Goal: Task Accomplishment & Management: Manage account settings

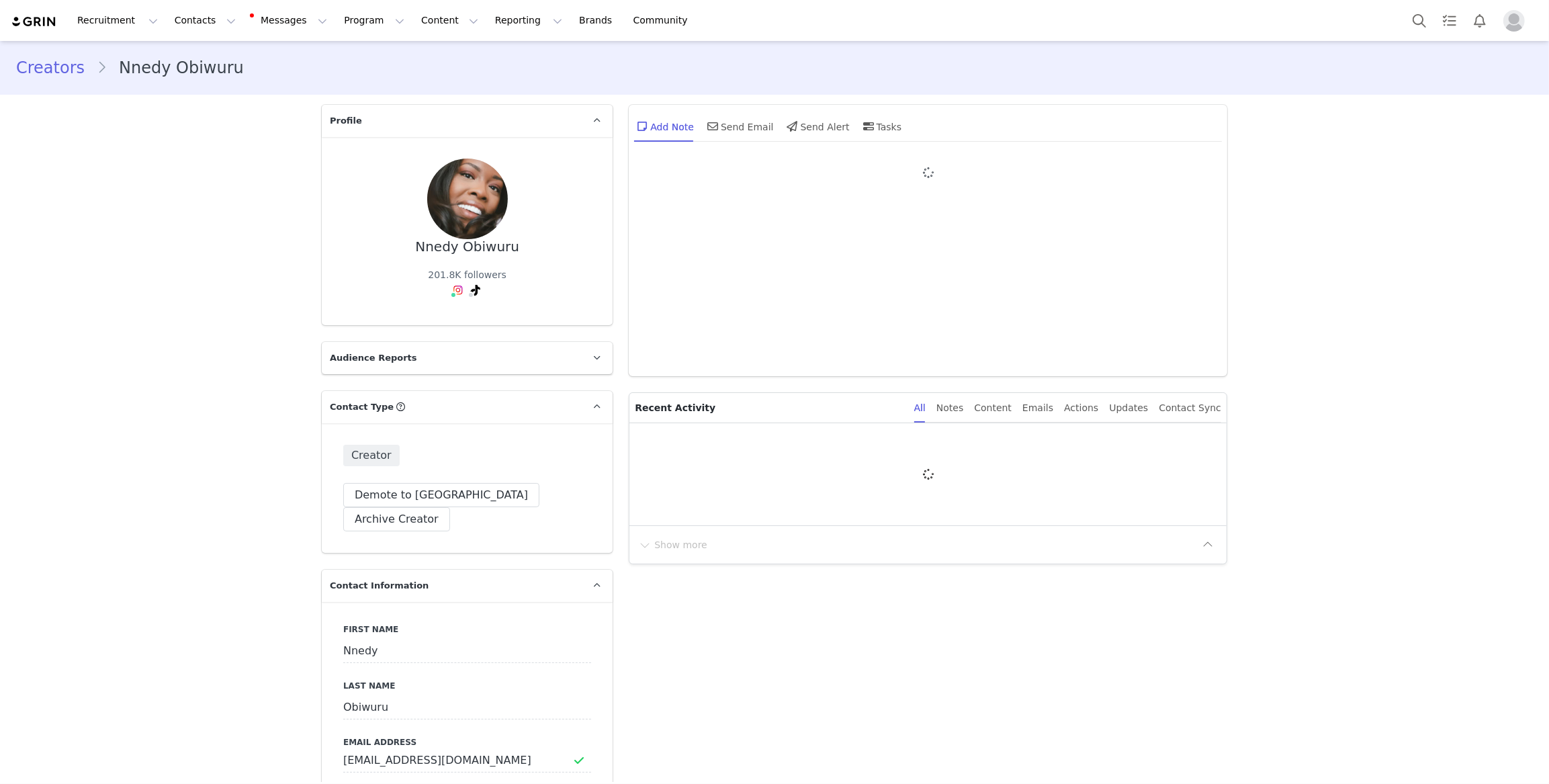
type input "+1 ([GEOGRAPHIC_DATA])"
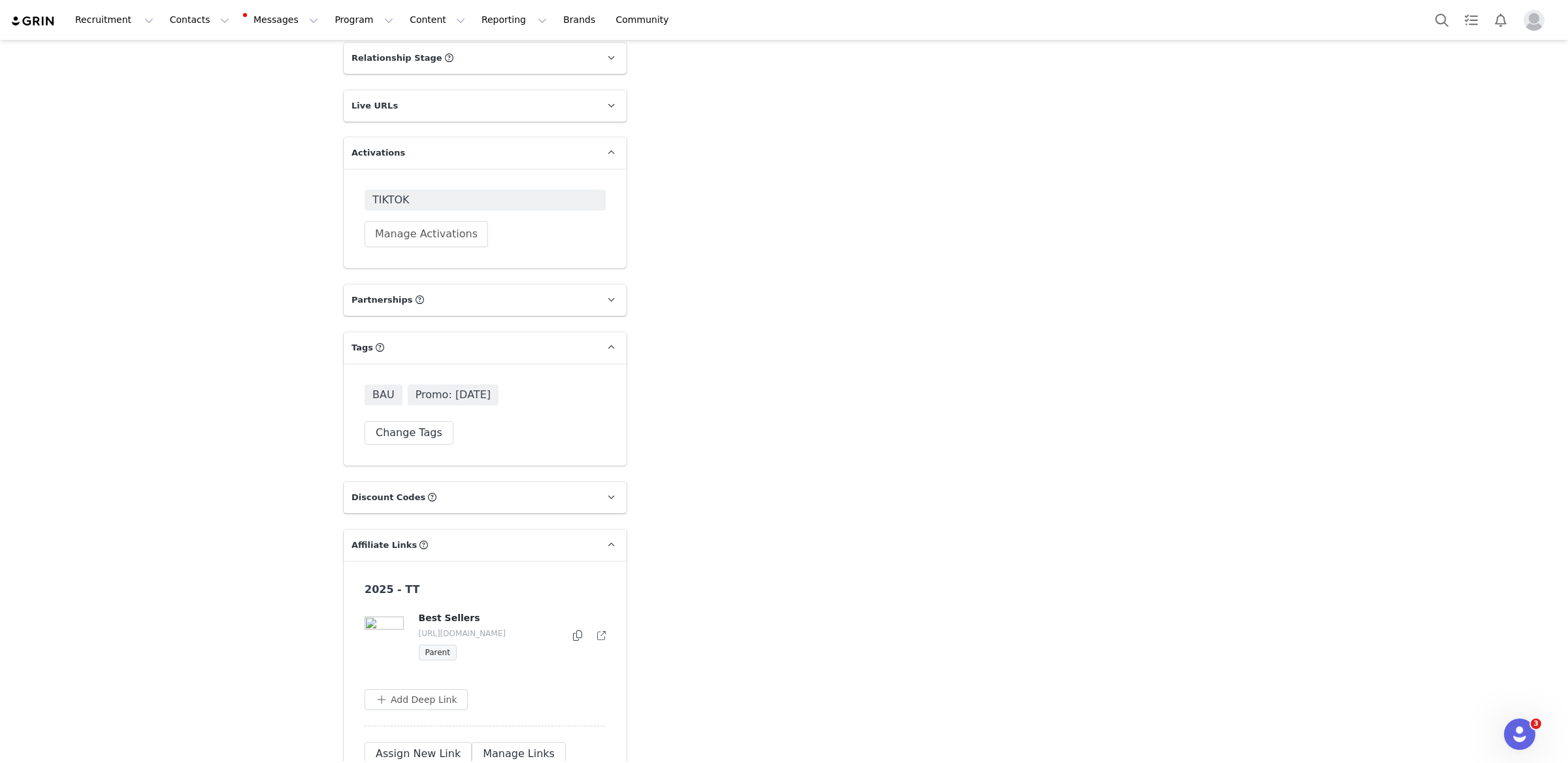
scroll to position [2053, 0]
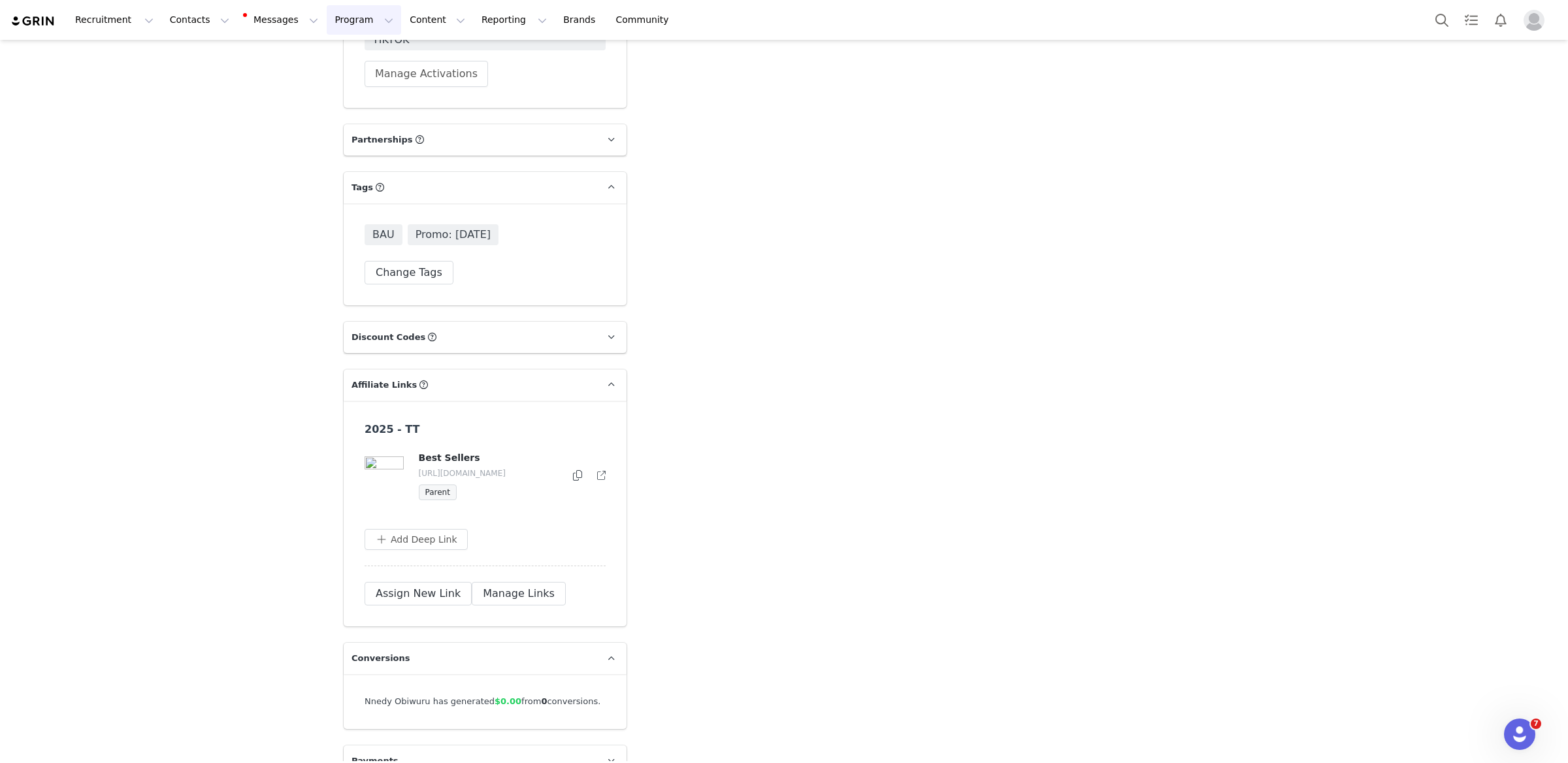
click at [346, 17] on button "Program Program" at bounding box center [364, 19] width 75 height 30
click at [351, 51] on p "Activations" at bounding box center [342, 58] width 51 height 13
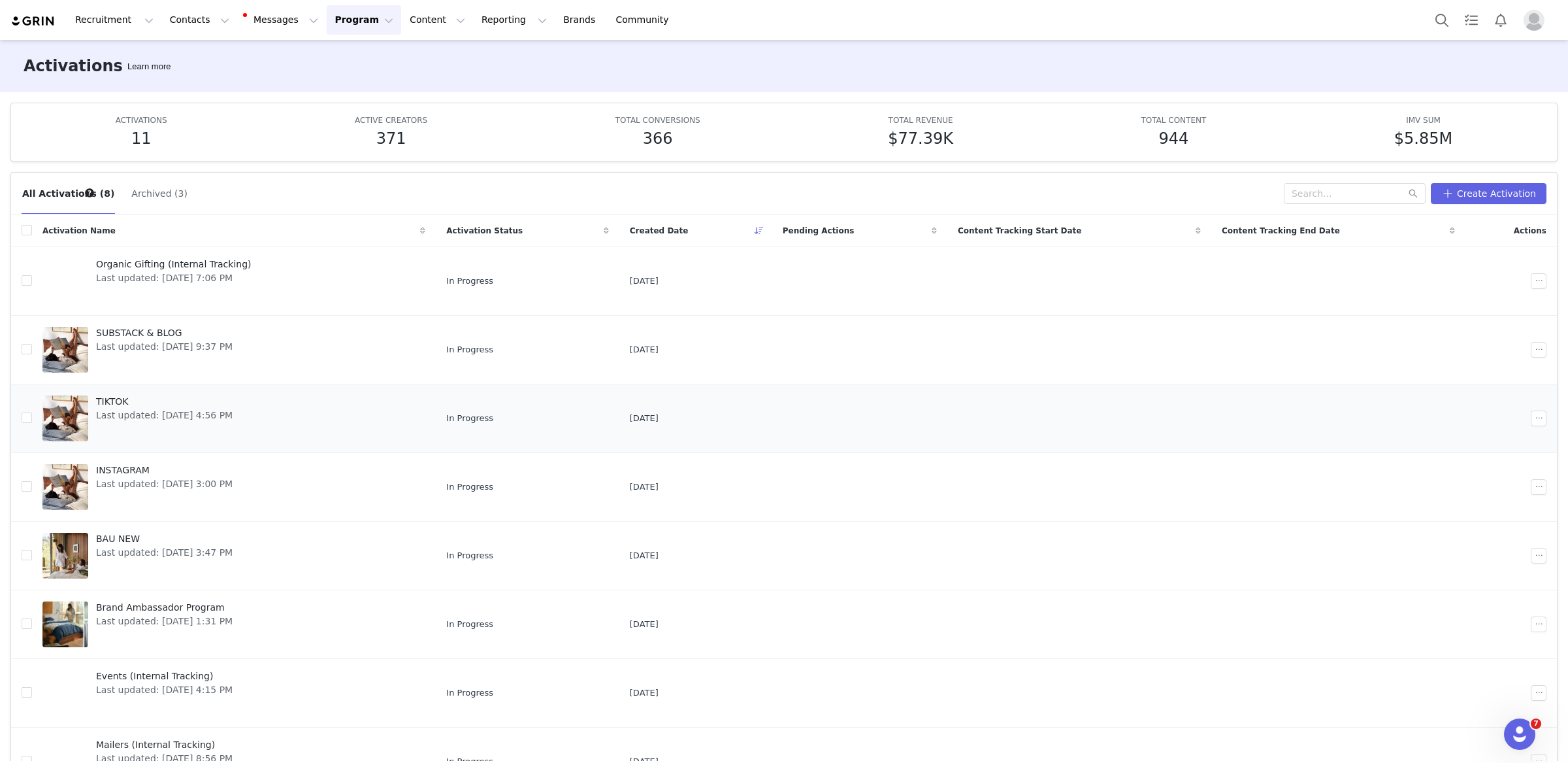
click at [327, 435] on link "TIKTOK Last updated: May 29, 2025 4:56 PM" at bounding box center [234, 418] width 383 height 53
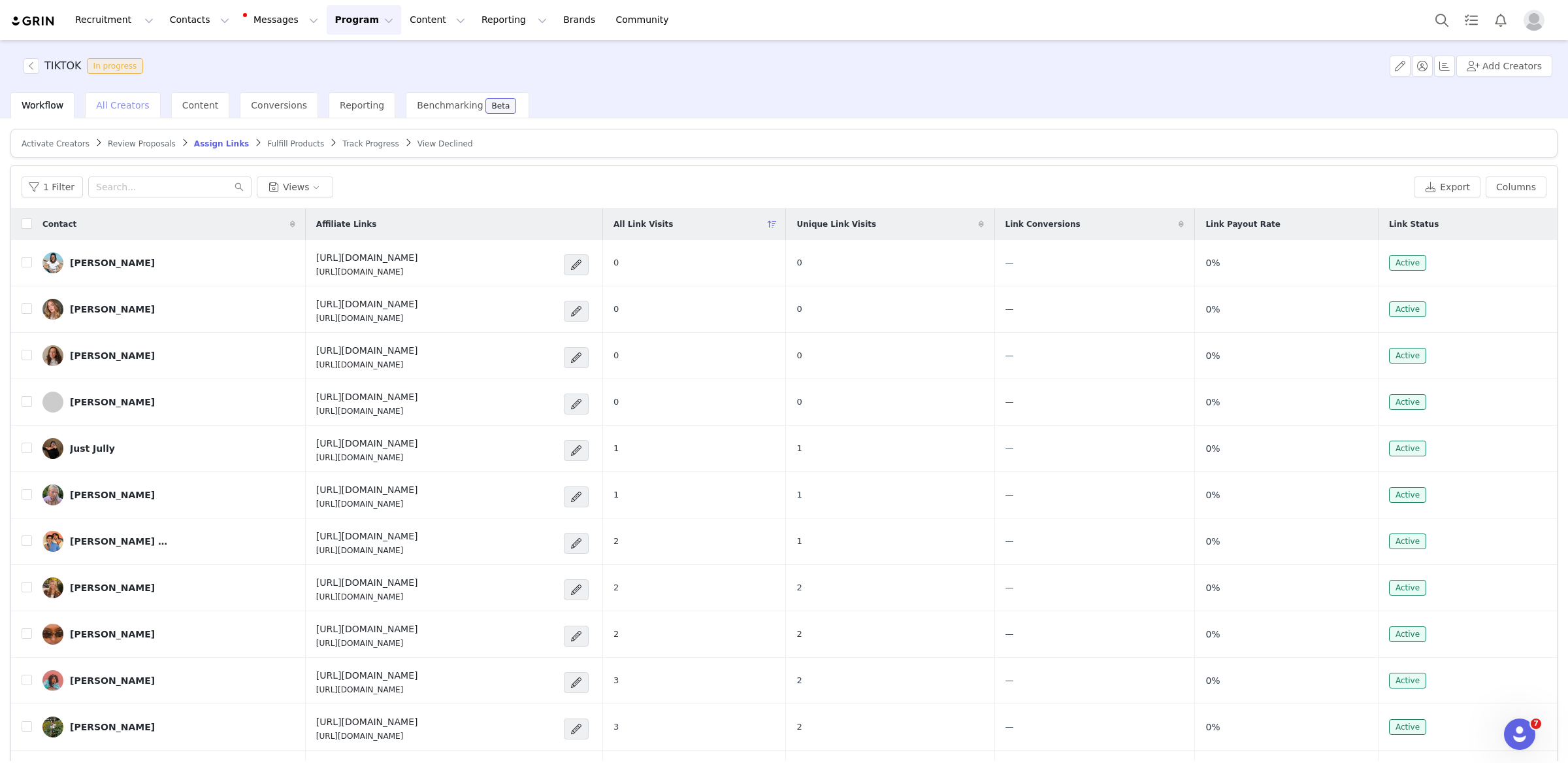
click at [116, 109] on span "All Creators" at bounding box center [122, 104] width 53 height 11
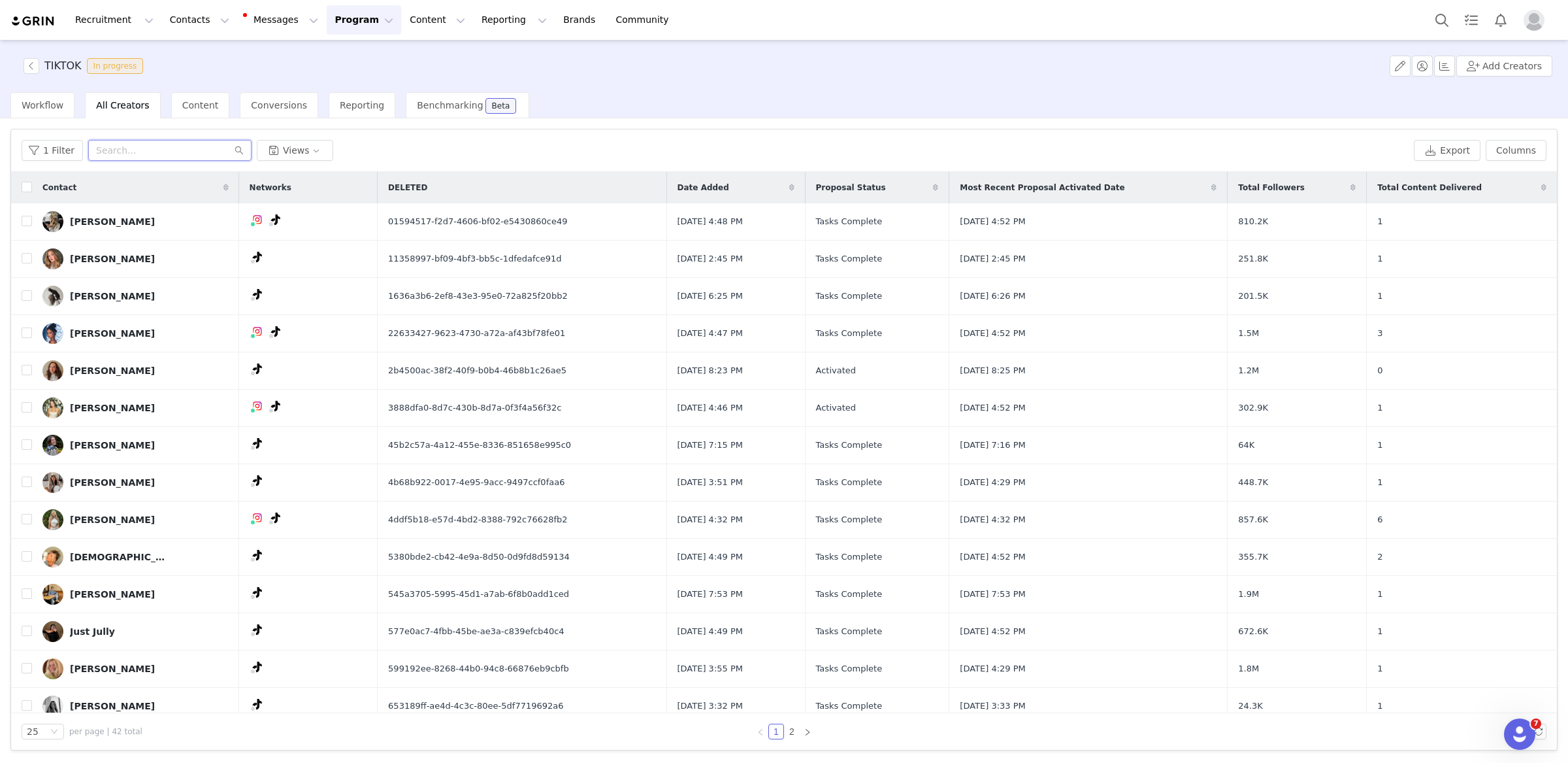
click at [162, 148] on input "text" at bounding box center [170, 150] width 163 height 21
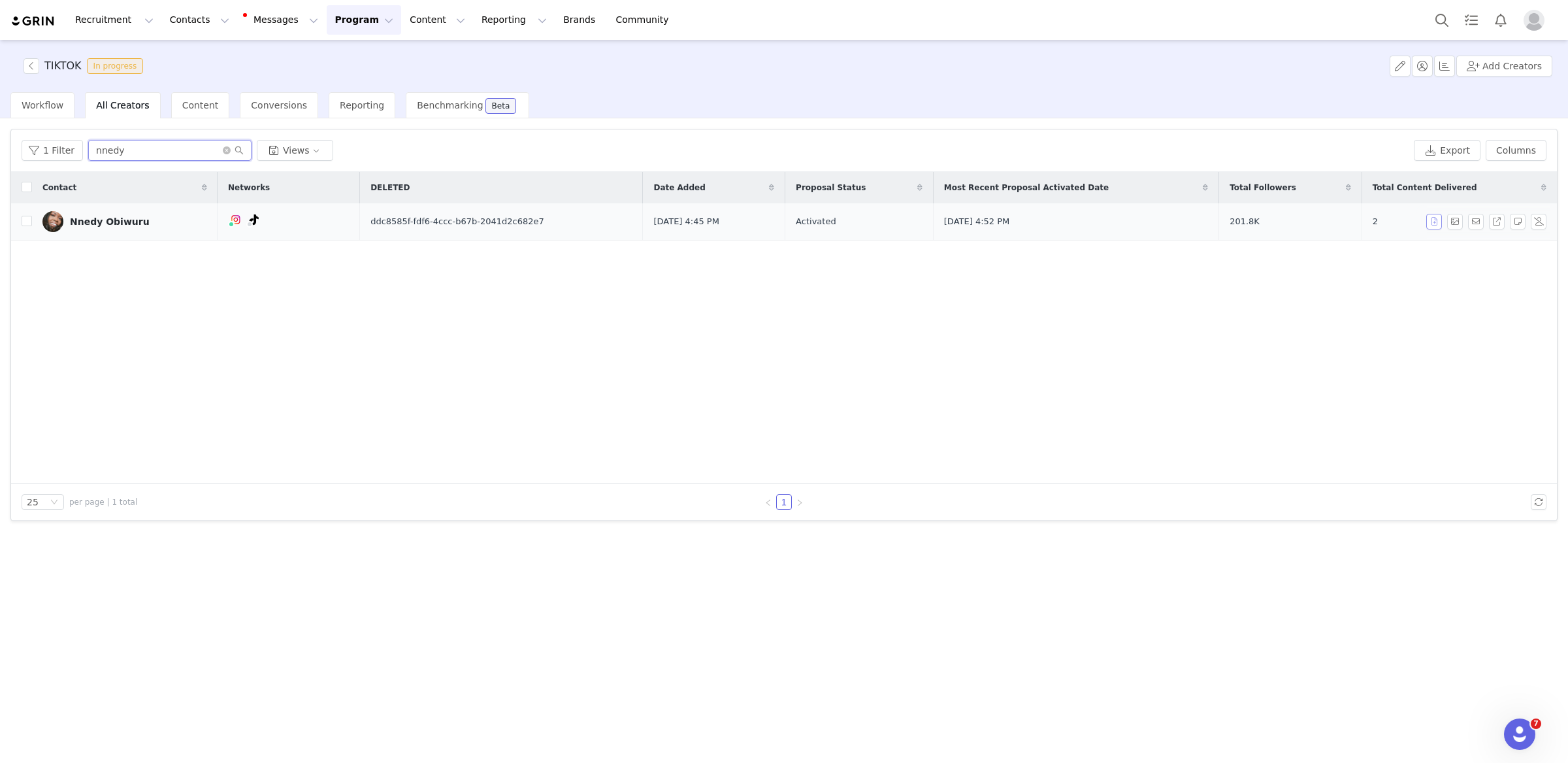
type input "nnedy"
click at [1258, 222] on button "button" at bounding box center [1434, 221] width 15 height 15
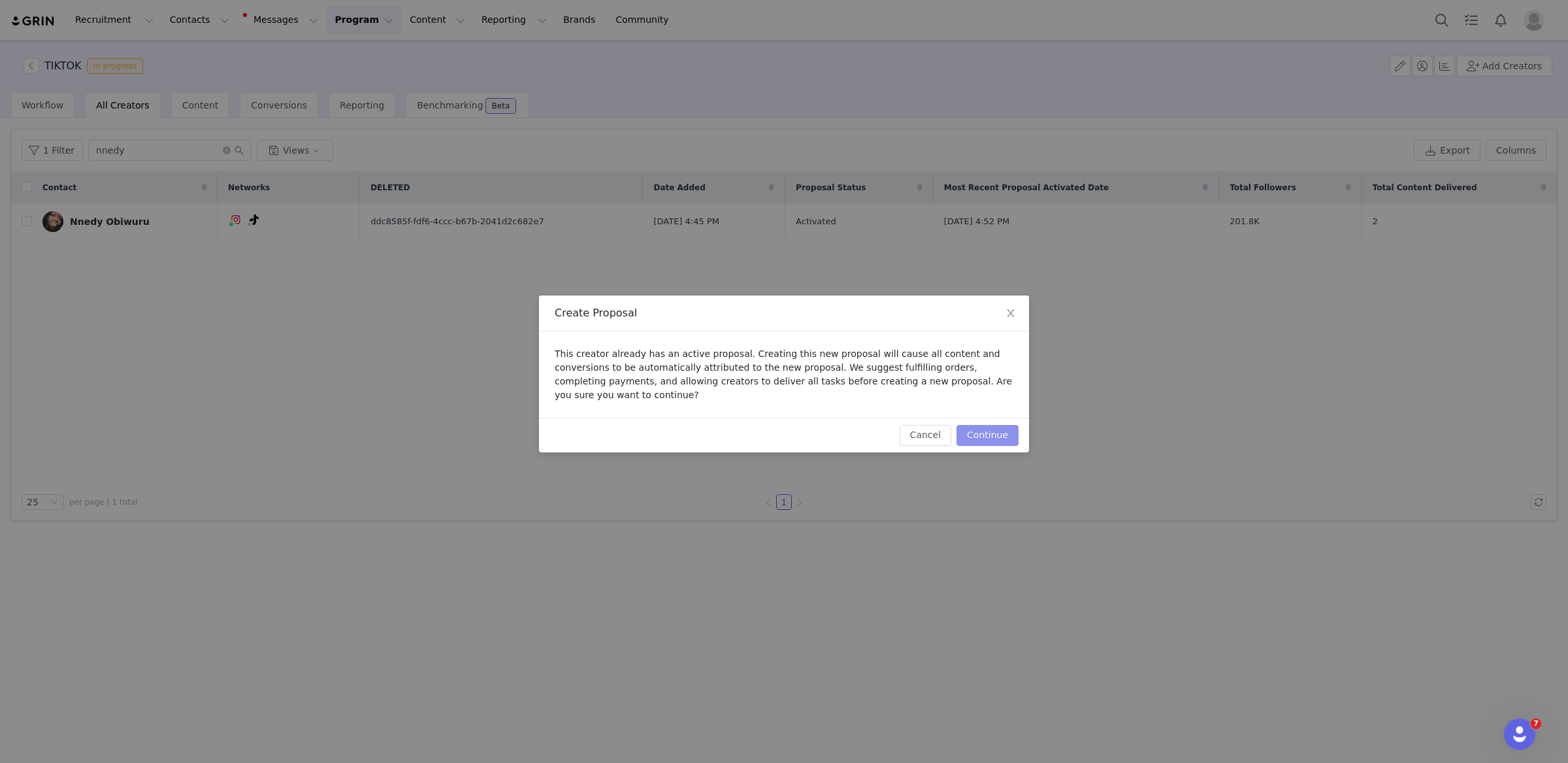
click at [988, 428] on button "Continue" at bounding box center [987, 435] width 62 height 21
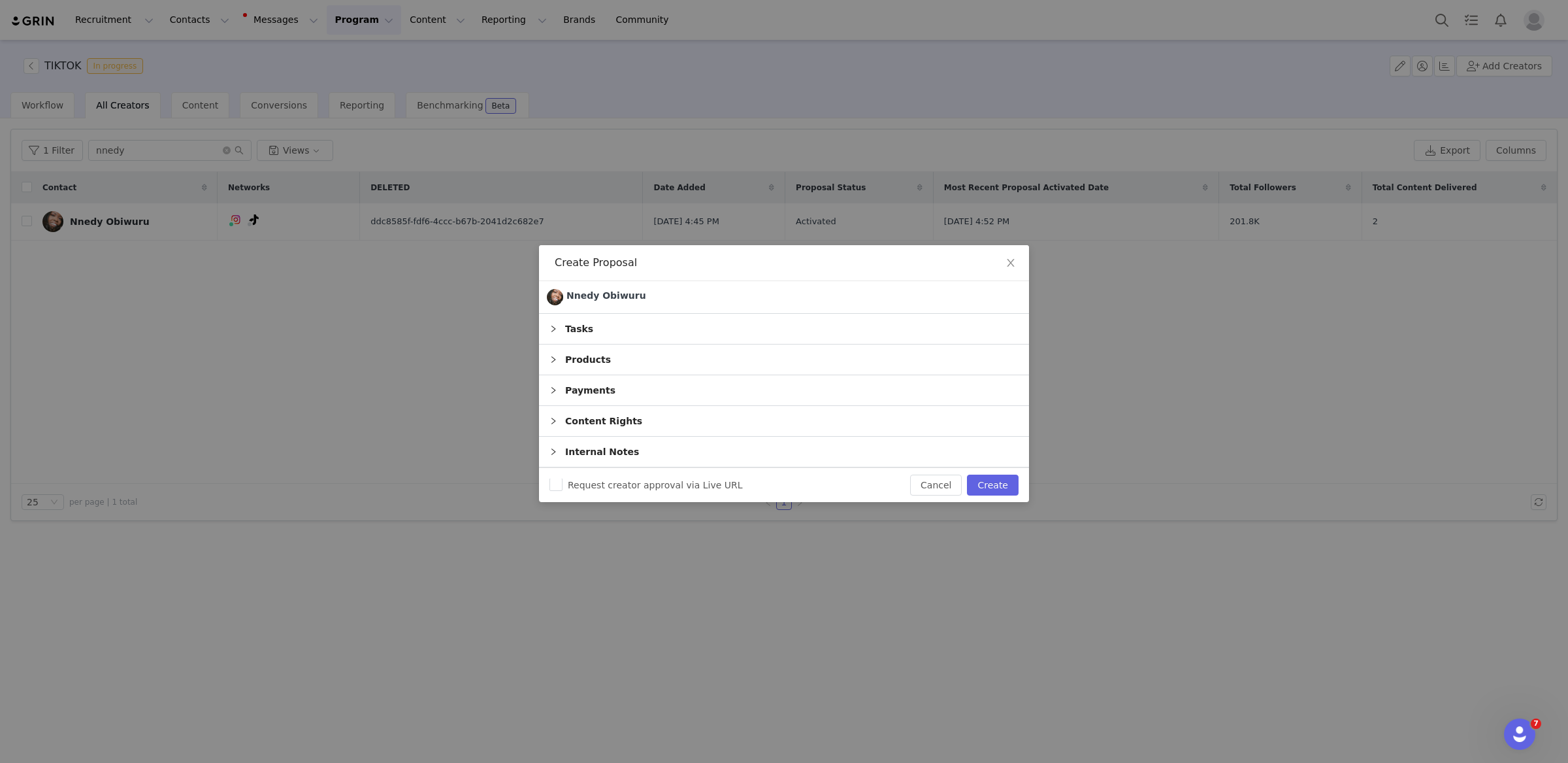
click at [730, 326] on div "Tasks" at bounding box center [784, 328] width 490 height 30
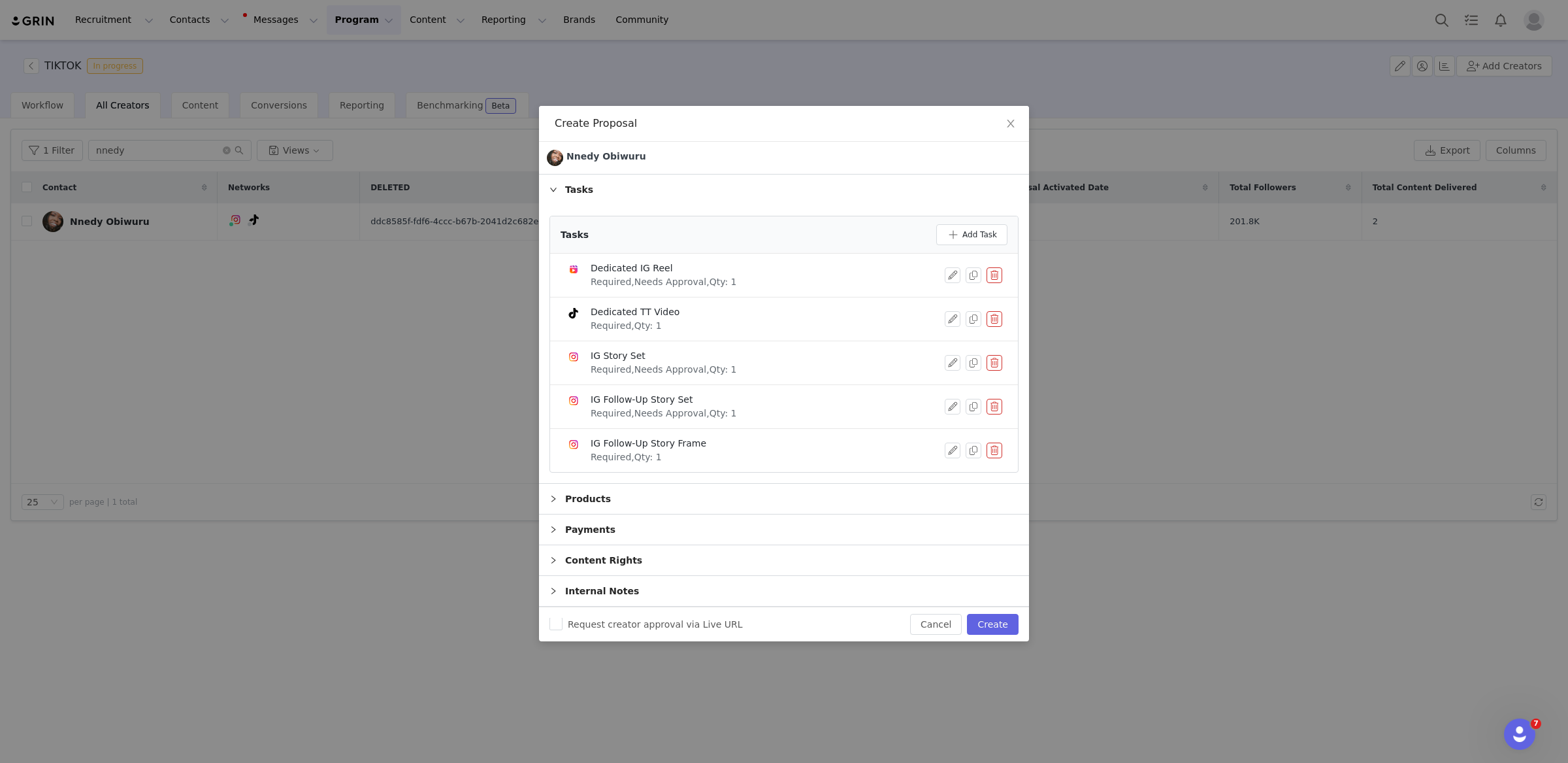
click at [1001, 362] on button "button" at bounding box center [995, 362] width 15 height 15
click at [949, 380] on button "Delete" at bounding box center [946, 384] width 51 height 21
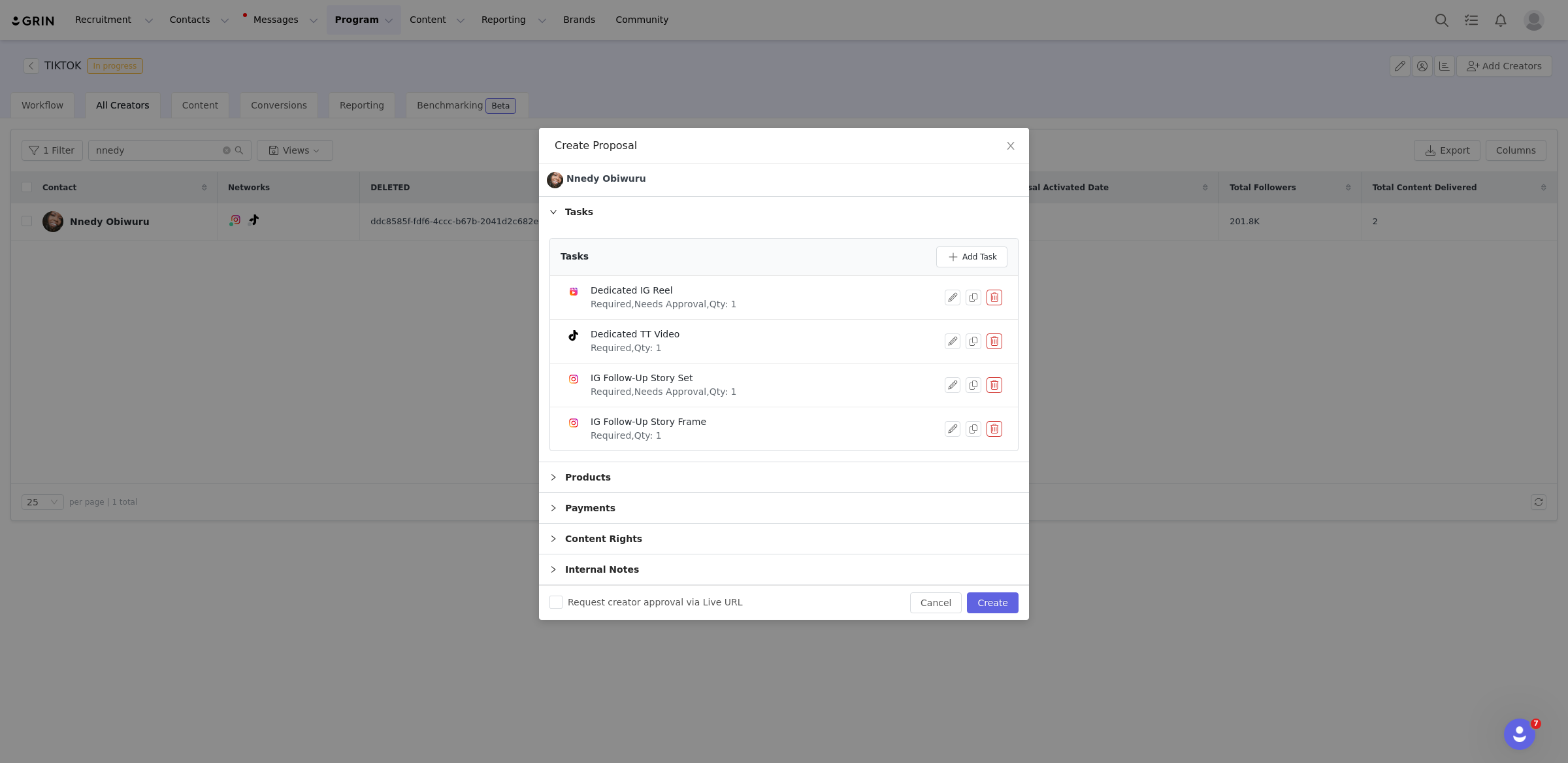
click at [995, 430] on button "button" at bounding box center [995, 428] width 15 height 15
click at [950, 437] on button "Delete" at bounding box center [946, 439] width 51 height 21
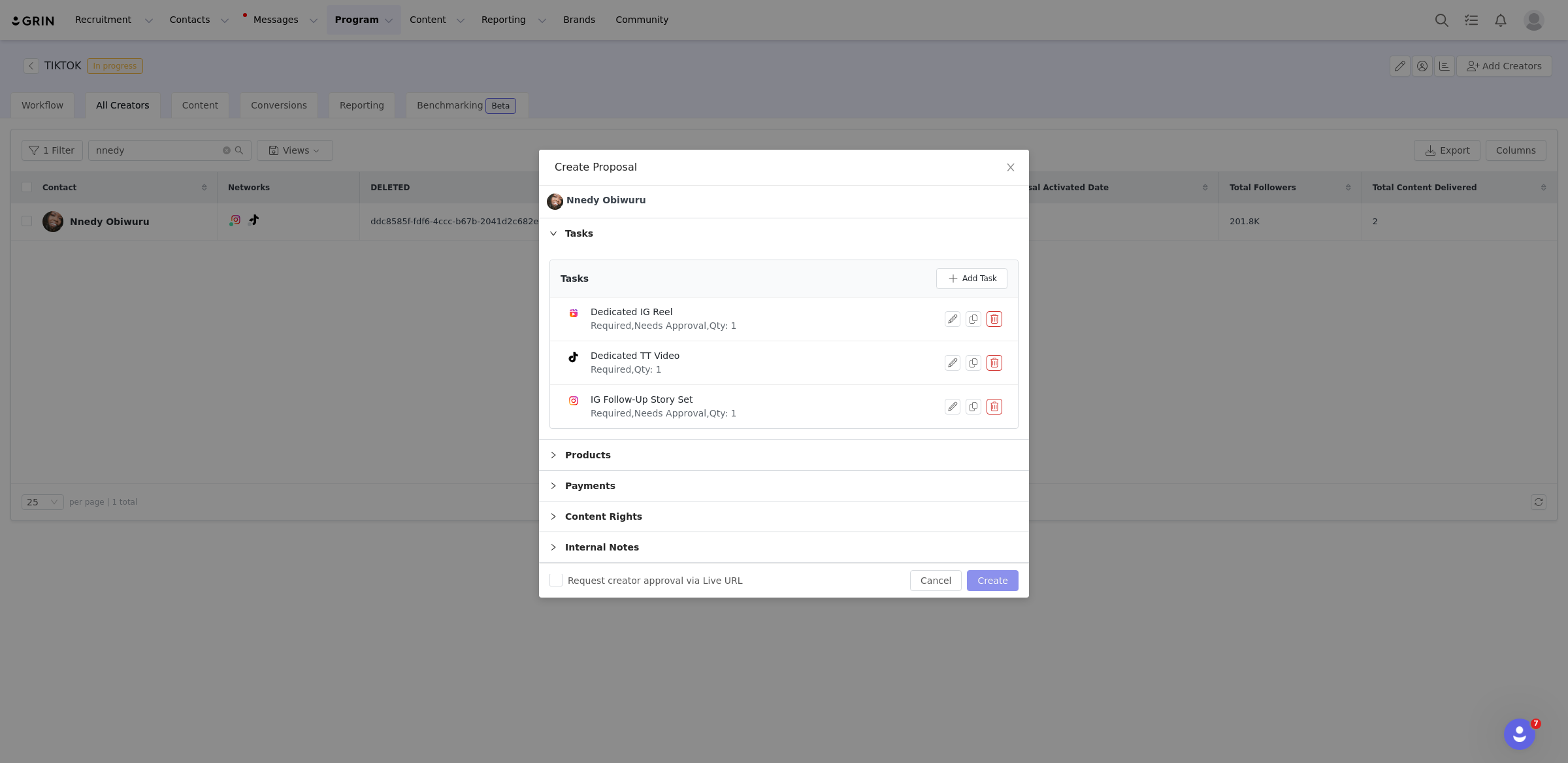
click at [997, 580] on button "Create" at bounding box center [993, 581] width 52 height 21
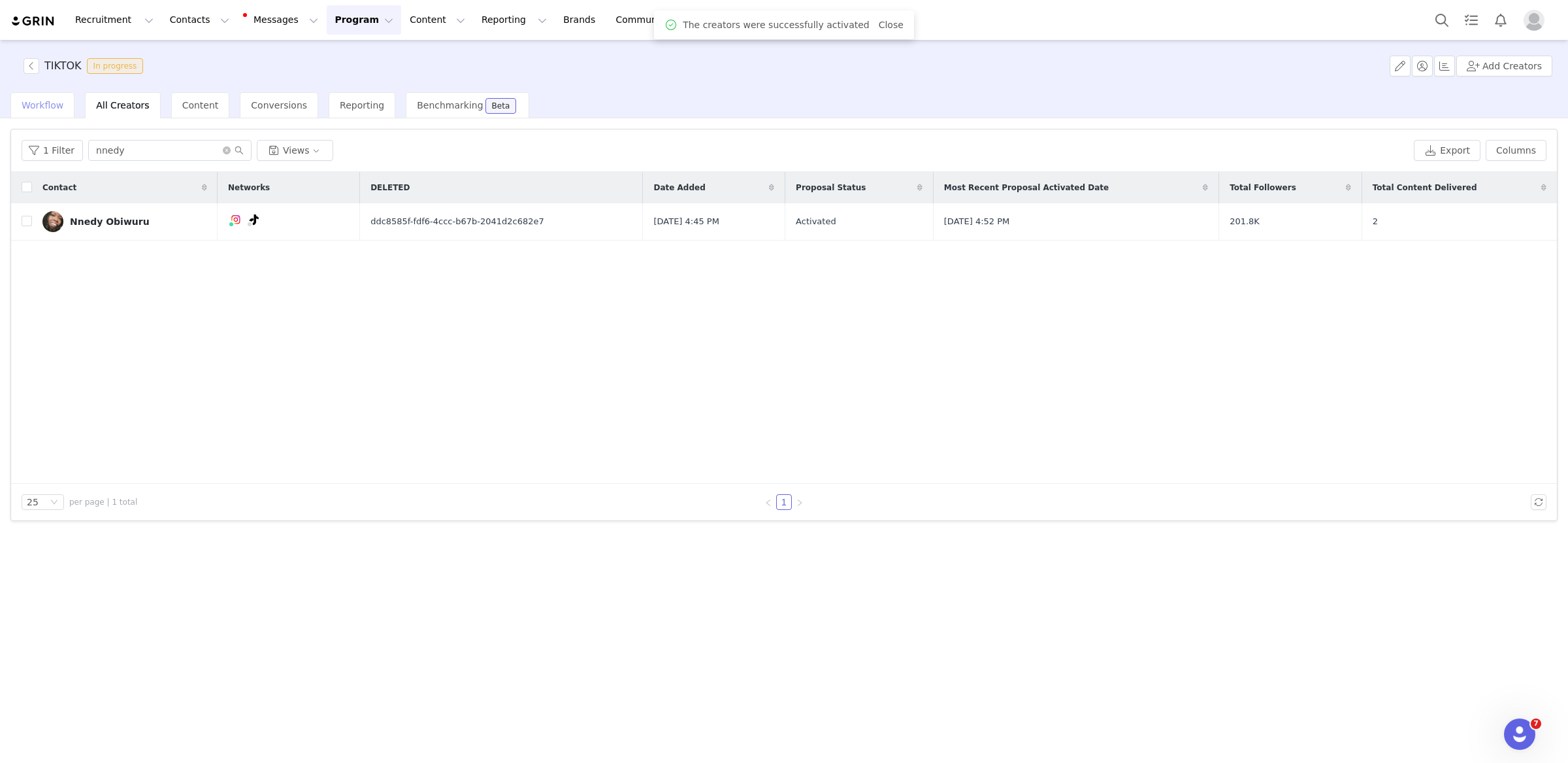
click at [38, 103] on span "Workflow" at bounding box center [43, 104] width 42 height 11
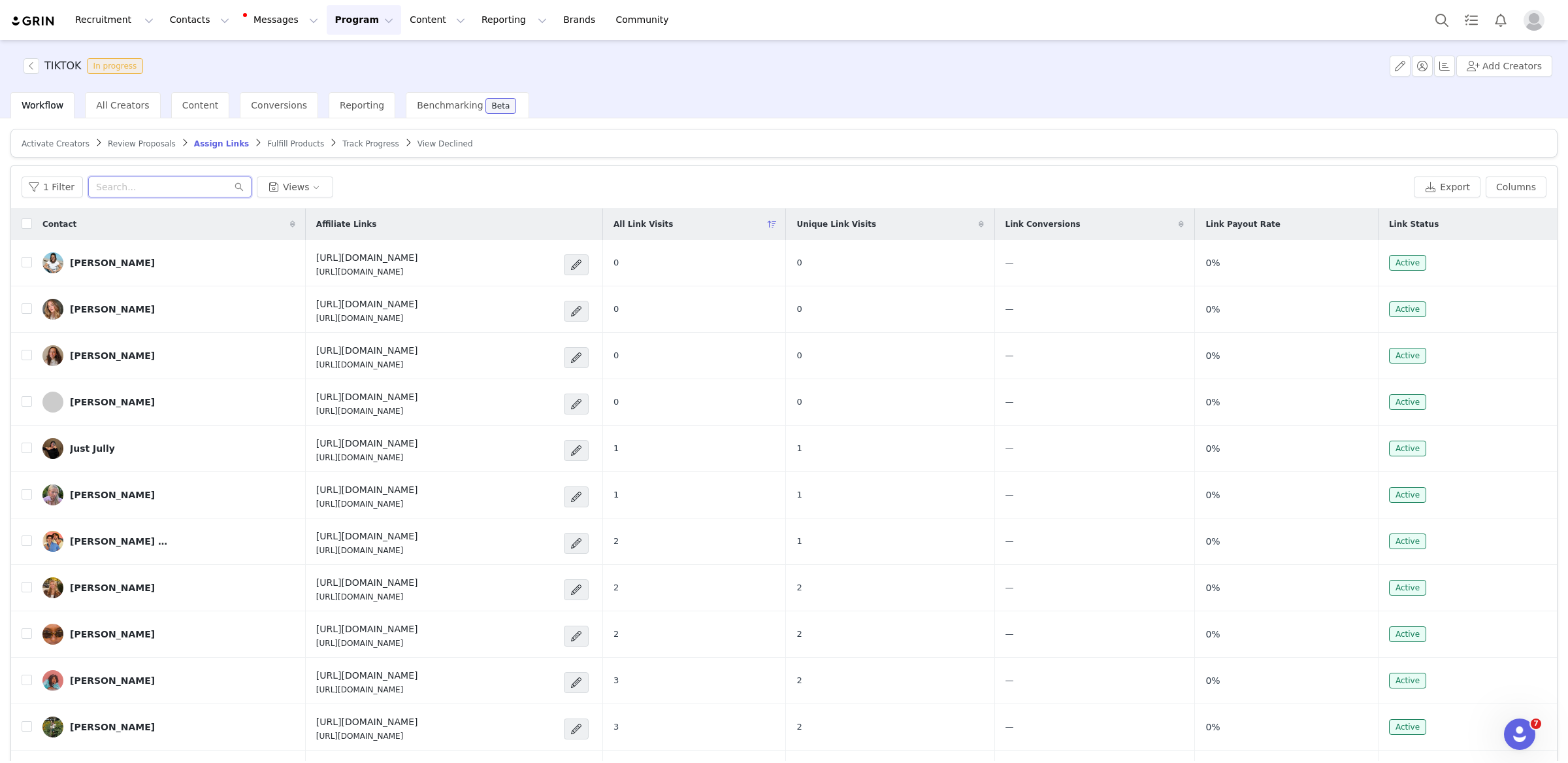
click at [206, 183] on input "text" at bounding box center [170, 187] width 163 height 21
type input "a"
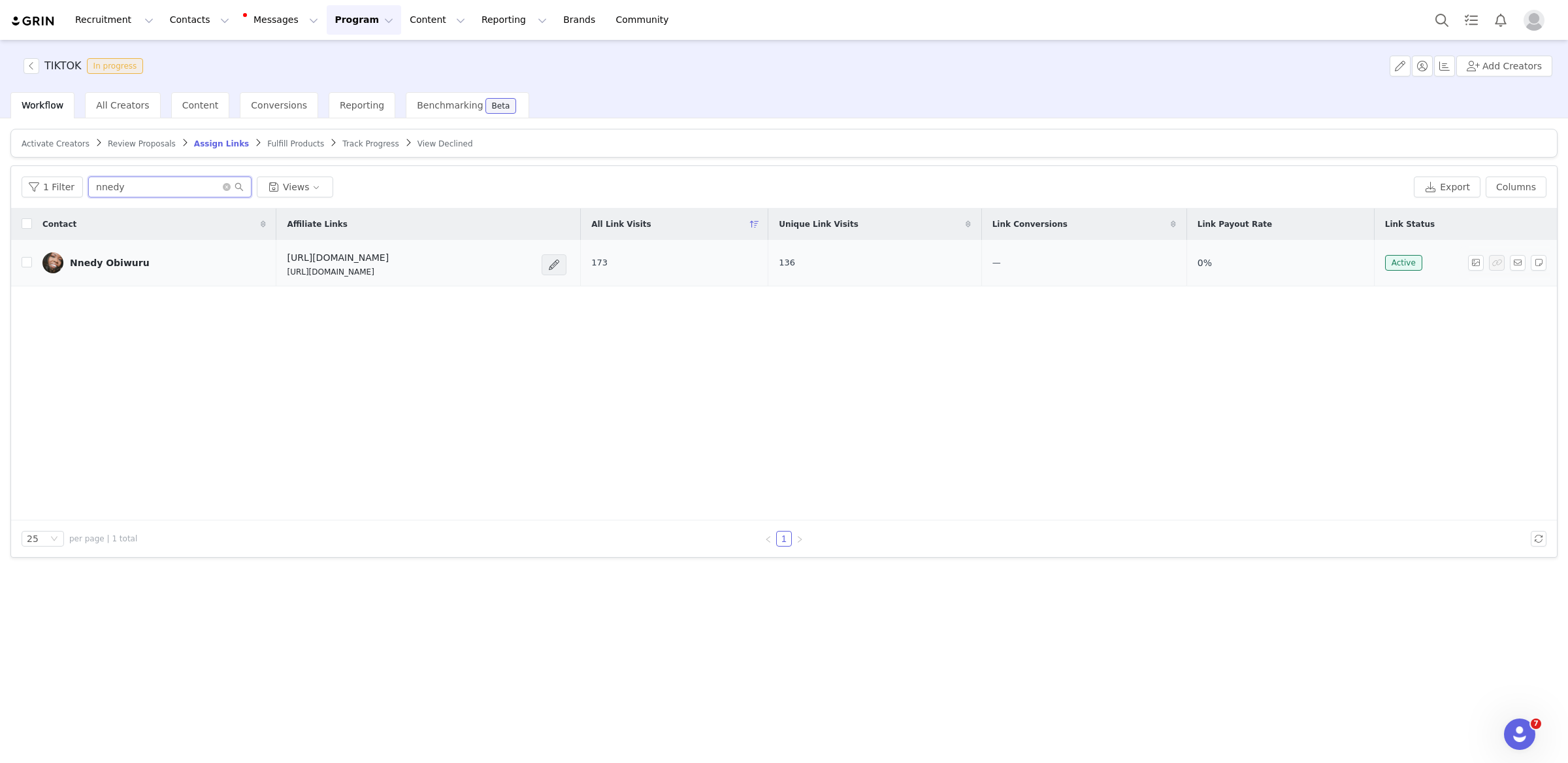
type input "nnedy"
click at [566, 263] on span at bounding box center [554, 265] width 25 height 21
click at [743, 416] on span "Copy Link" at bounding box center [729, 416] width 45 height 14
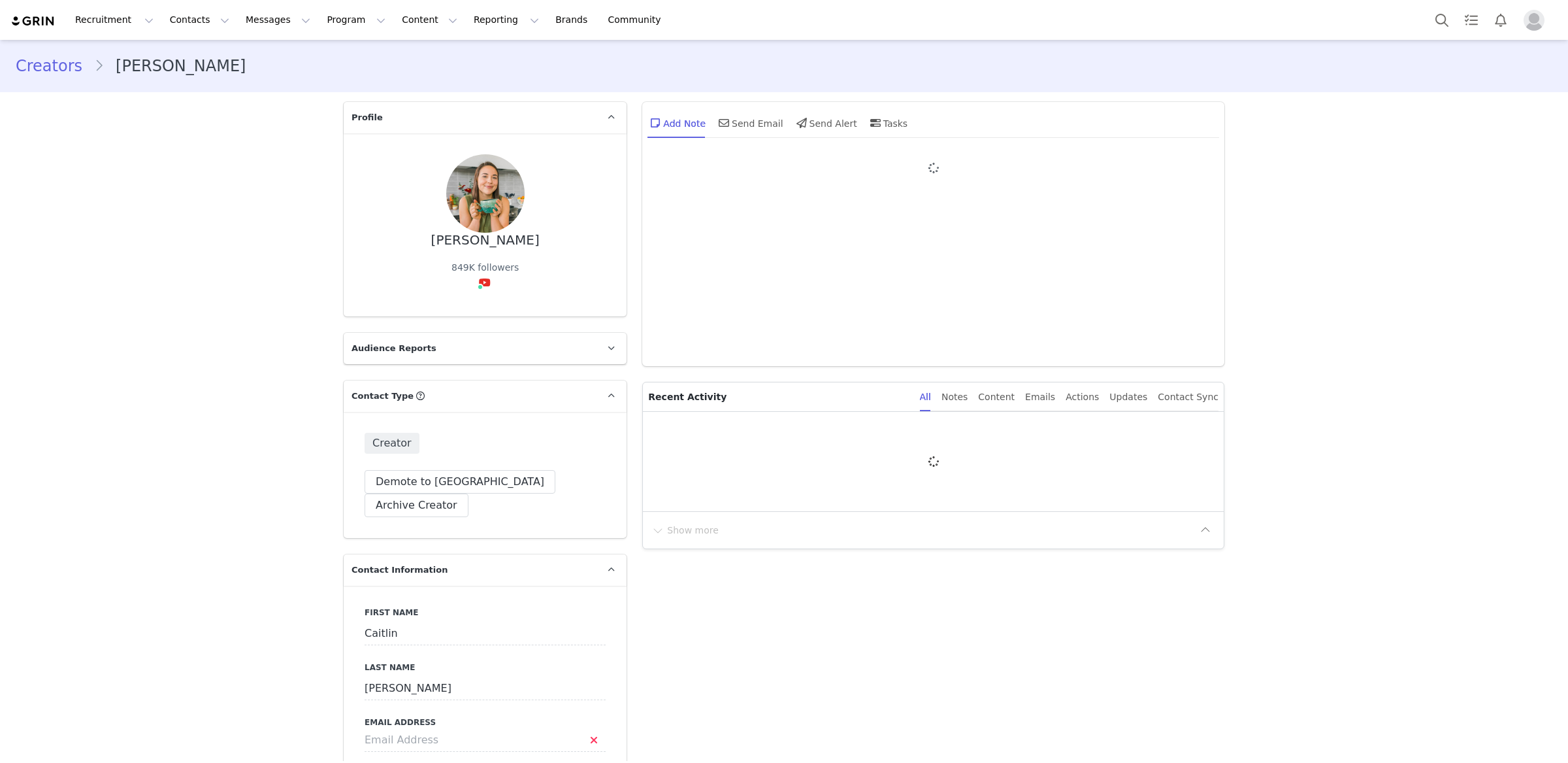
type input "+1 ([GEOGRAPHIC_DATA])"
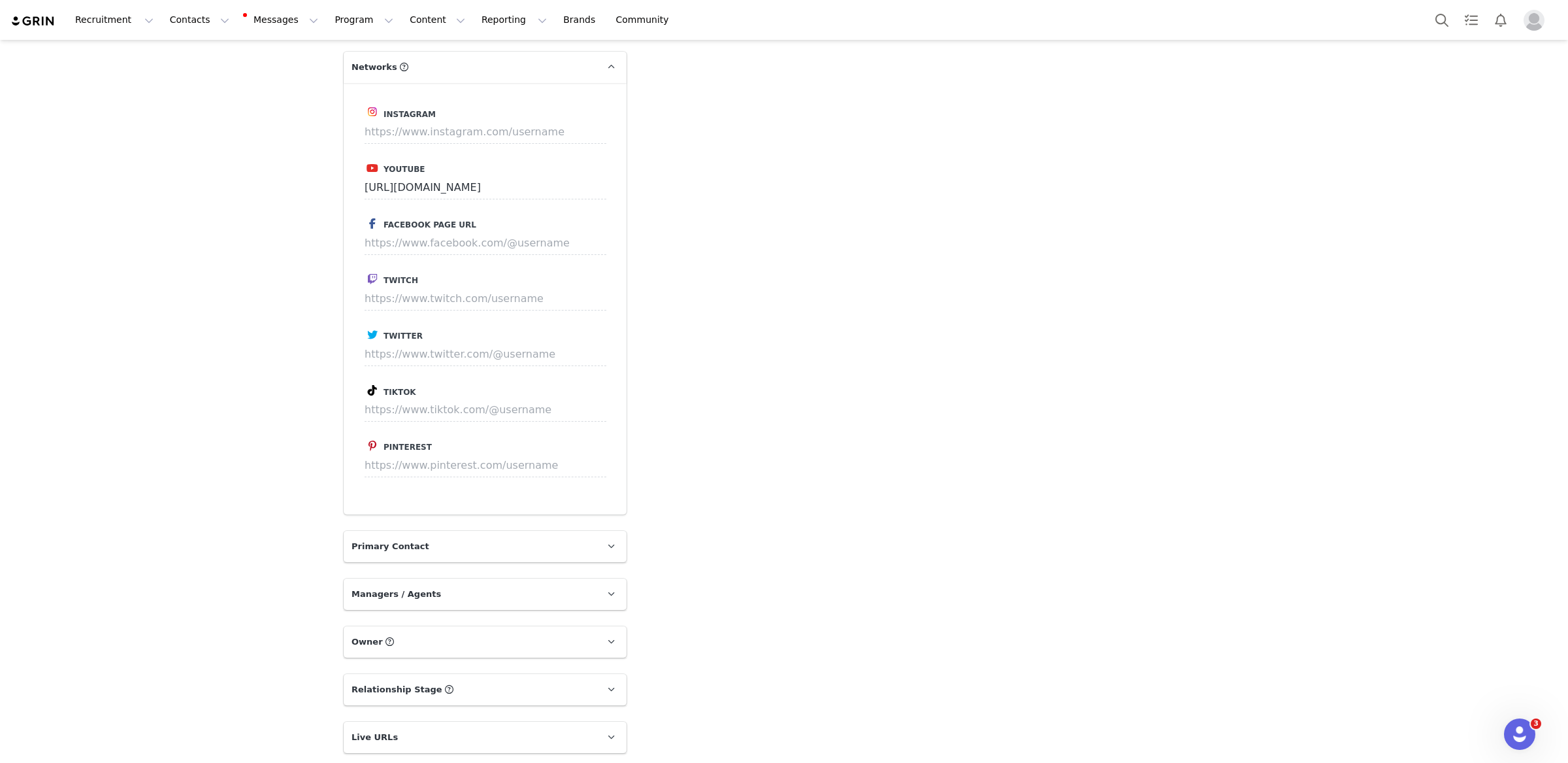
scroll to position [1262, 0]
click at [486, 120] on input at bounding box center [485, 131] width 242 height 24
paste input "https://www.instagram.com/frommybowl"
type input "https://www.instagram.com/frommybowl"
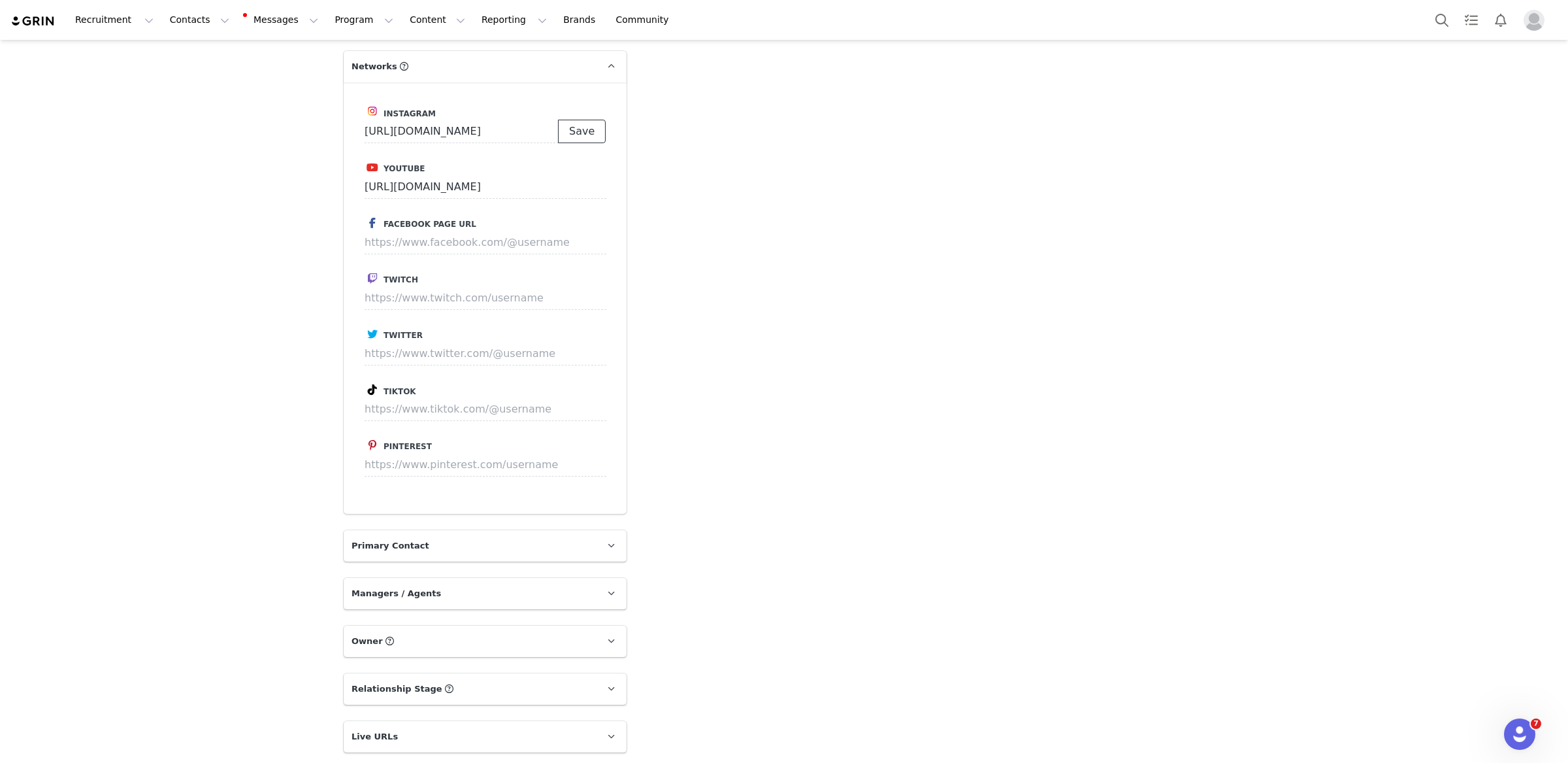
scroll to position [0, 0]
click at [583, 120] on button "Save" at bounding box center [582, 131] width 48 height 24
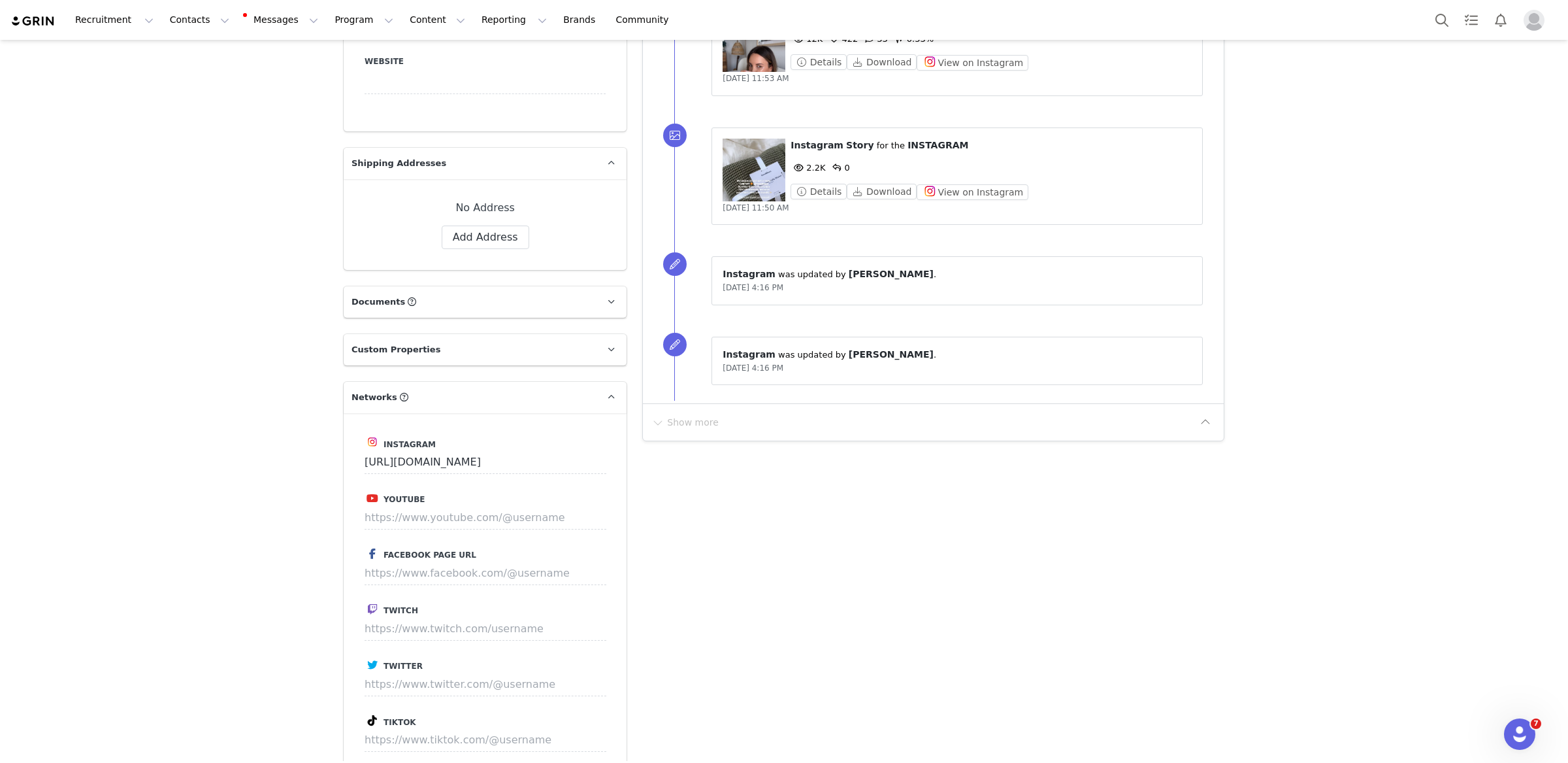
scroll to position [1144, 0]
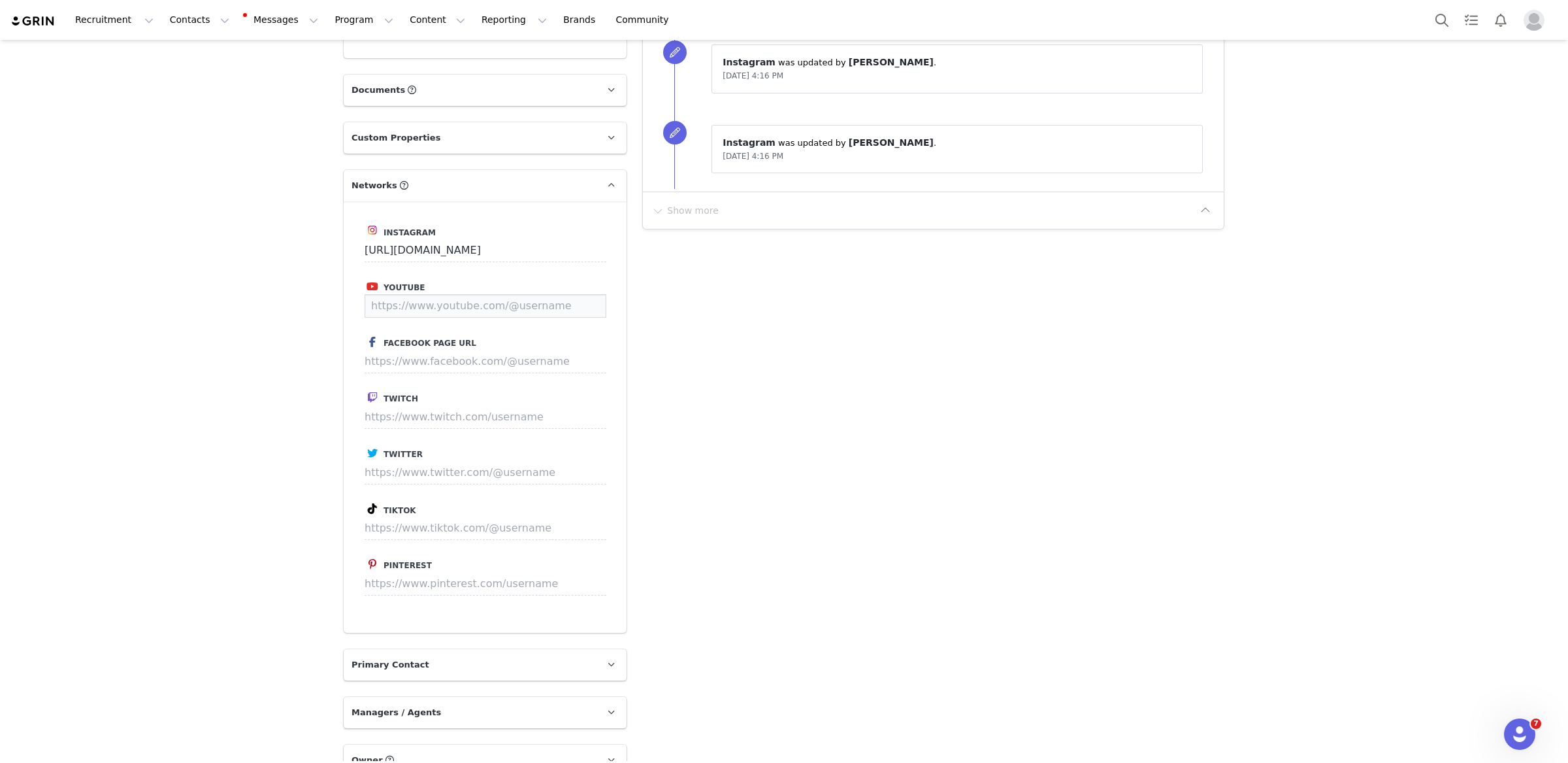
click at [414, 294] on input at bounding box center [485, 306] width 242 height 24
paste input "https://www.youtube.com/@shaylaquinn"
type input "https://www.youtube.com/@shaylaquinn"
click at [586, 294] on button "Save" at bounding box center [582, 306] width 48 height 24
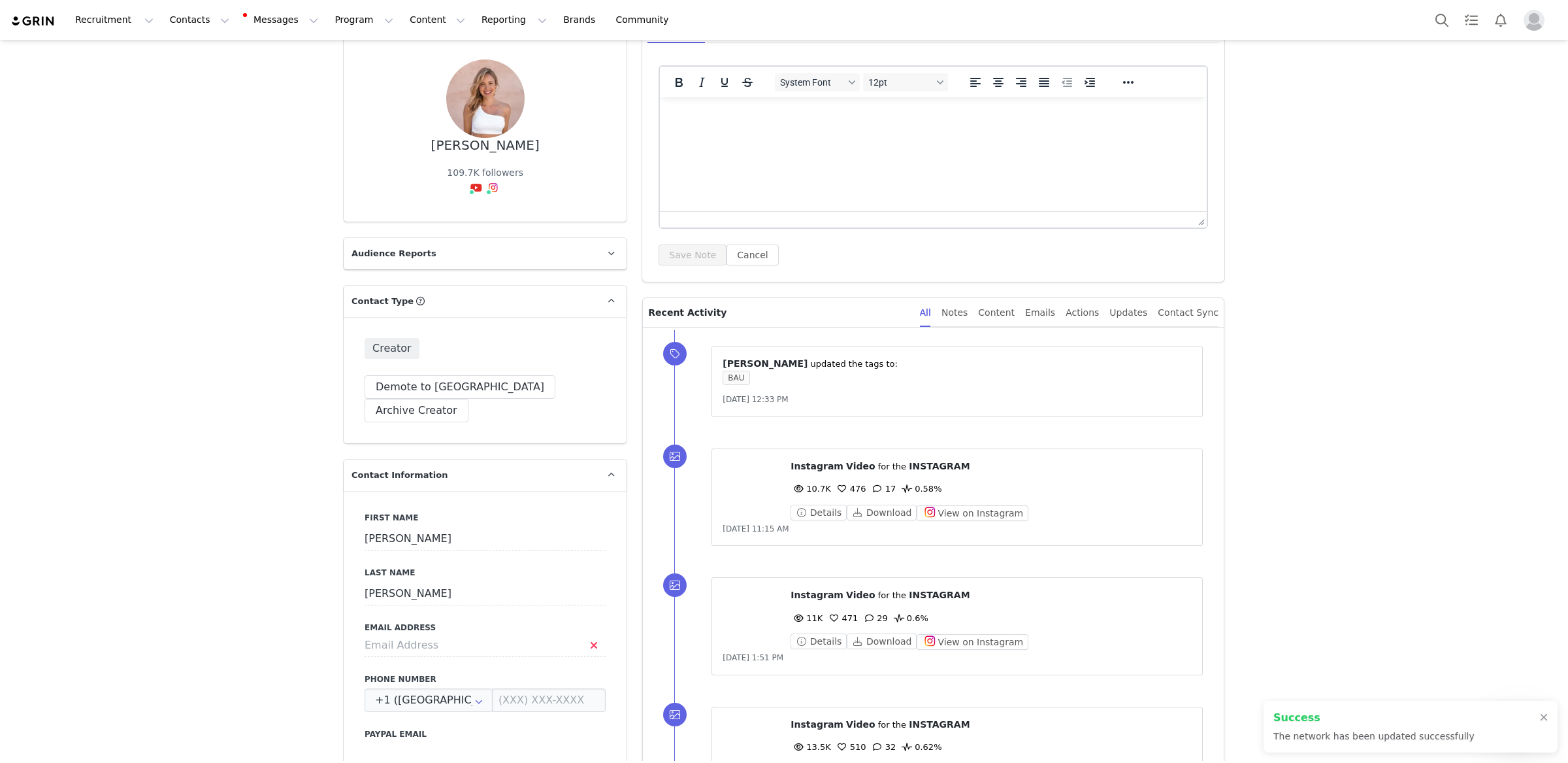
scroll to position [0, 0]
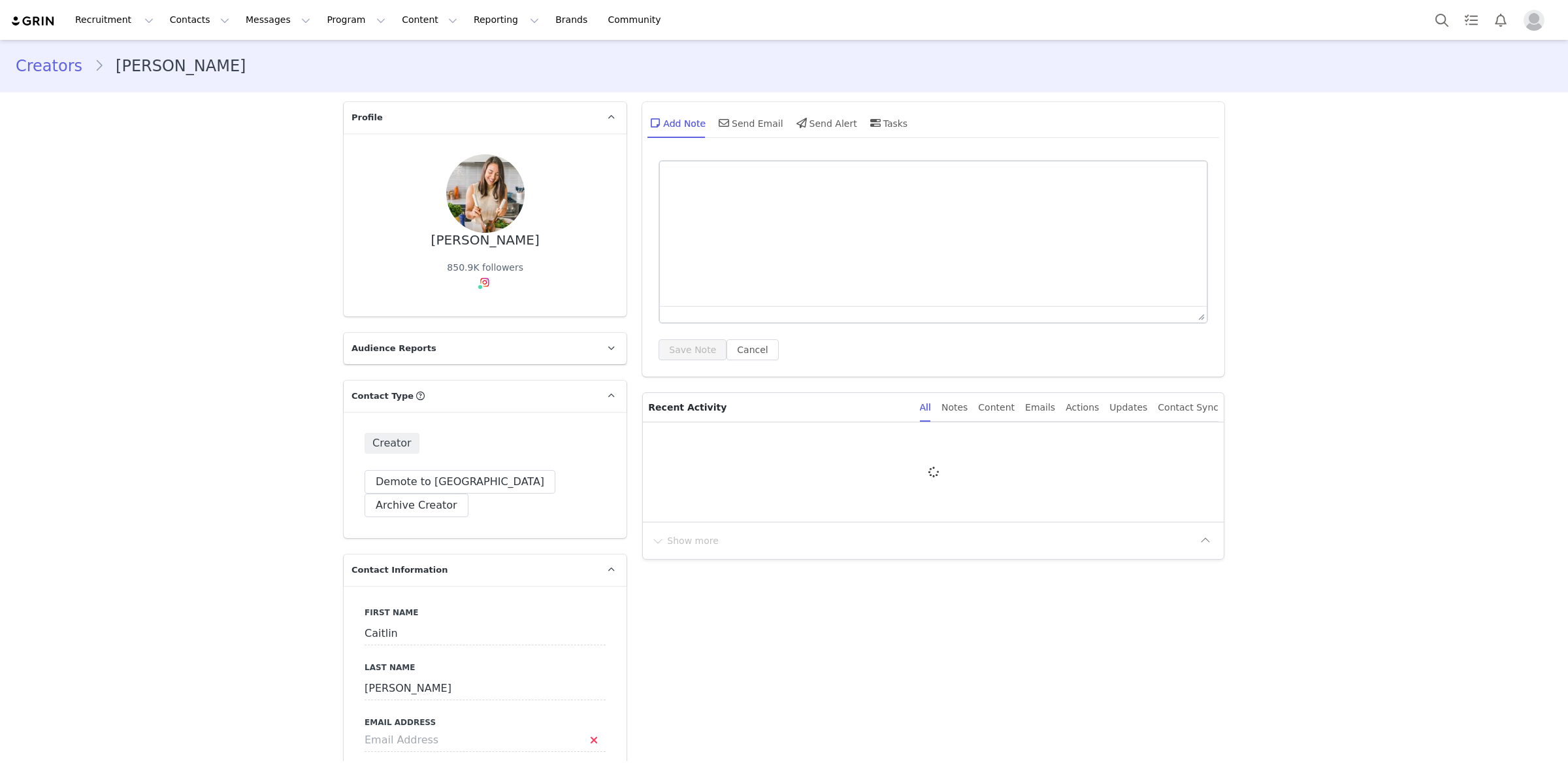
type input "+1 ([GEOGRAPHIC_DATA])"
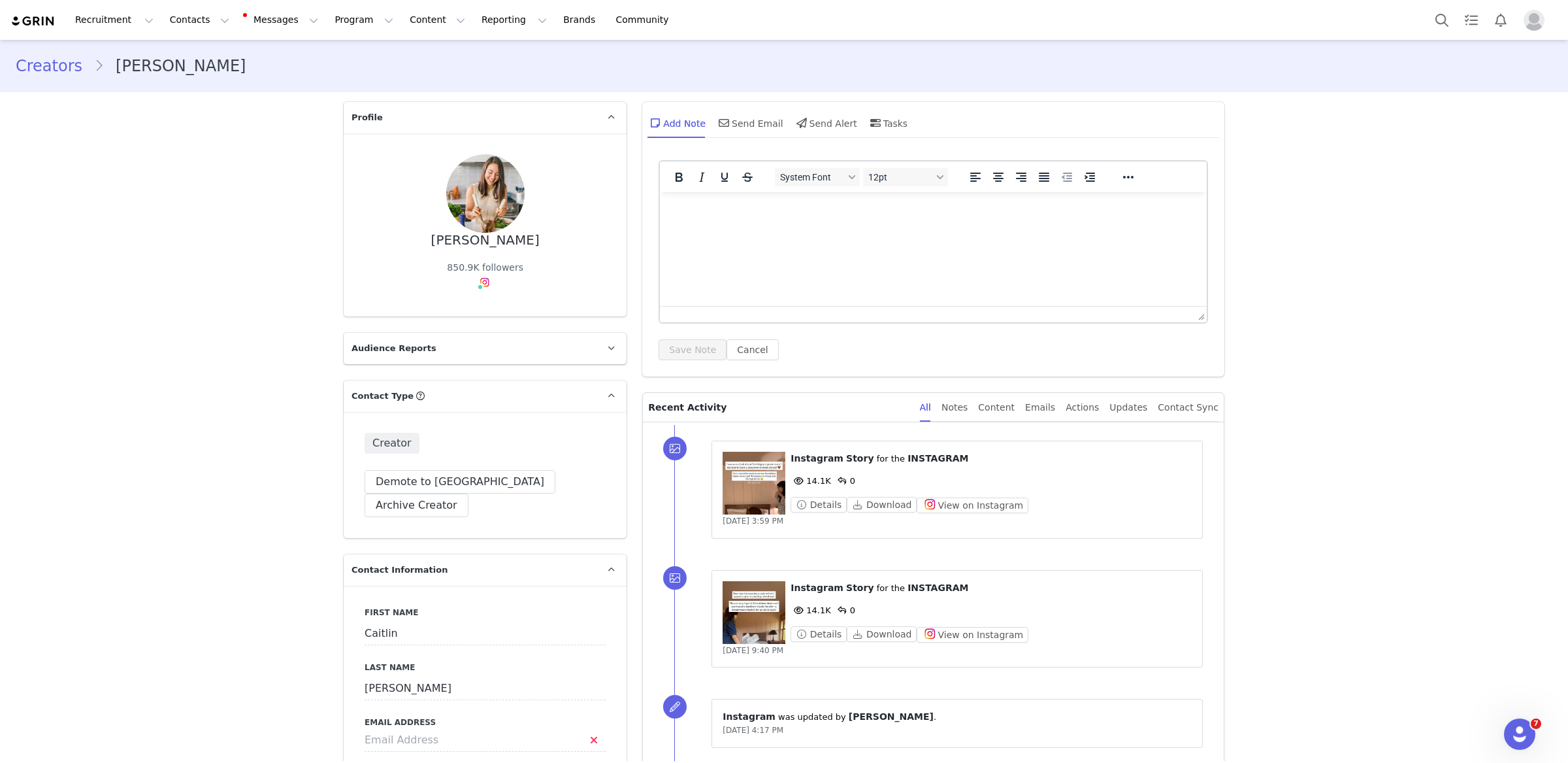
scroll to position [878, 0]
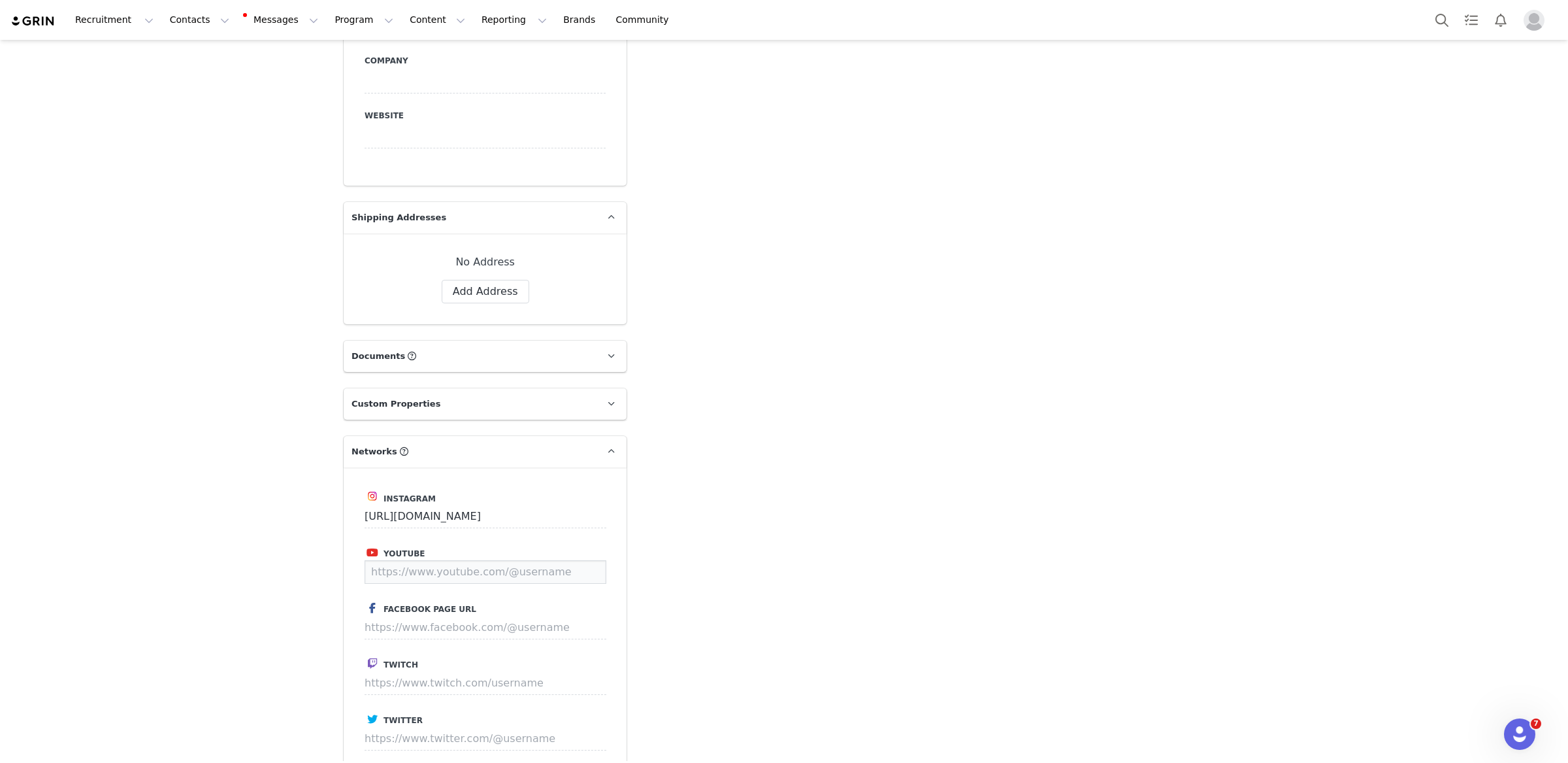
click at [458, 560] on input at bounding box center [485, 571] width 242 height 24
paste input "[URL][DOMAIN_NAME]"
type input "[URL][DOMAIN_NAME]"
click at [574, 560] on button "Save" at bounding box center [582, 571] width 48 height 24
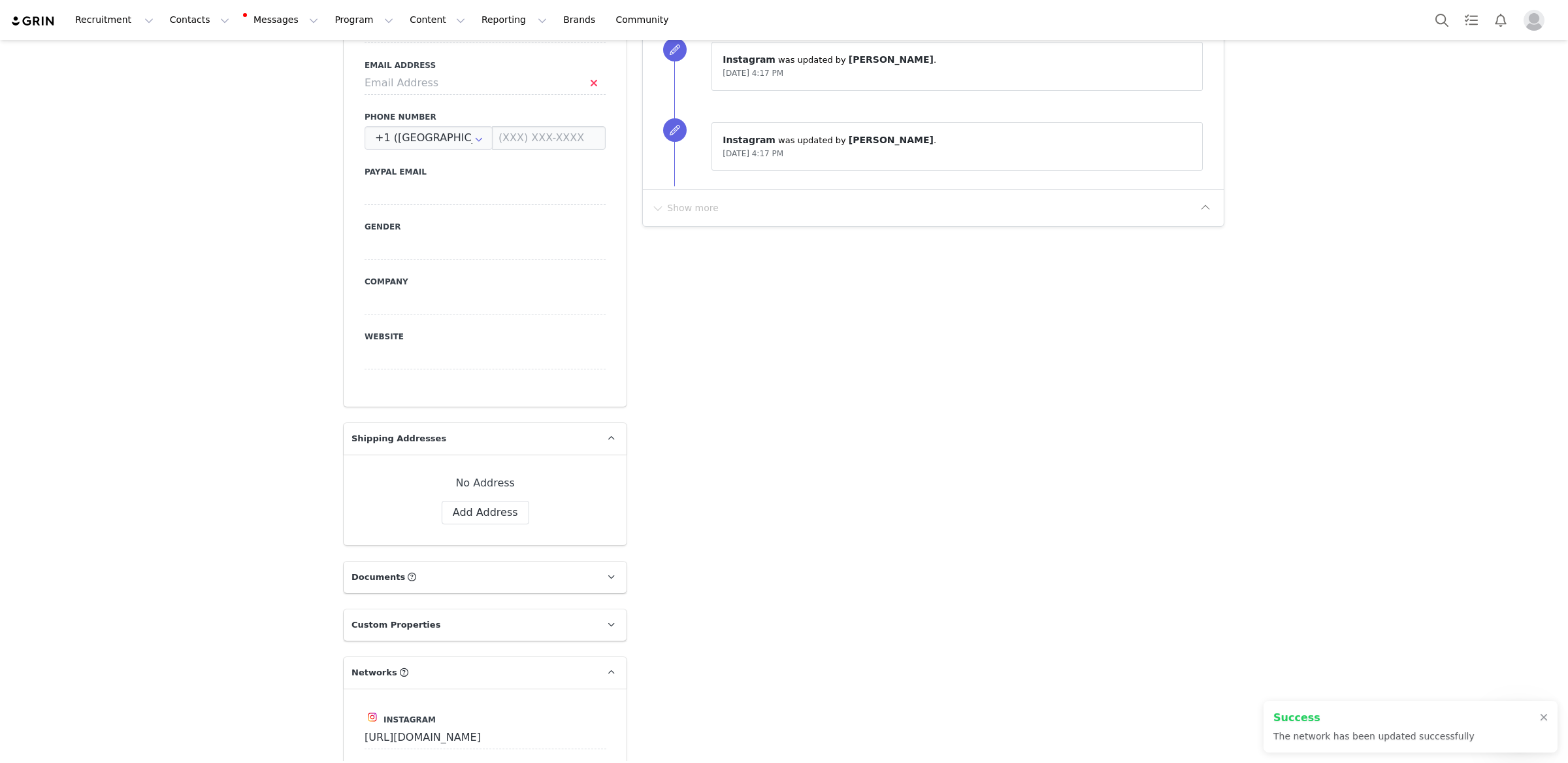
scroll to position [0, 0]
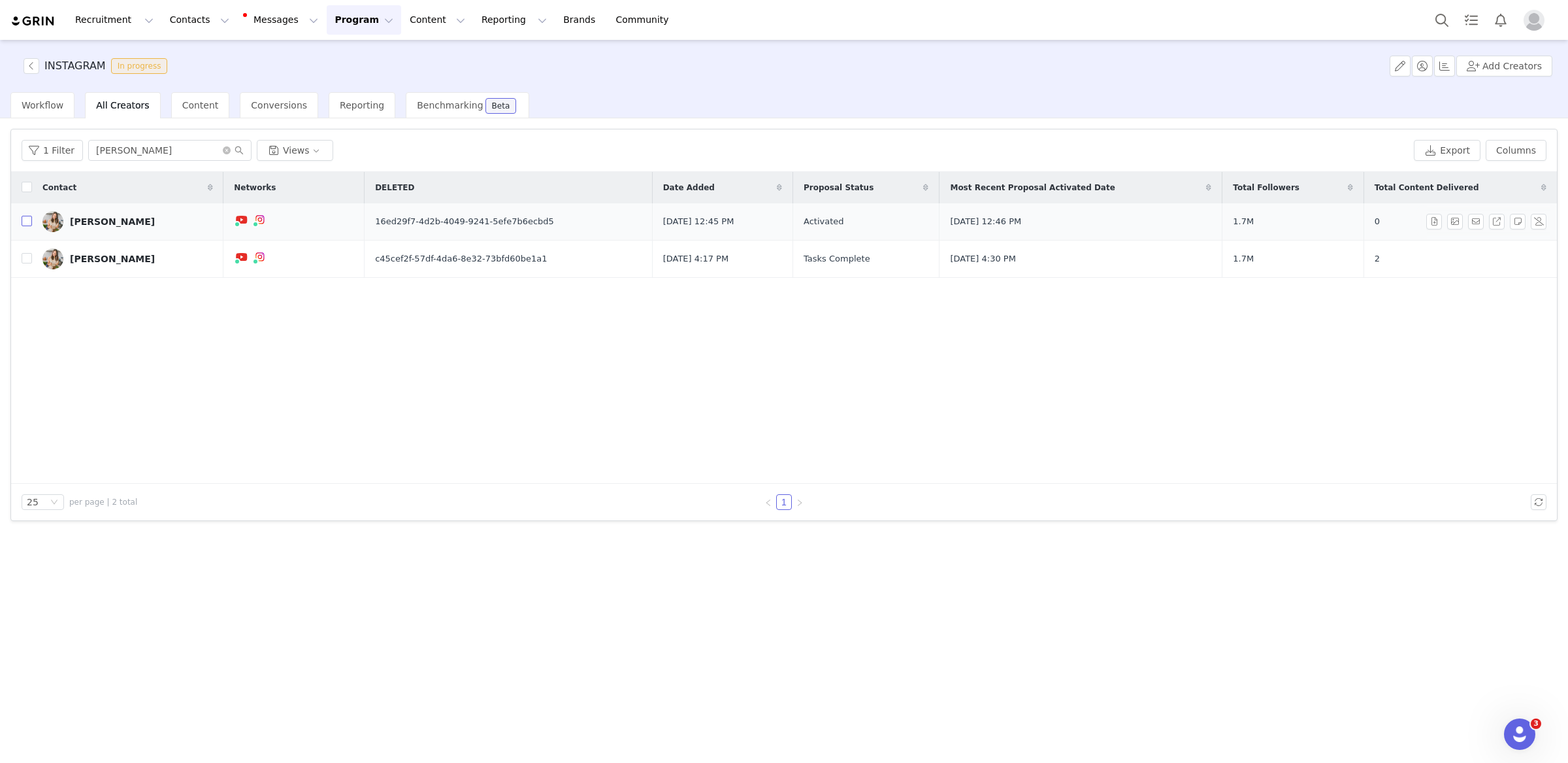
click at [28, 221] on input "checkbox" at bounding box center [27, 220] width 11 height 11
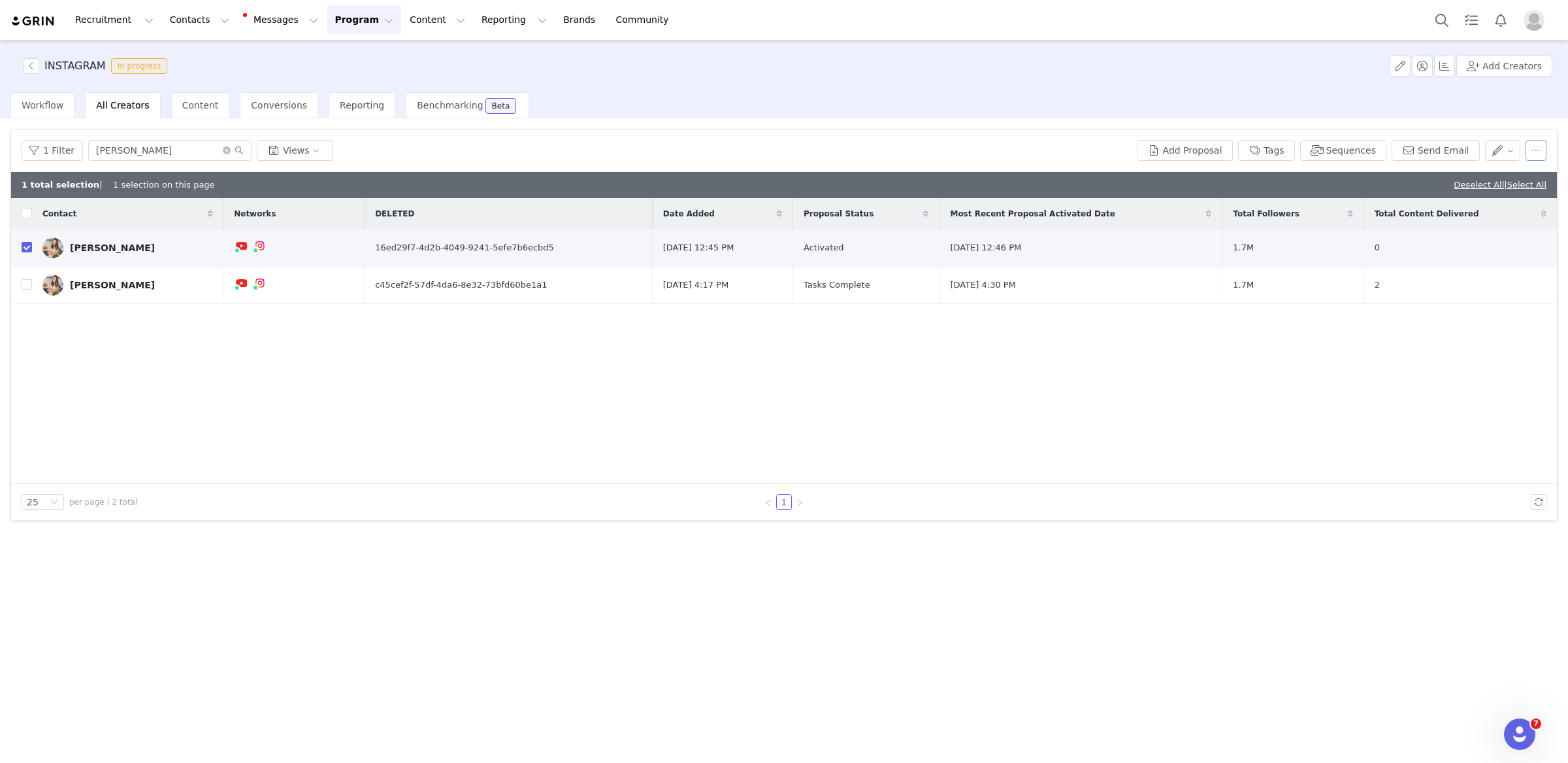
click at [1535, 151] on button "button" at bounding box center [1536, 150] width 21 height 21
click at [1465, 258] on span "Remove from Activation" at bounding box center [1467, 260] width 110 height 14
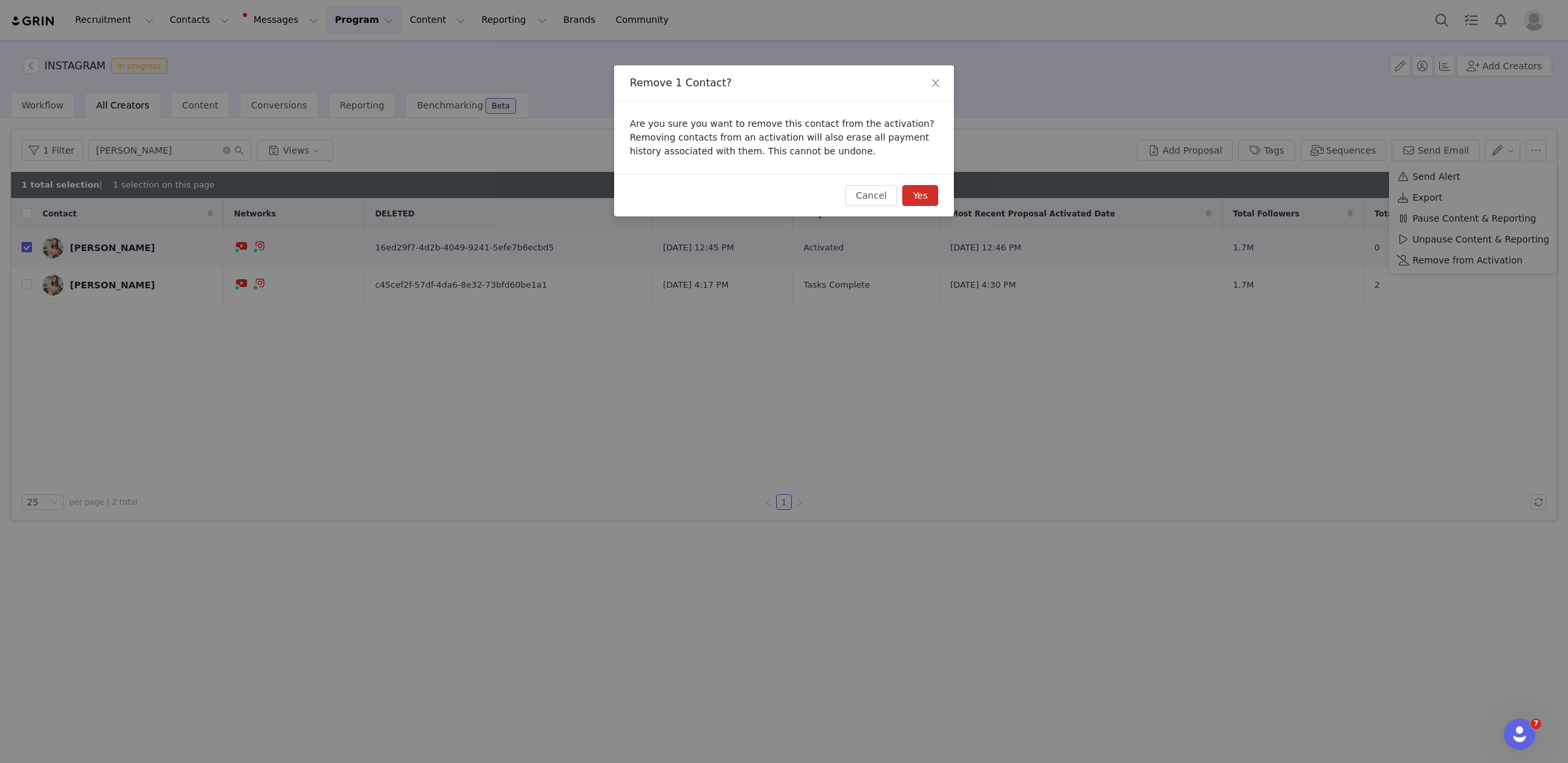
click at [927, 200] on button "Yes" at bounding box center [921, 196] width 36 height 21
checkbox input "false"
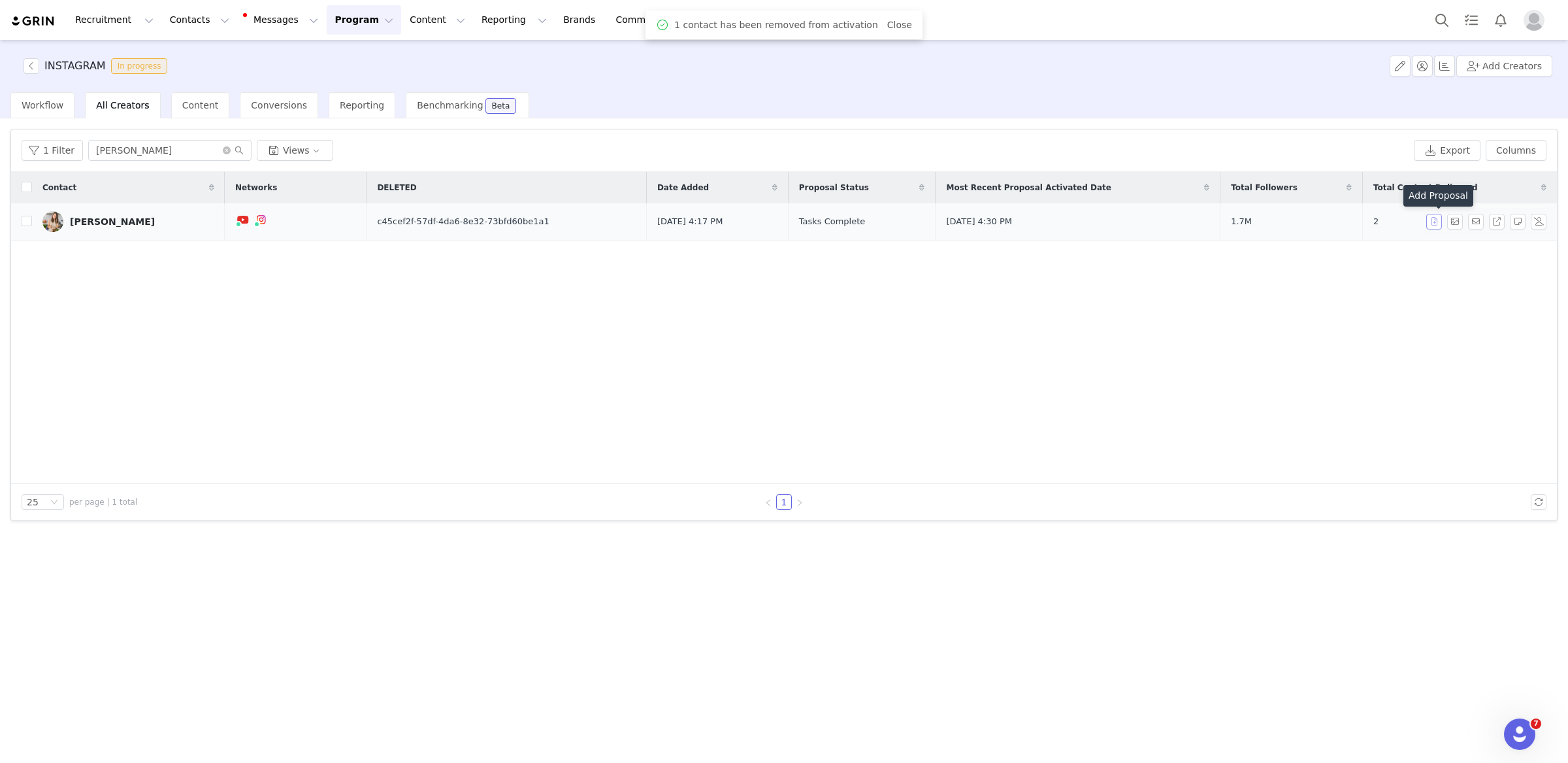
click at [1439, 228] on button "button" at bounding box center [1434, 221] width 15 height 15
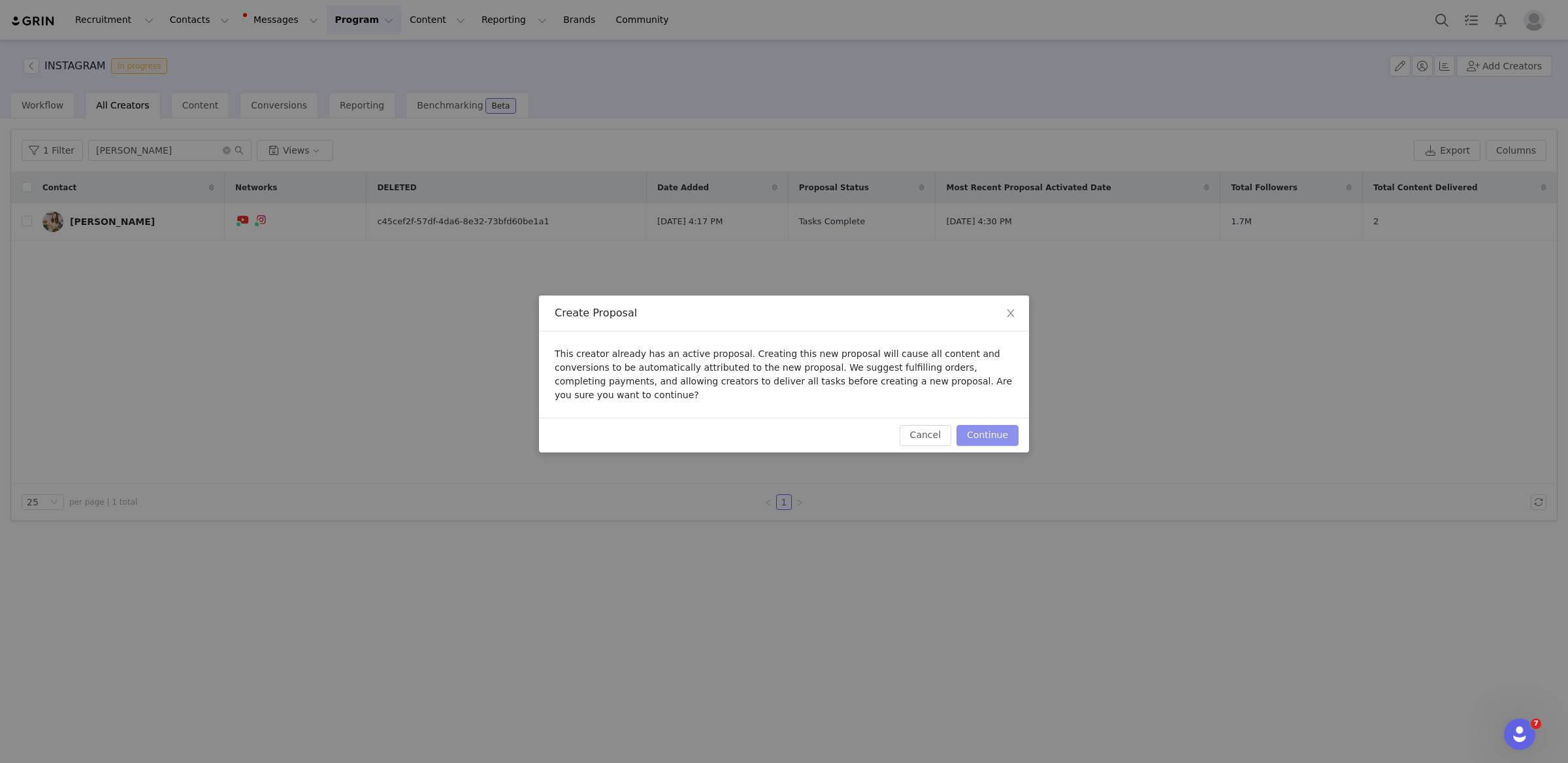
click at [984, 432] on button "Continue" at bounding box center [987, 435] width 62 height 21
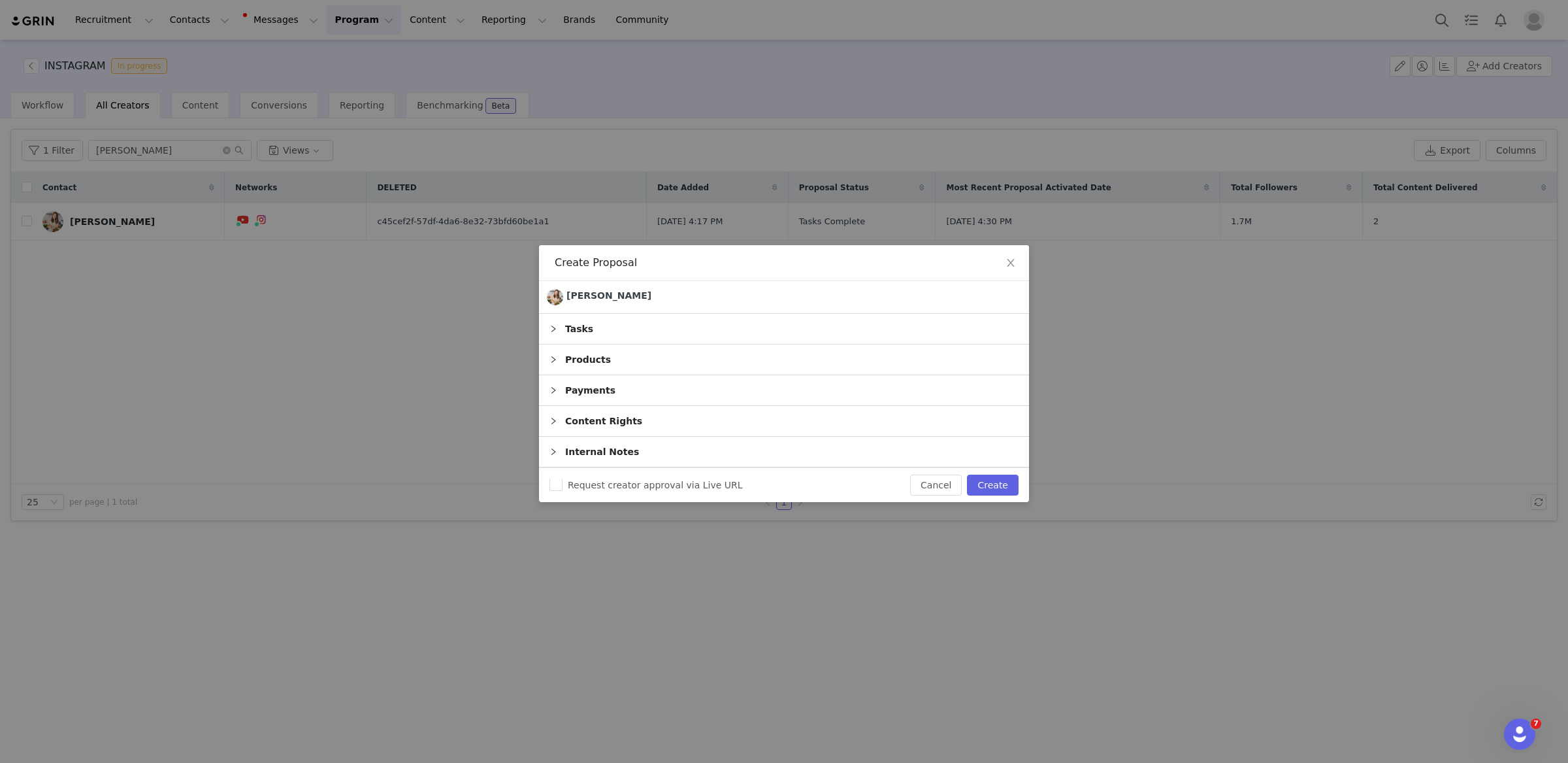
click at [615, 328] on div "Tasks" at bounding box center [784, 328] width 490 height 30
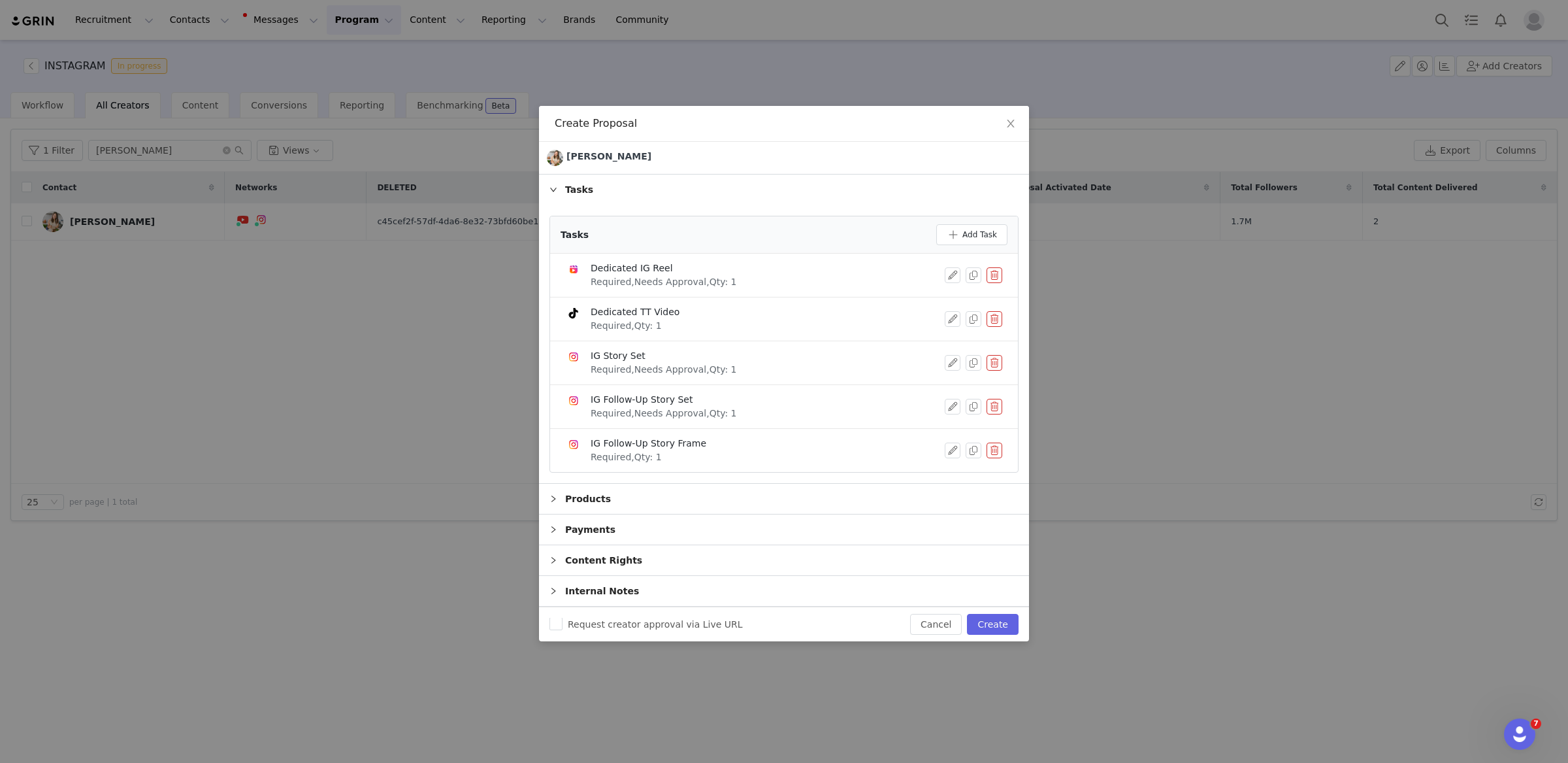
click at [993, 268] on button "button" at bounding box center [995, 275] width 15 height 15
click at [962, 299] on button "Delete" at bounding box center [946, 297] width 51 height 21
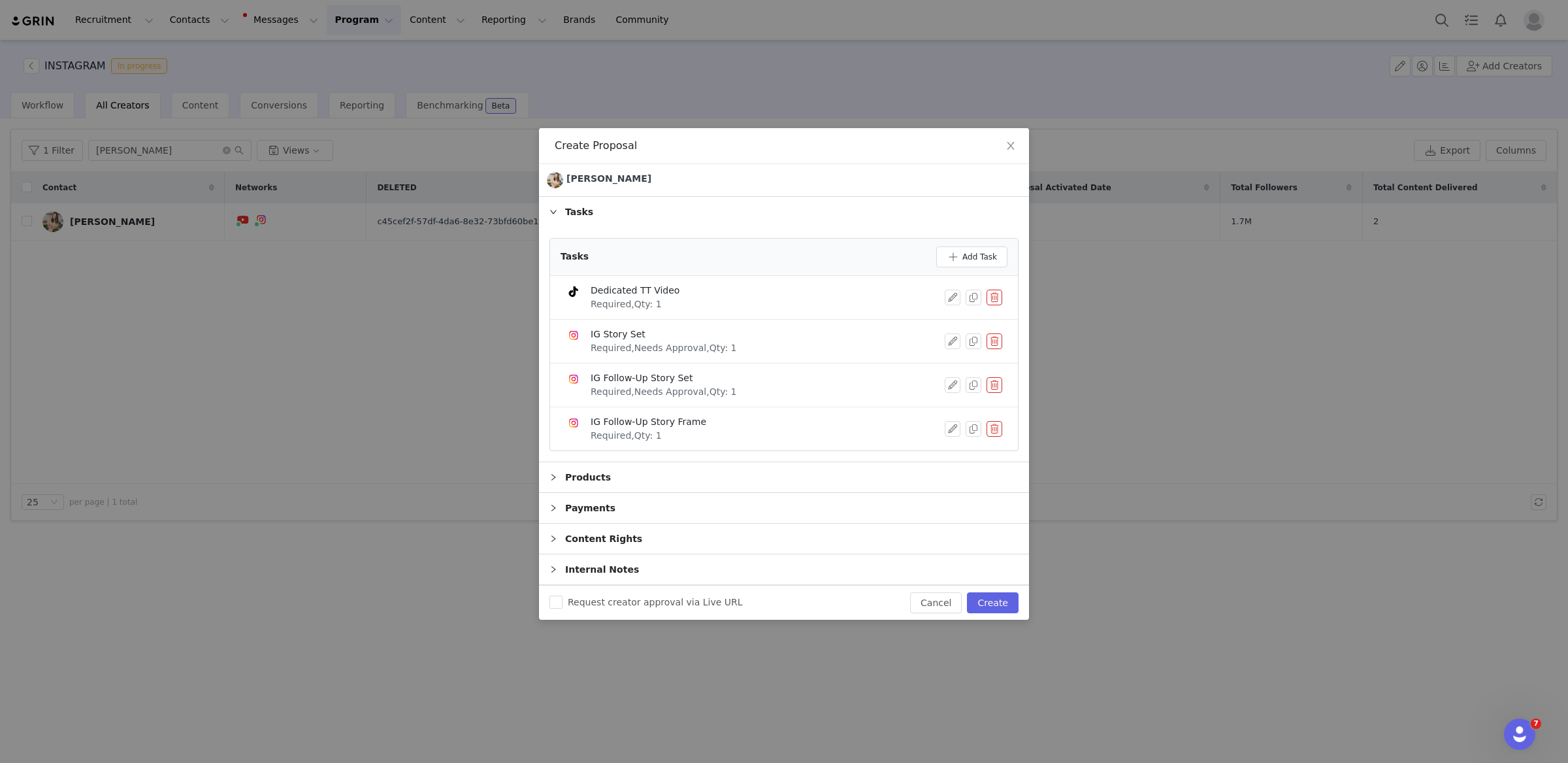
click at [1002, 299] on button "button" at bounding box center [995, 297] width 15 height 15
click at [955, 313] on button "Delete" at bounding box center [946, 318] width 51 height 21
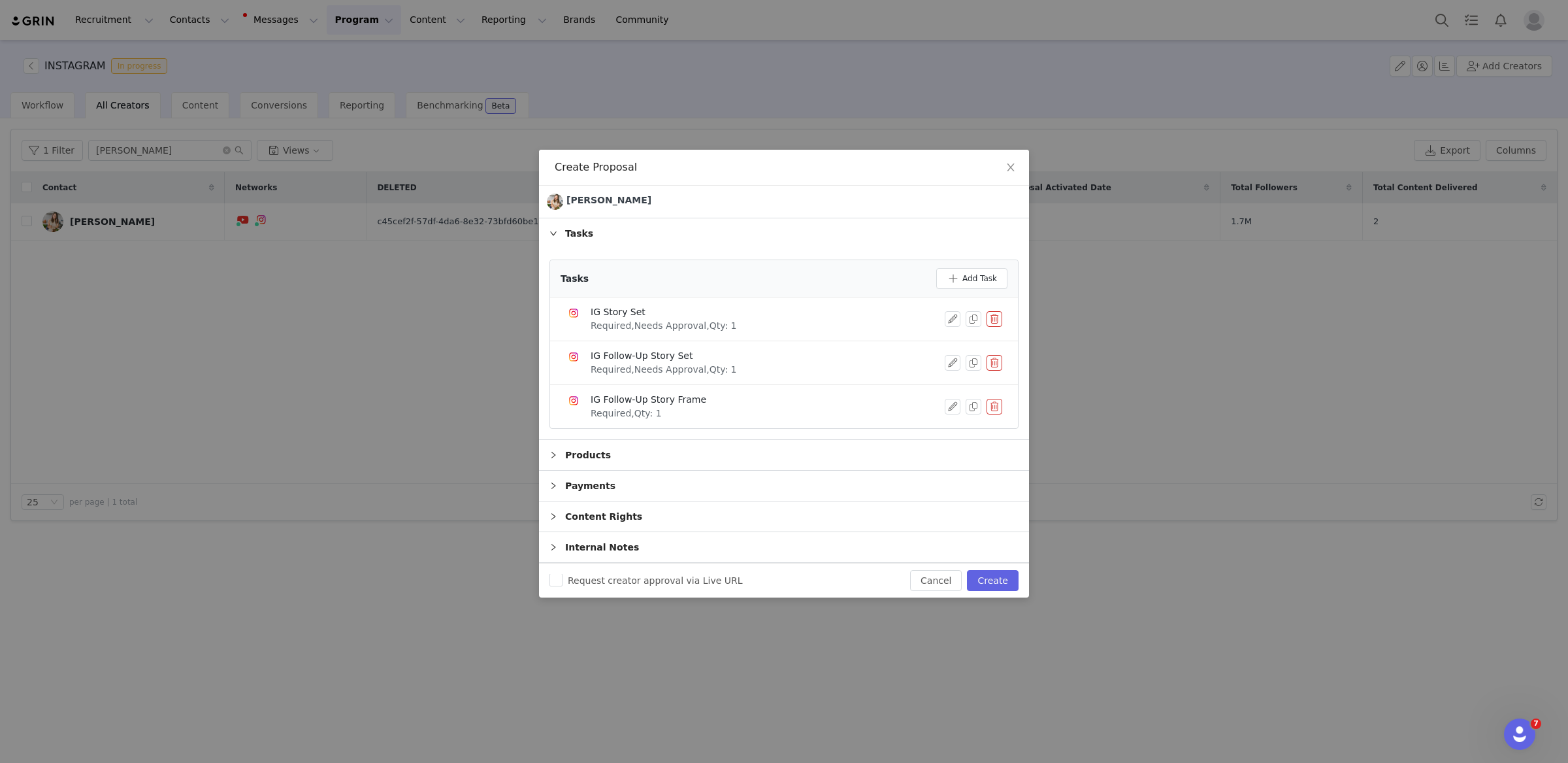
click at [996, 403] on button "button" at bounding box center [995, 406] width 15 height 15
click at [952, 418] on button "Delete" at bounding box center [946, 418] width 51 height 21
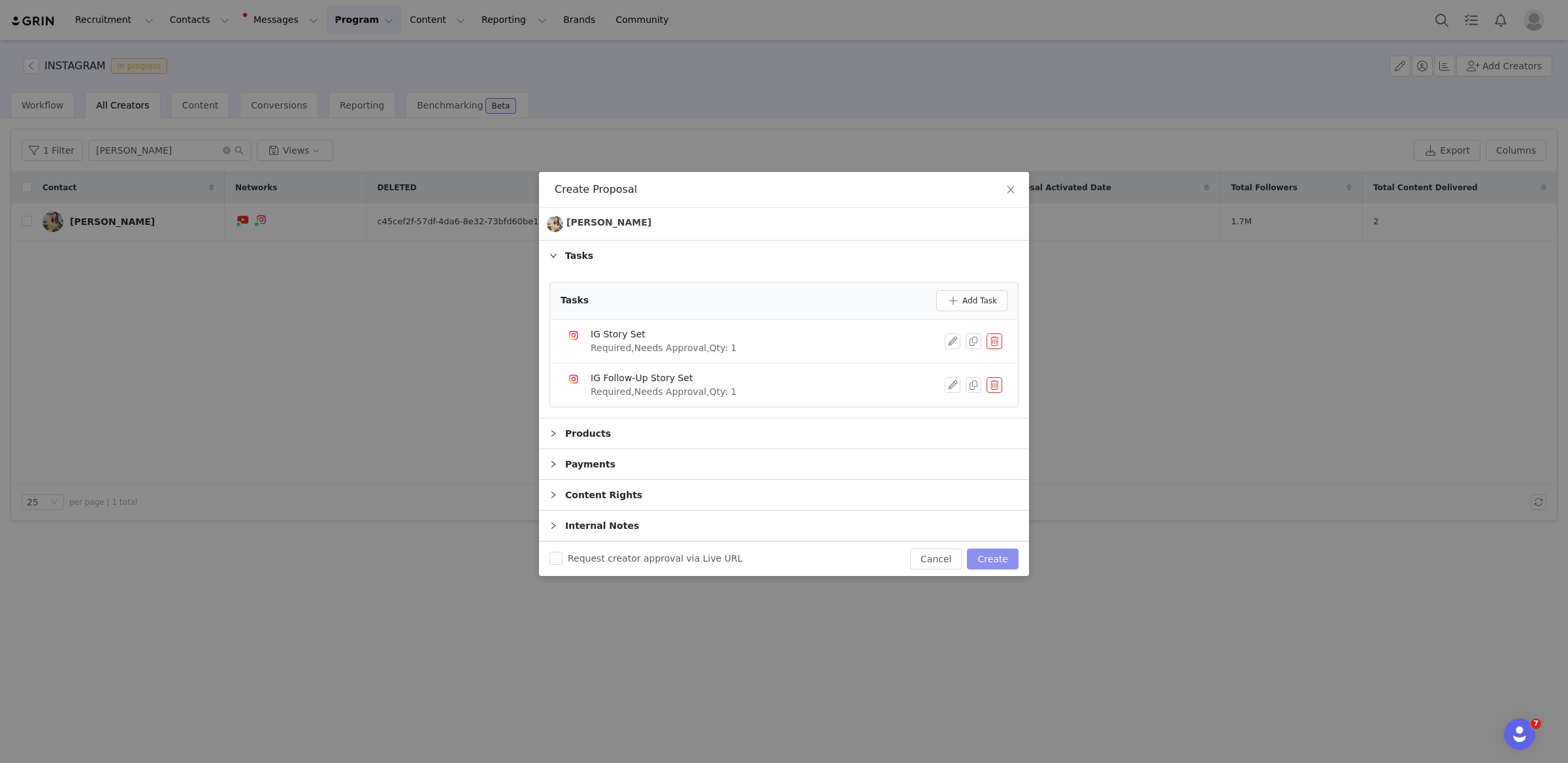
click at [1002, 556] on button "Create" at bounding box center [993, 559] width 52 height 21
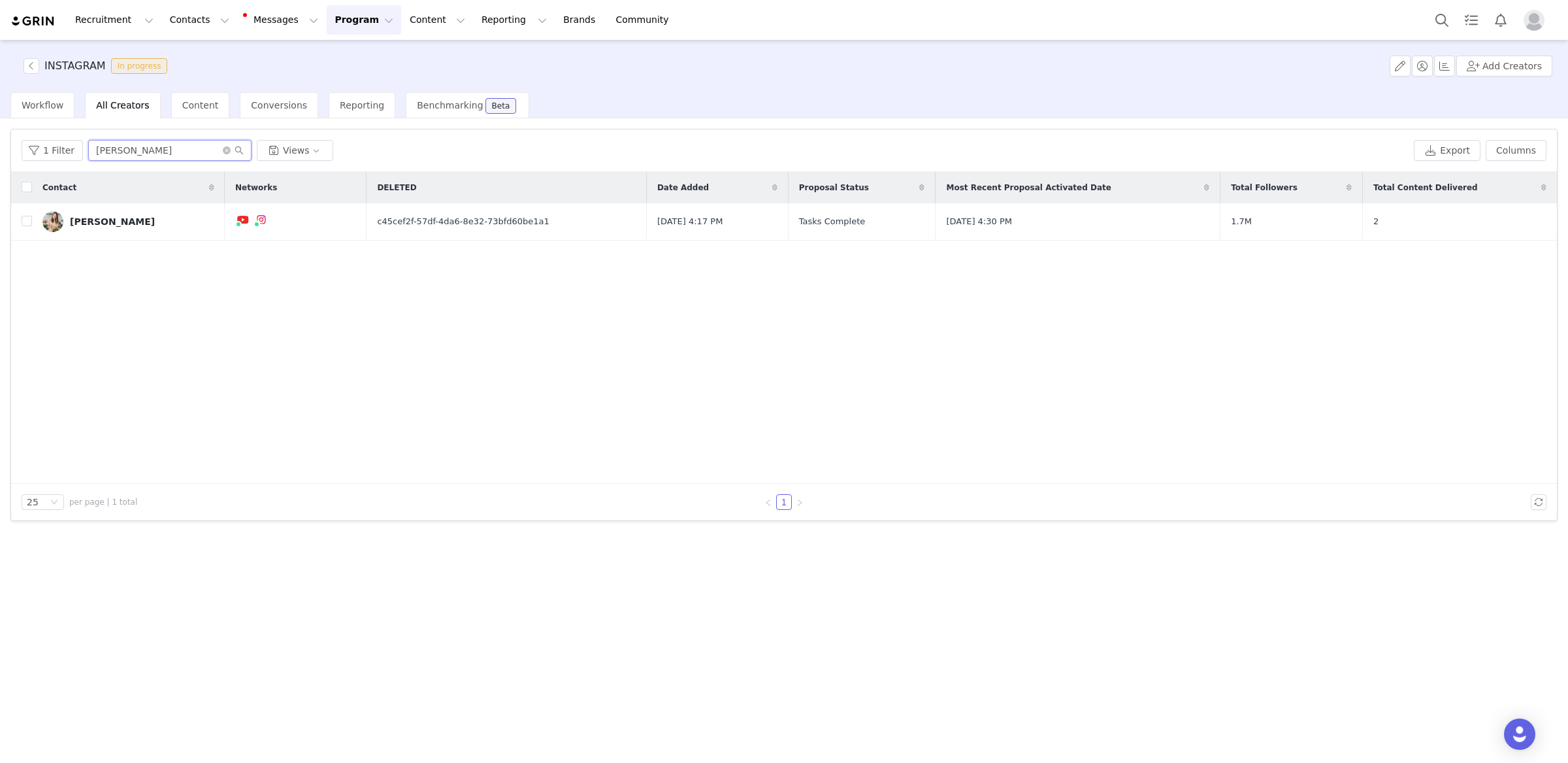
click at [133, 152] on input "caitlin" at bounding box center [170, 150] width 163 height 21
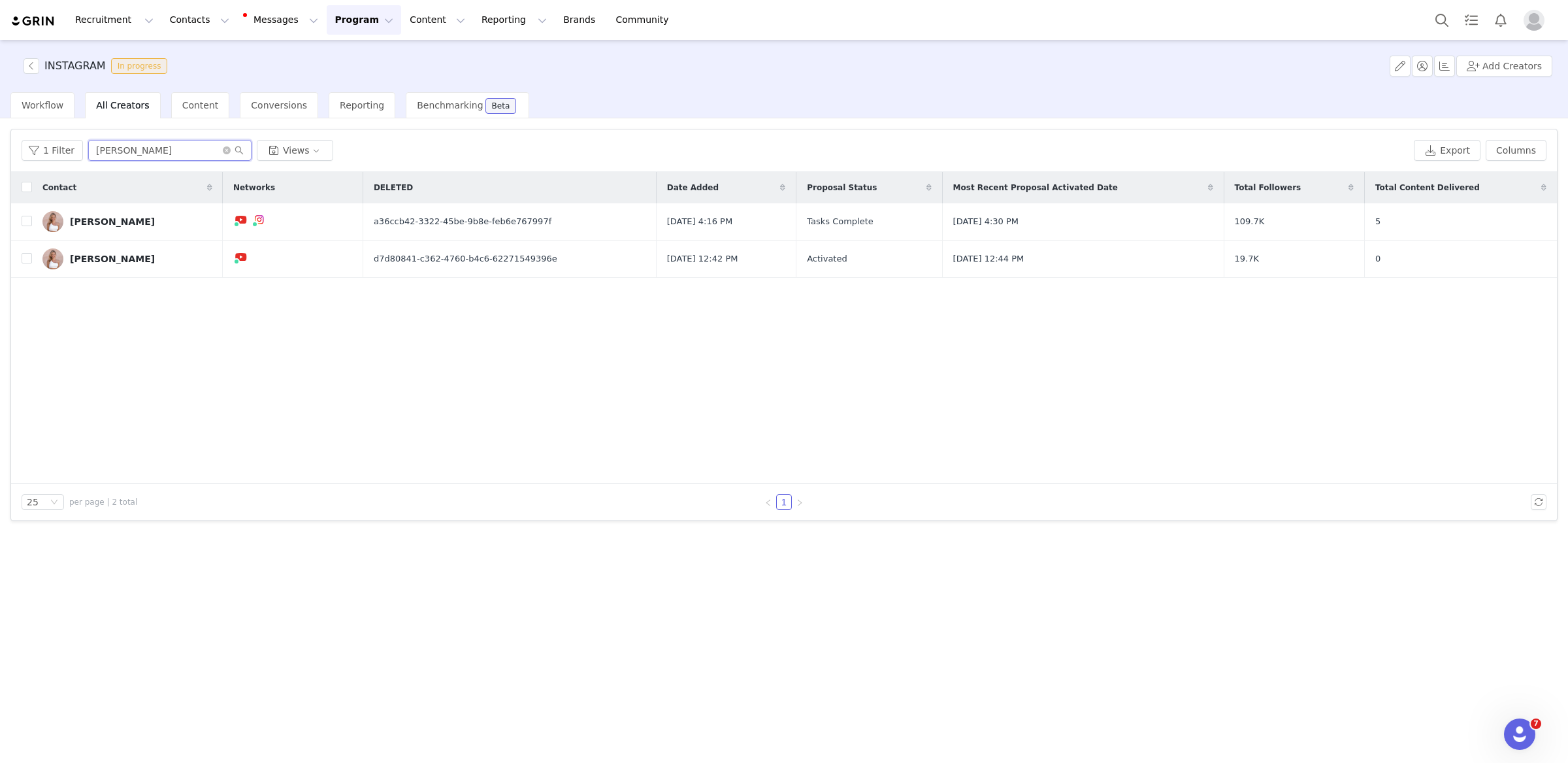
type input "shayla"
click at [409, 347] on div "Contact Networks DELETED Date Added Proposal Status Most Recent Proposal Activa…" at bounding box center [784, 327] width 1546 height 312
click at [26, 256] on input "checkbox" at bounding box center [27, 258] width 11 height 11
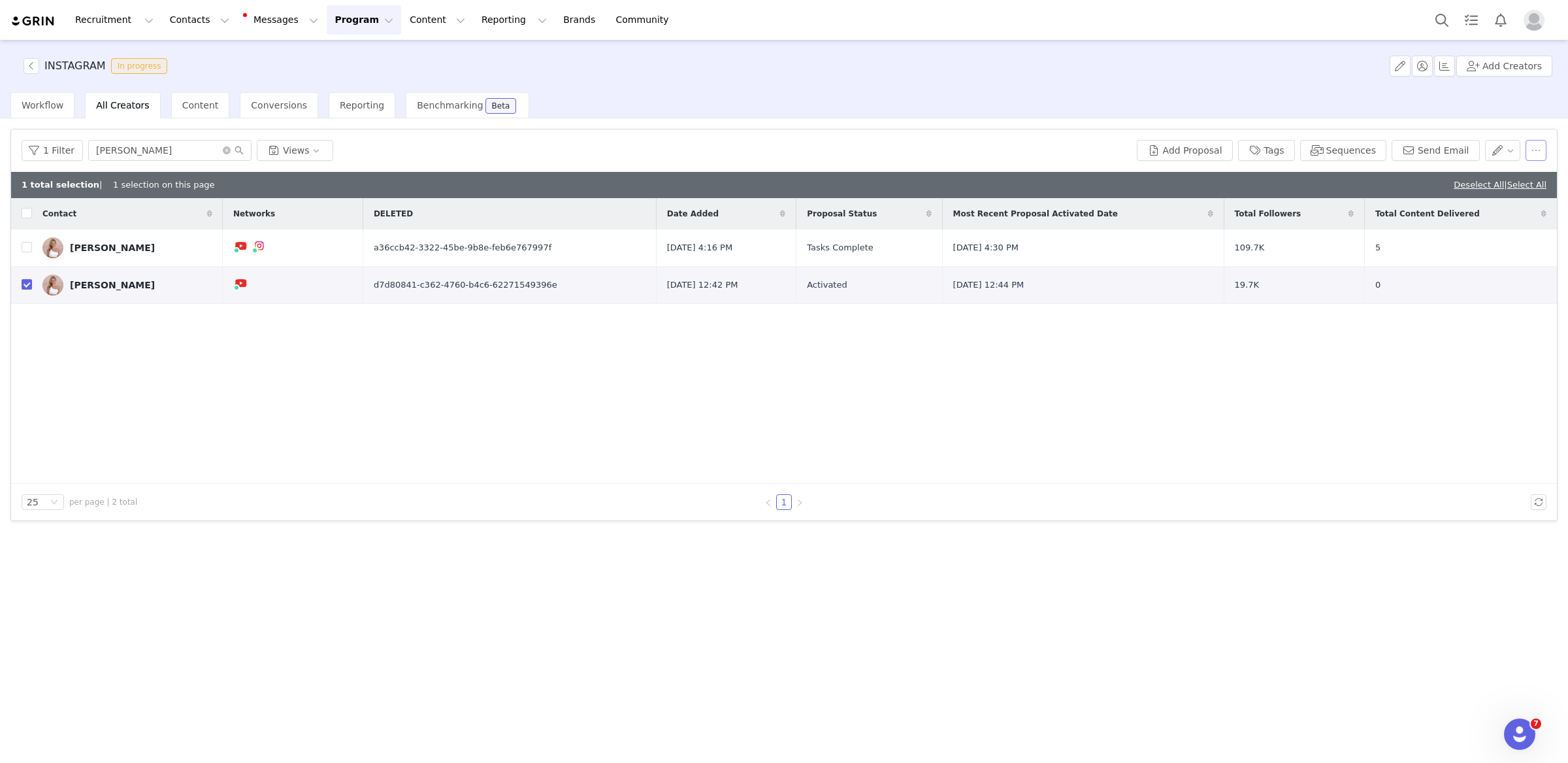
click at [1536, 157] on button "button" at bounding box center [1536, 150] width 21 height 21
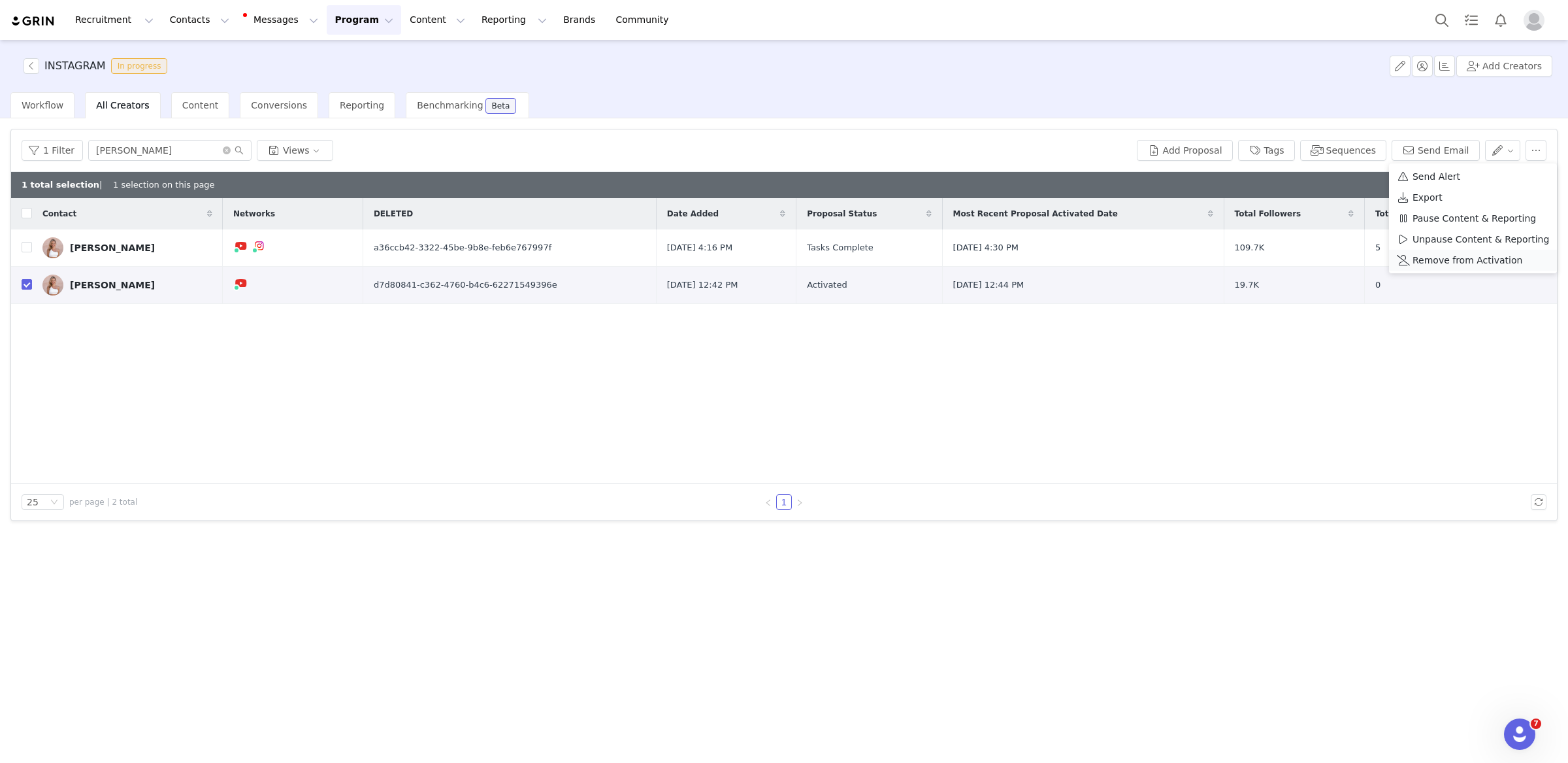
click at [1431, 256] on span "Remove from Activation" at bounding box center [1467, 260] width 110 height 14
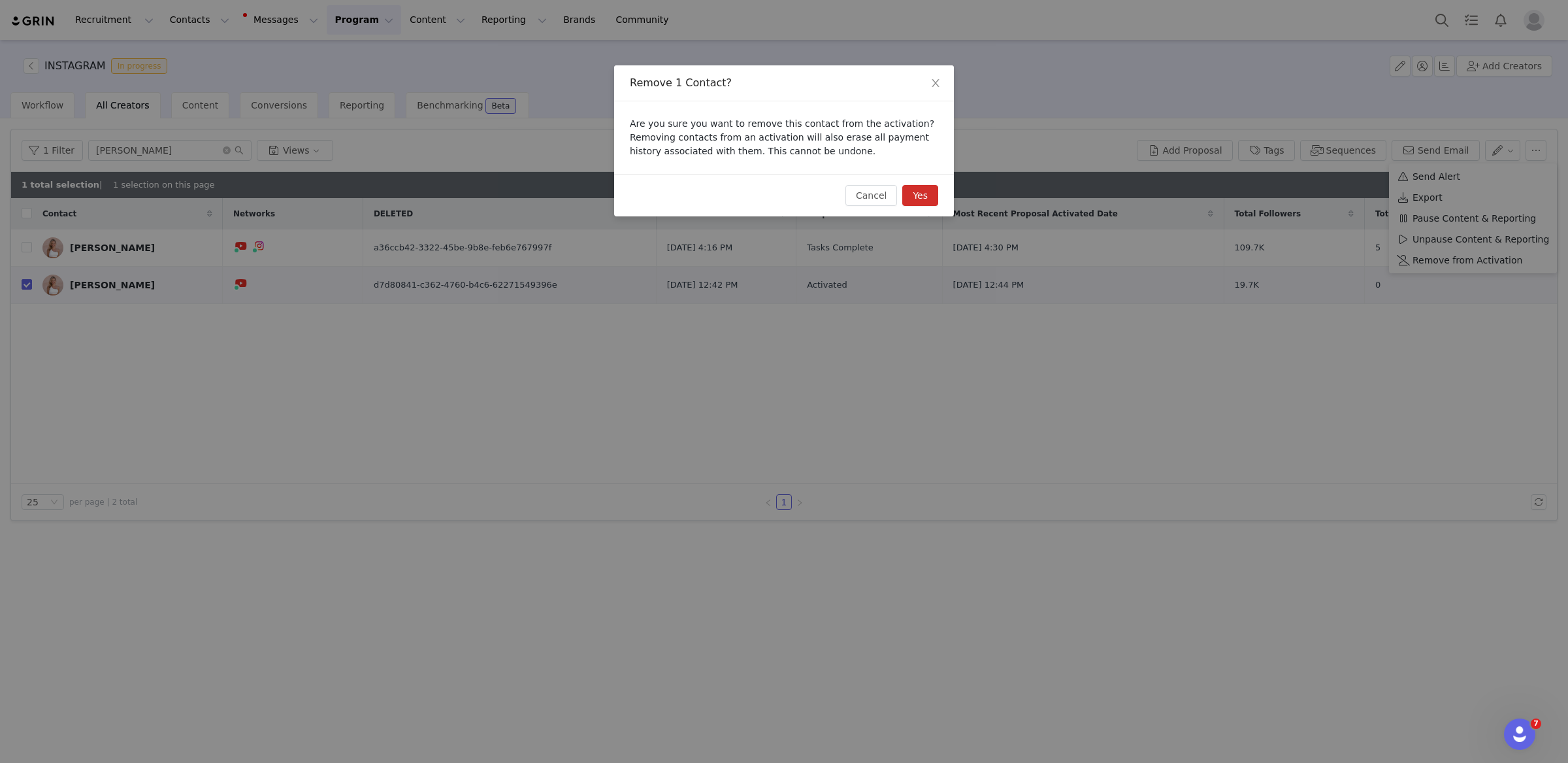
click at [923, 195] on button "Yes" at bounding box center [921, 196] width 36 height 21
checkbox input "false"
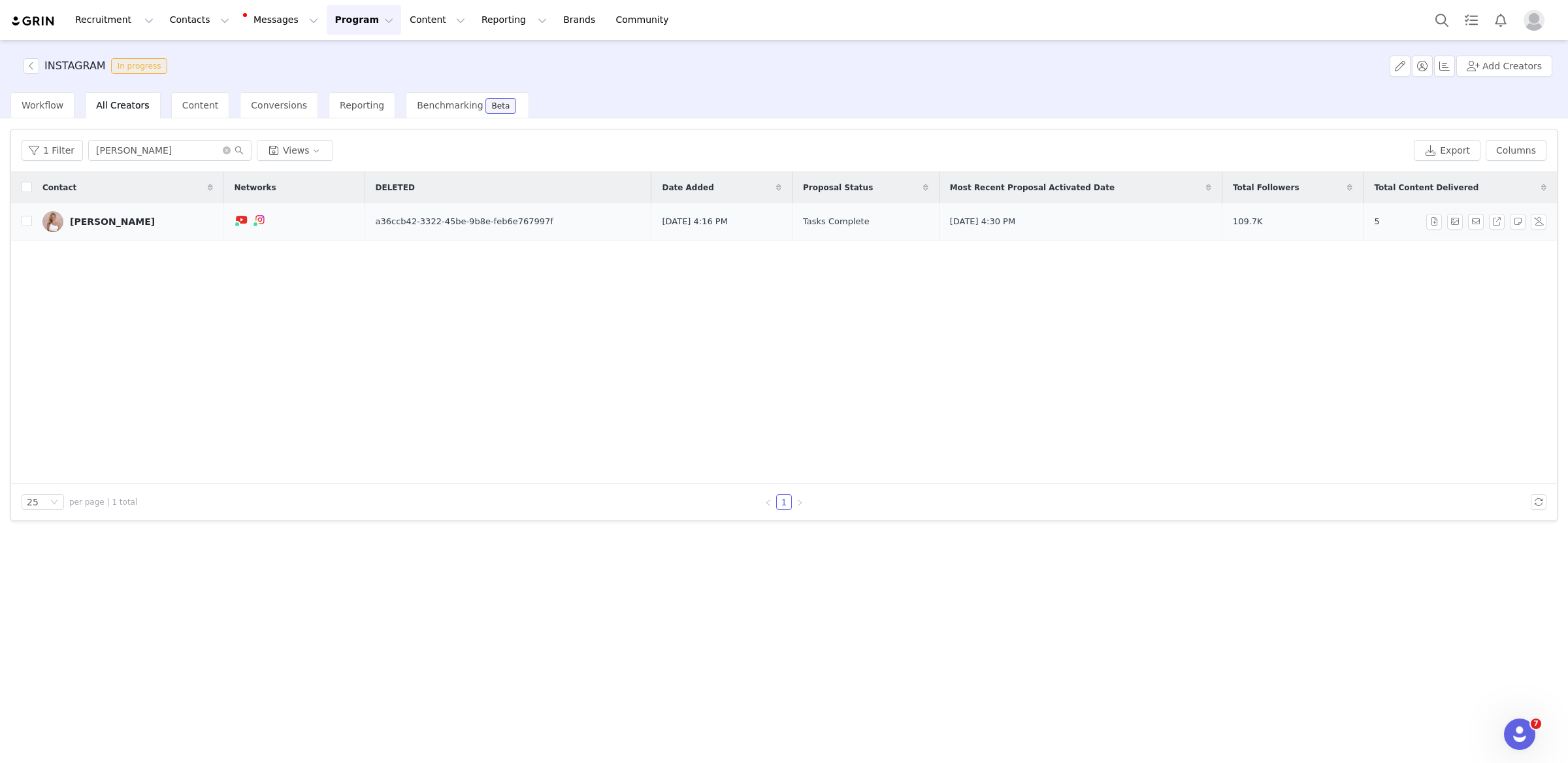
click at [1396, 223] on td "5" at bounding box center [1458, 221] width 188 height 37
click at [1439, 226] on button "button" at bounding box center [1434, 221] width 15 height 15
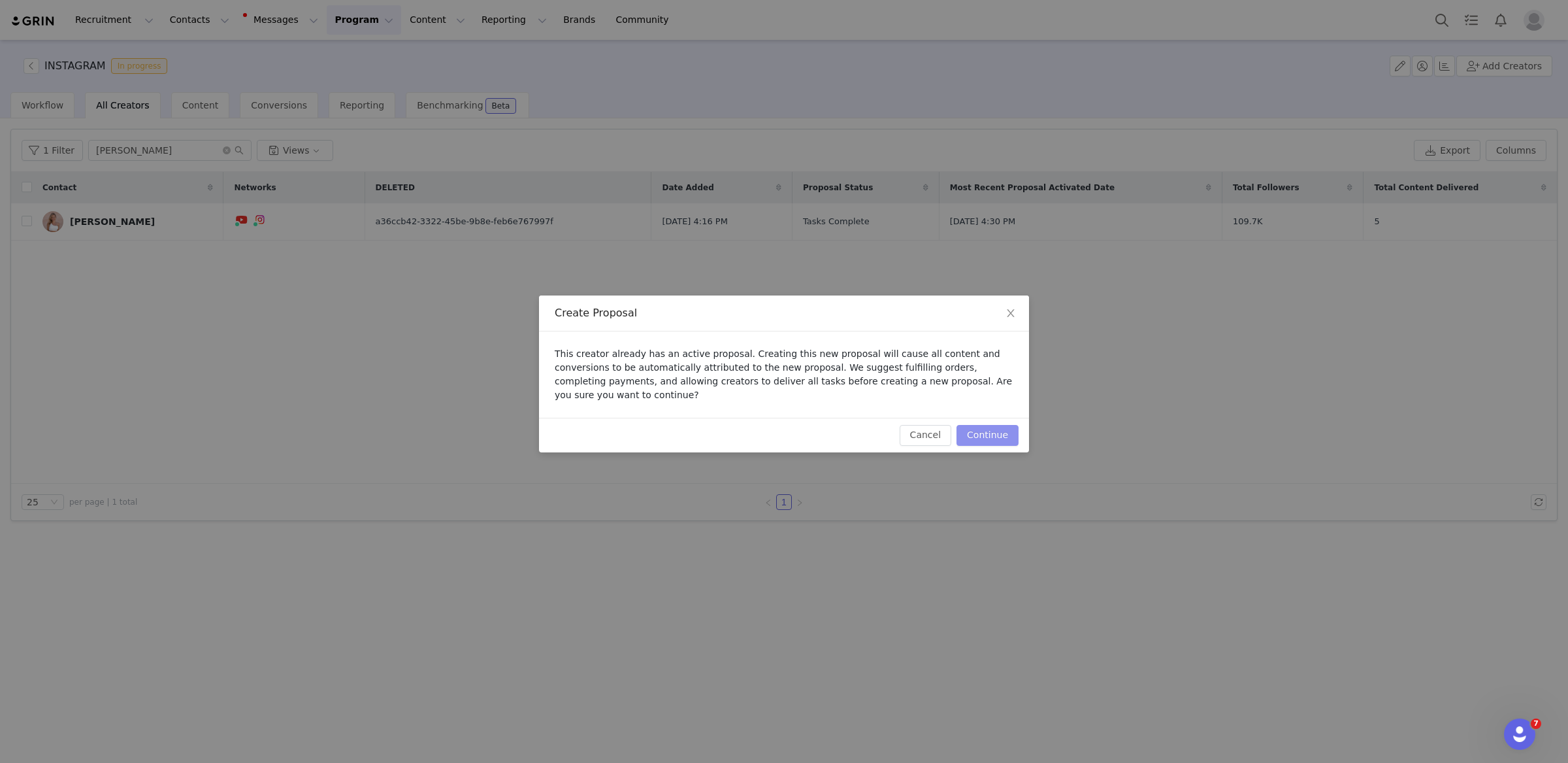
click at [1007, 429] on button "Continue" at bounding box center [987, 435] width 62 height 21
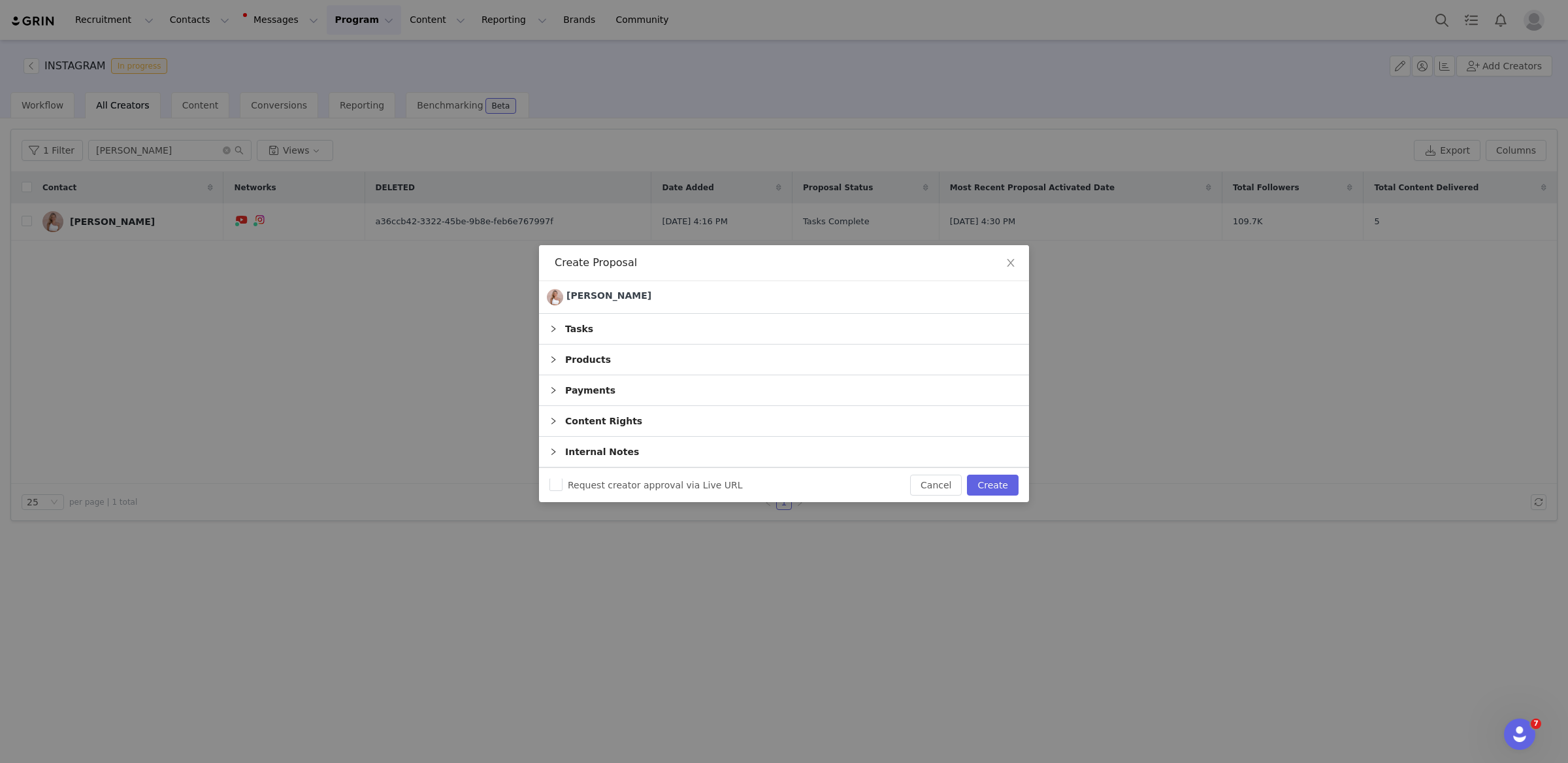
click at [684, 335] on div "Tasks" at bounding box center [784, 328] width 490 height 30
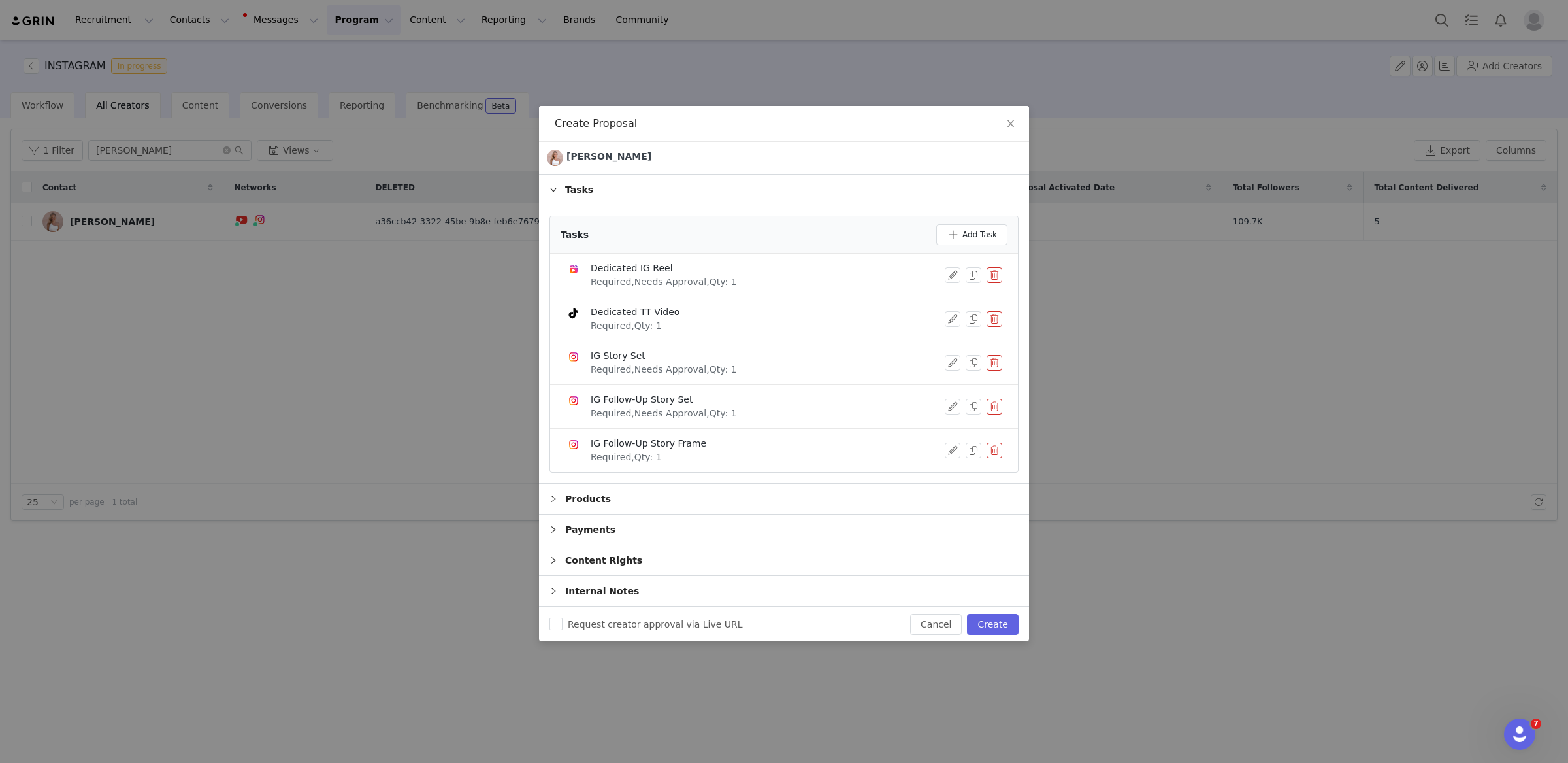
click at [995, 274] on button "button" at bounding box center [995, 275] width 15 height 15
click at [955, 304] on button "Delete" at bounding box center [946, 297] width 51 height 21
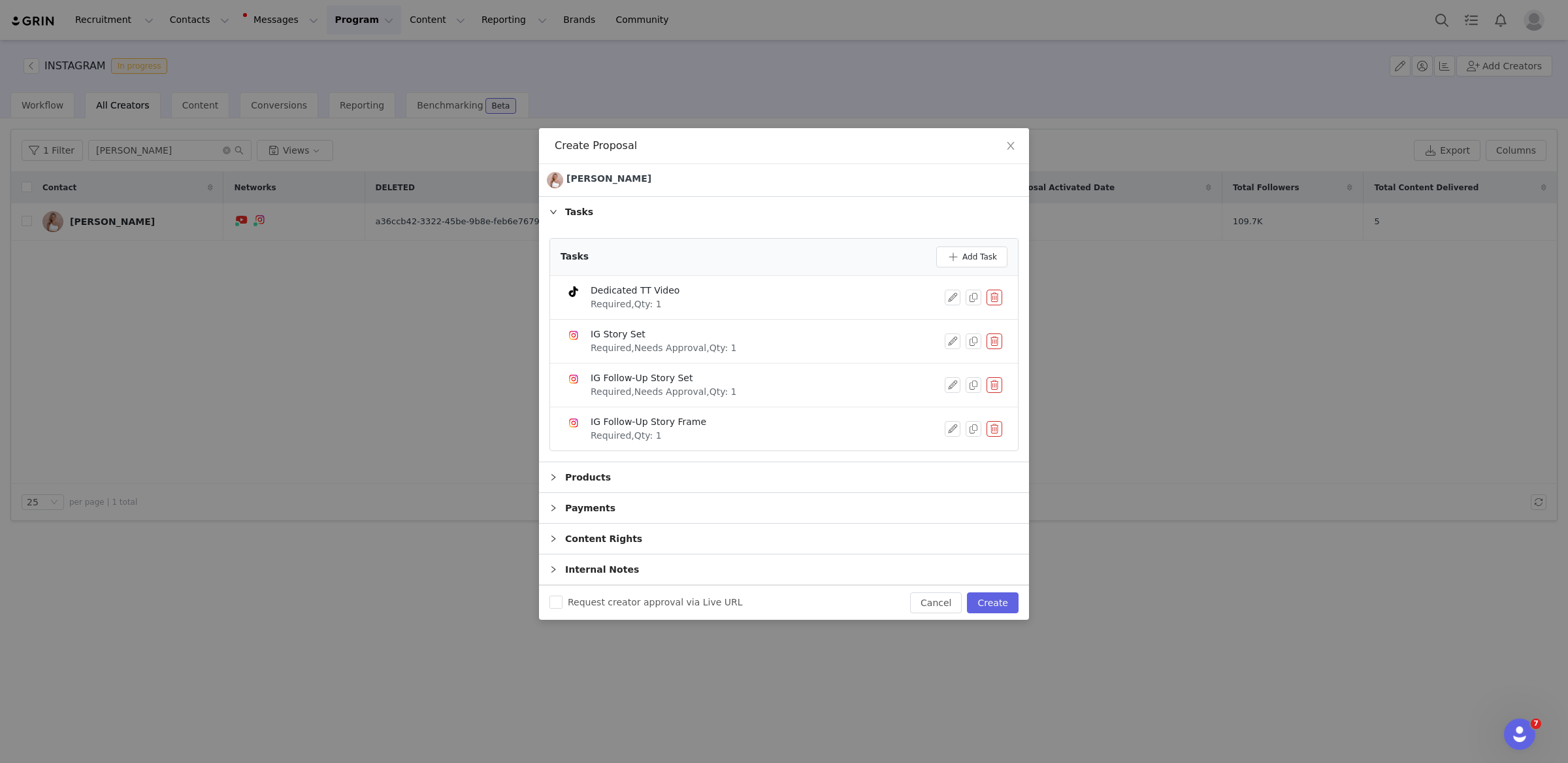
click at [1000, 299] on button "button" at bounding box center [995, 297] width 15 height 15
click at [942, 312] on button "Delete" at bounding box center [946, 318] width 51 height 21
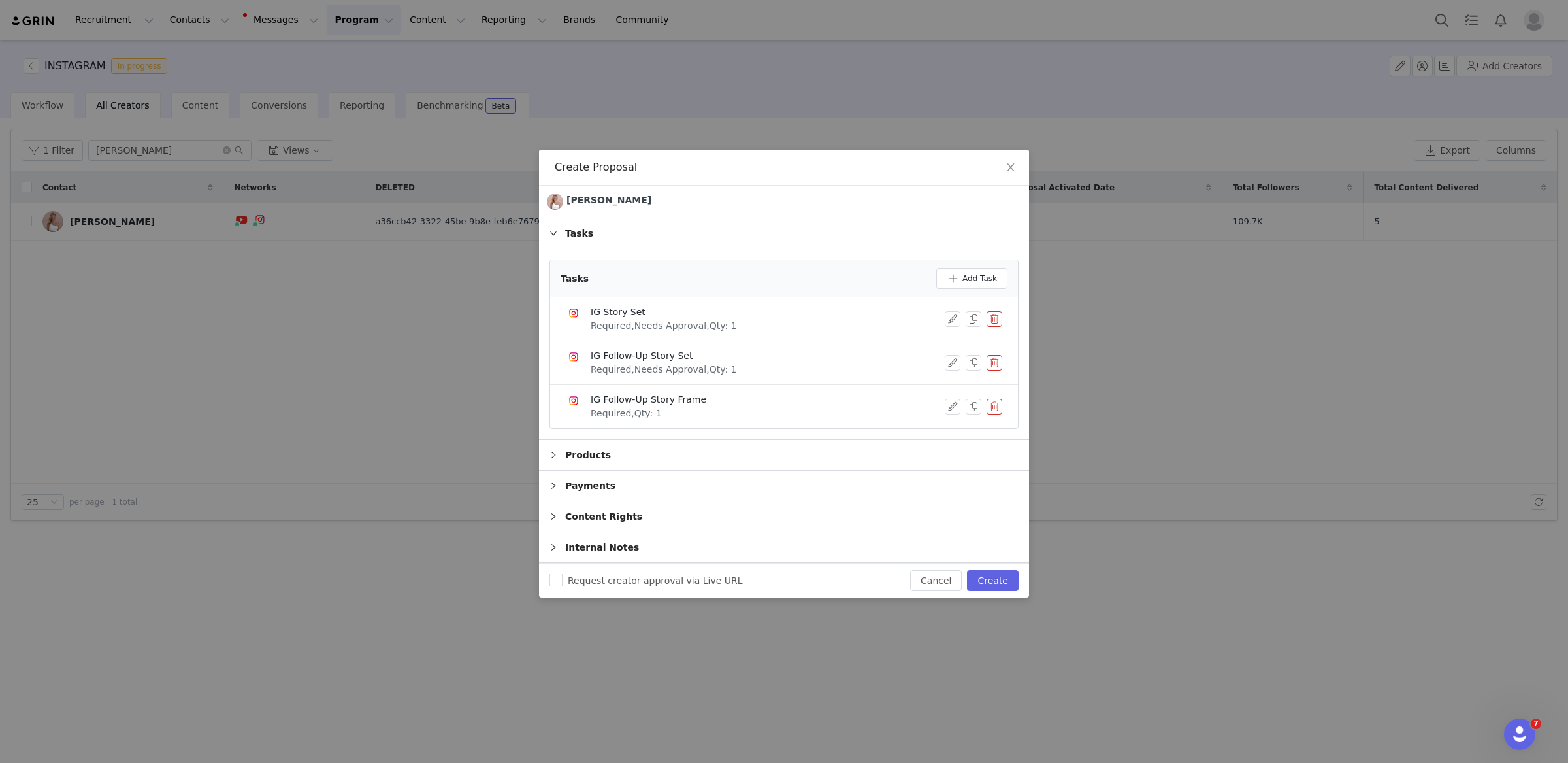
click at [995, 361] on button "button" at bounding box center [995, 362] width 15 height 15
click at [950, 391] on button "Delete" at bounding box center [946, 384] width 51 height 21
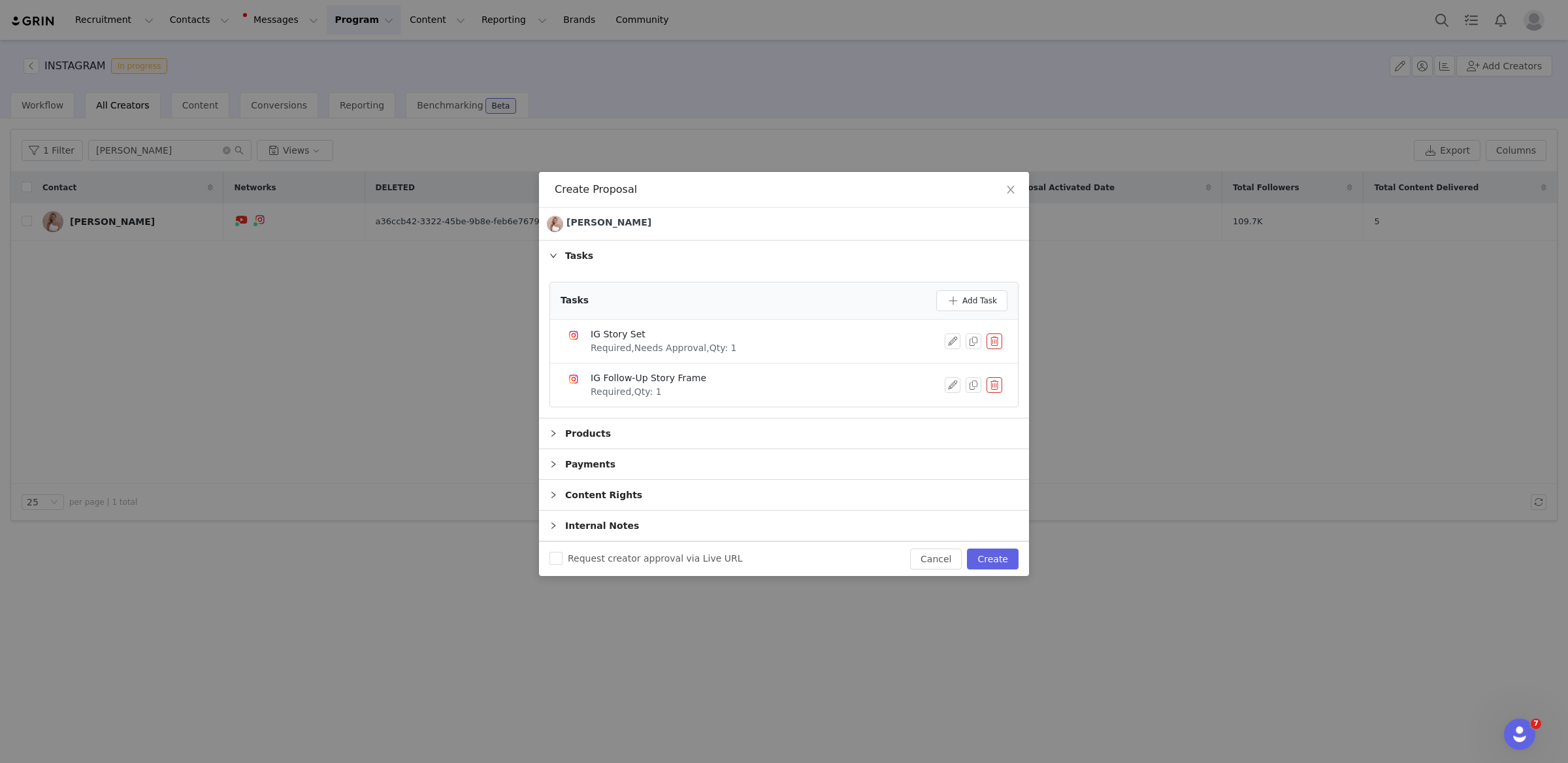
click at [994, 385] on button "button" at bounding box center [995, 384] width 15 height 15
click at [955, 393] on button "Delete" at bounding box center [946, 396] width 51 height 21
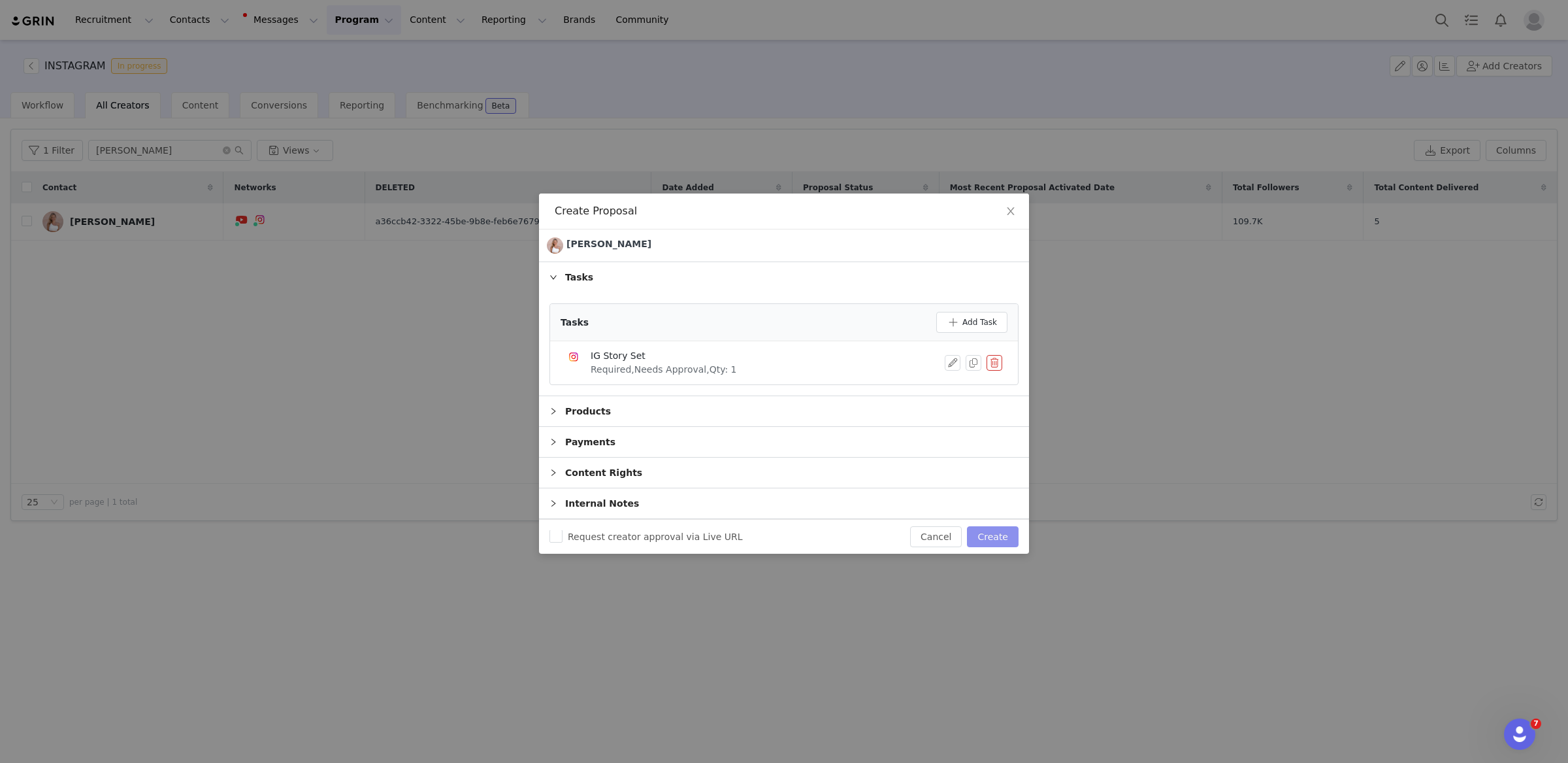
click at [1008, 541] on button "Create" at bounding box center [993, 537] width 52 height 21
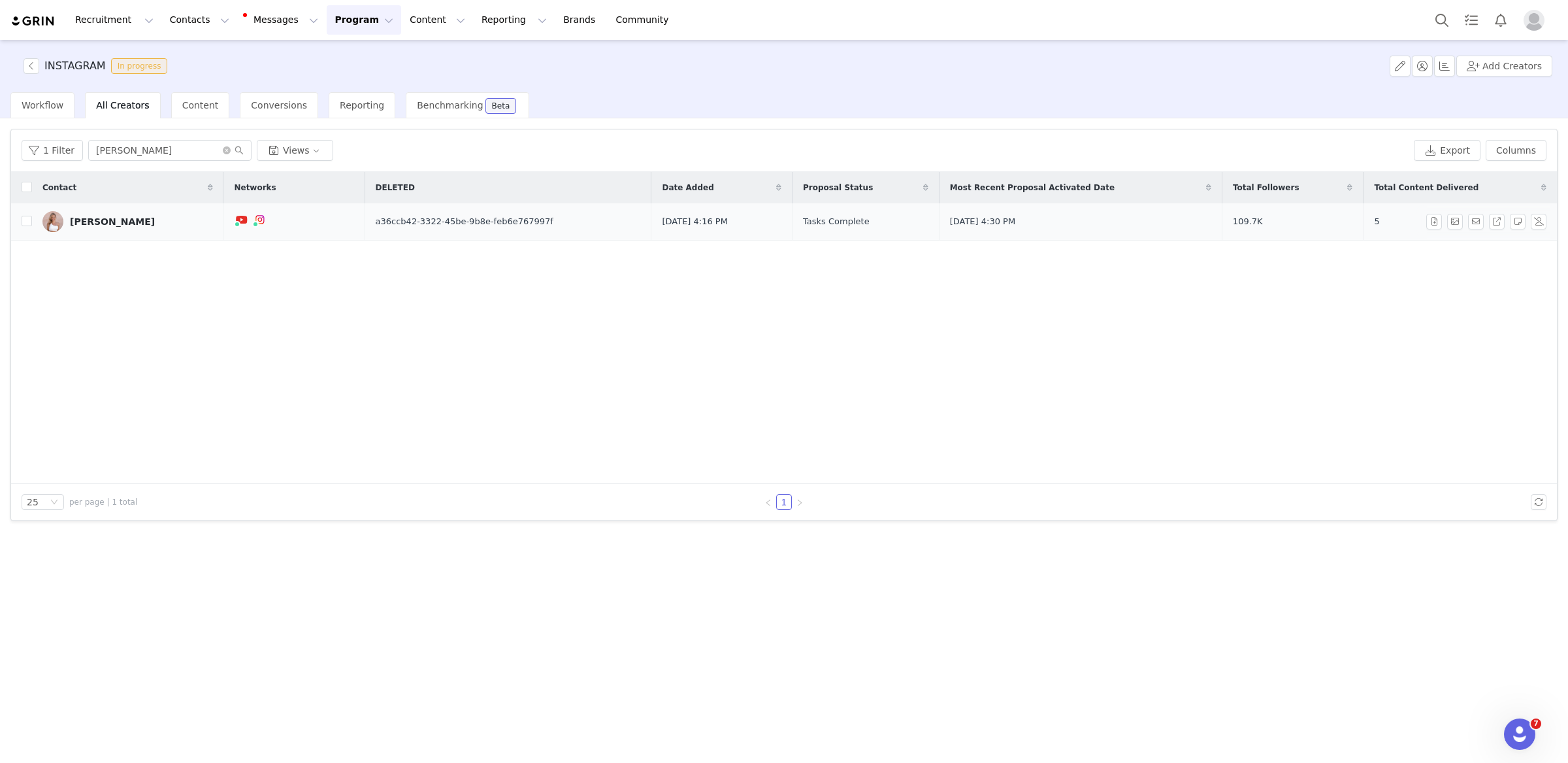
click at [108, 221] on div "[PERSON_NAME]" at bounding box center [112, 221] width 85 height 11
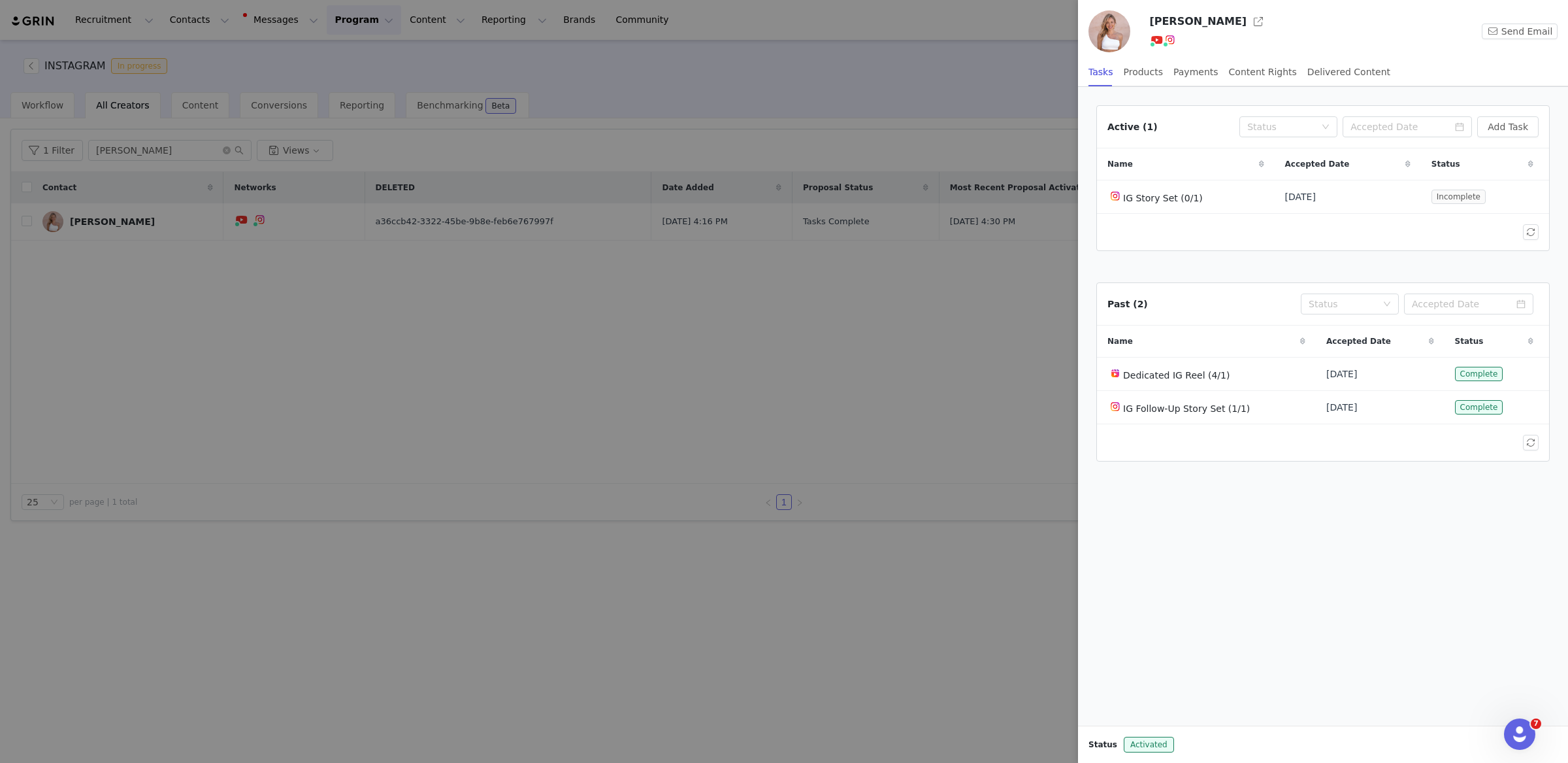
click at [912, 369] on div at bounding box center [784, 382] width 1568 height 763
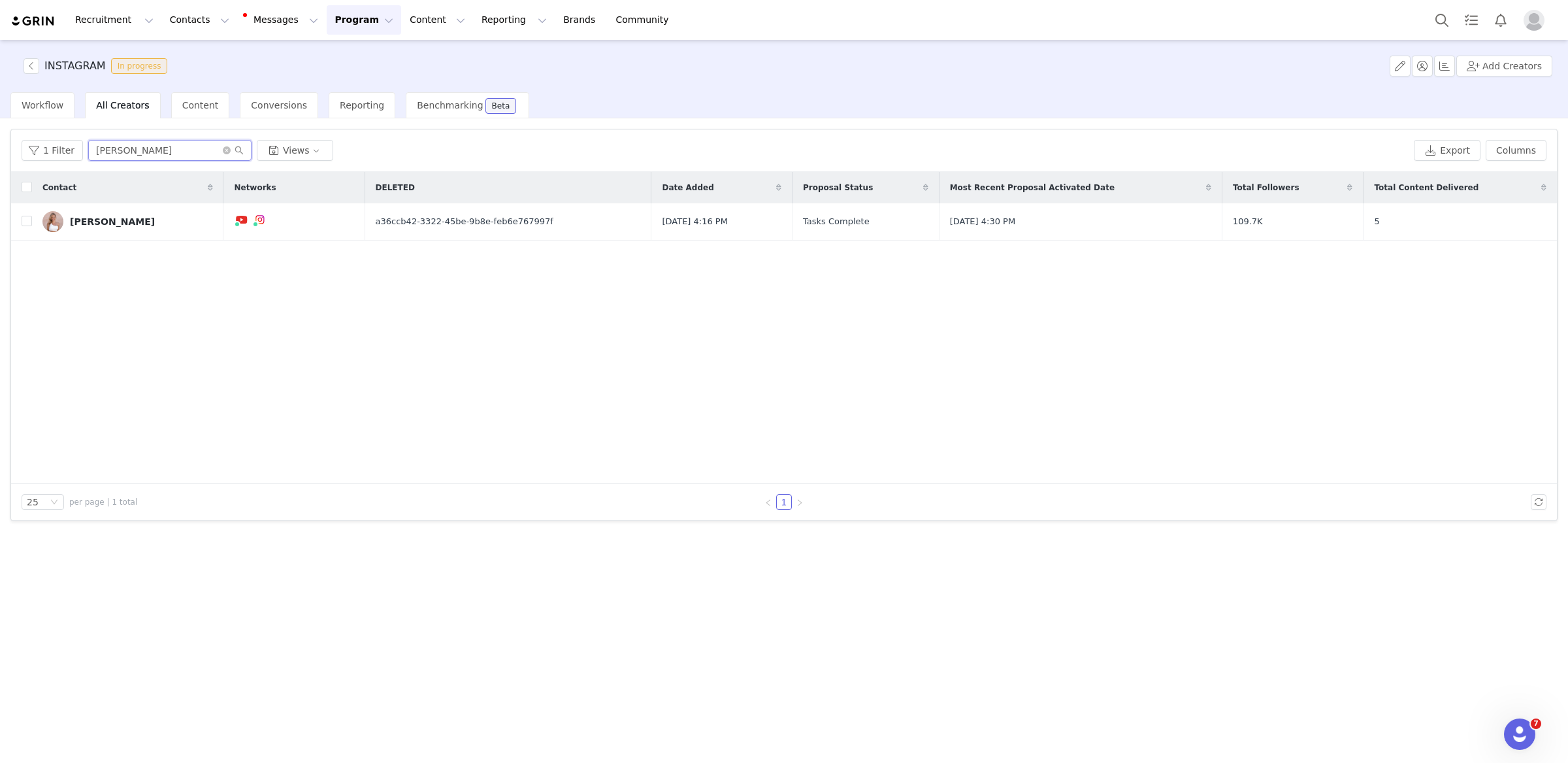
click at [188, 144] on input "shayla" at bounding box center [170, 150] width 163 height 21
click at [89, 222] on div "Caitlin Shoemaker" at bounding box center [112, 221] width 85 height 11
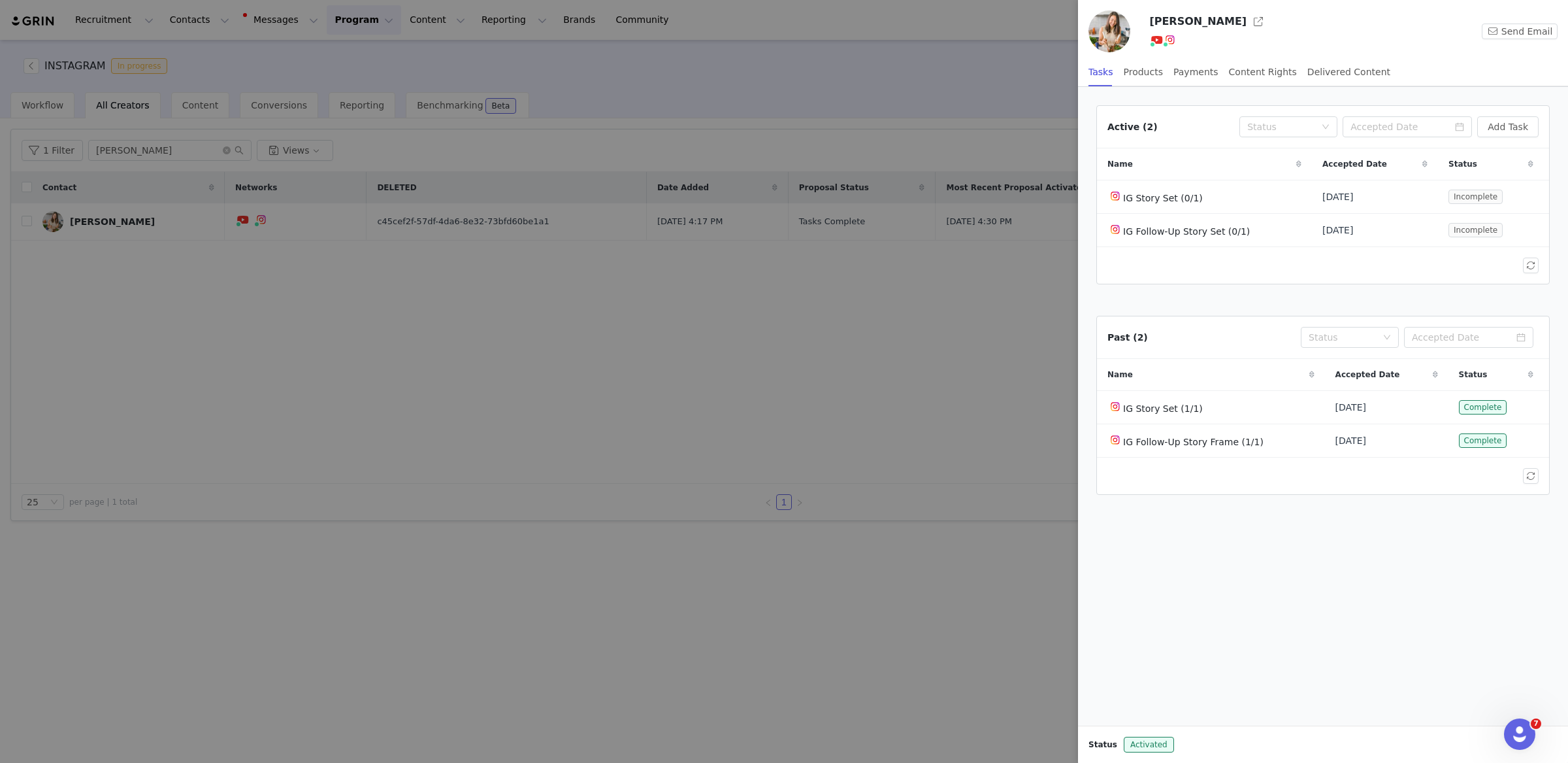
click at [269, 290] on div at bounding box center [784, 382] width 1568 height 763
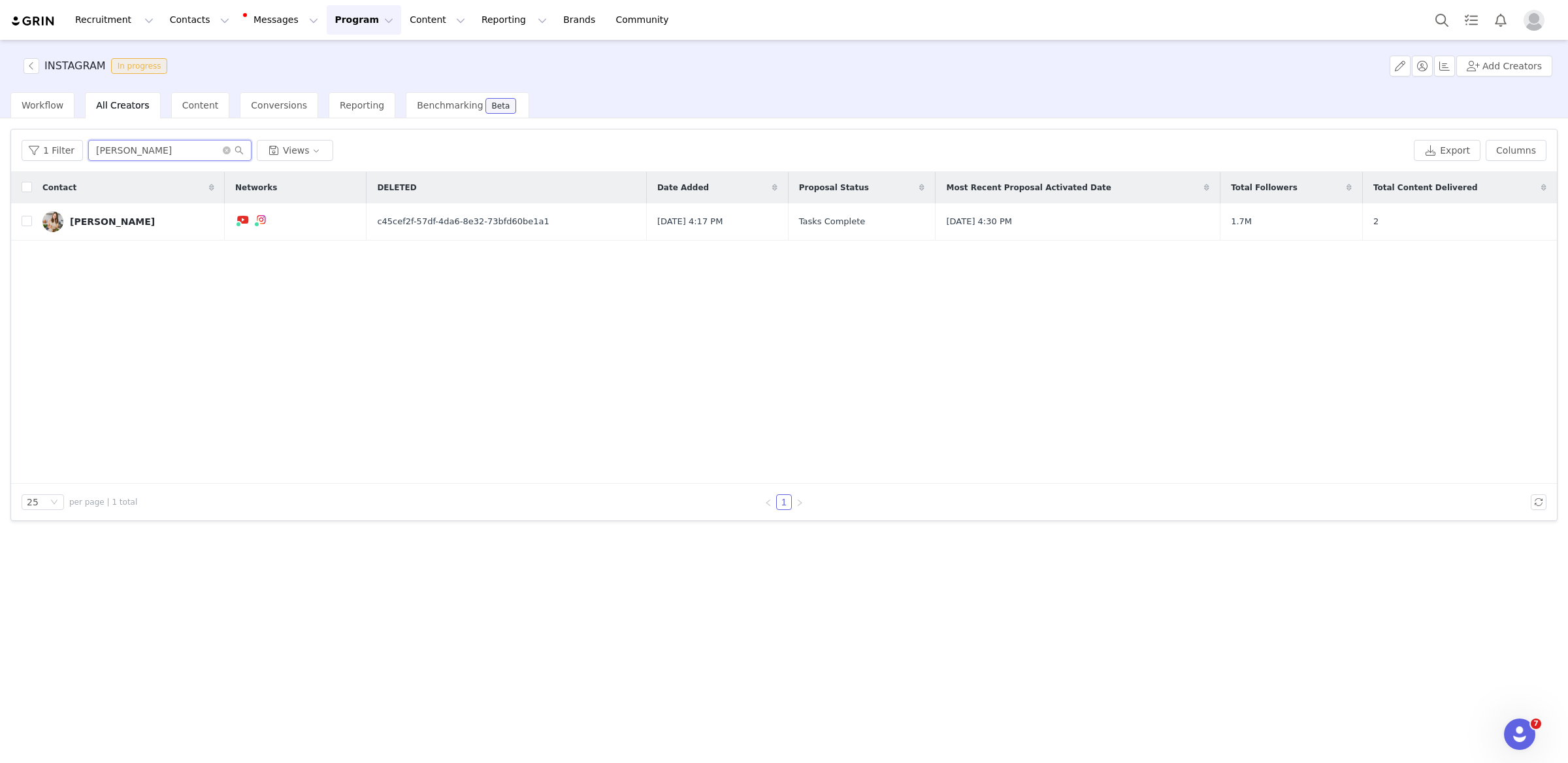
click at [169, 148] on input "caitlin" at bounding box center [170, 150] width 163 height 21
click at [154, 150] on input "caitlin" at bounding box center [170, 150] width 163 height 21
type input "shayla"
click at [104, 223] on div "[PERSON_NAME]" at bounding box center [112, 221] width 85 height 11
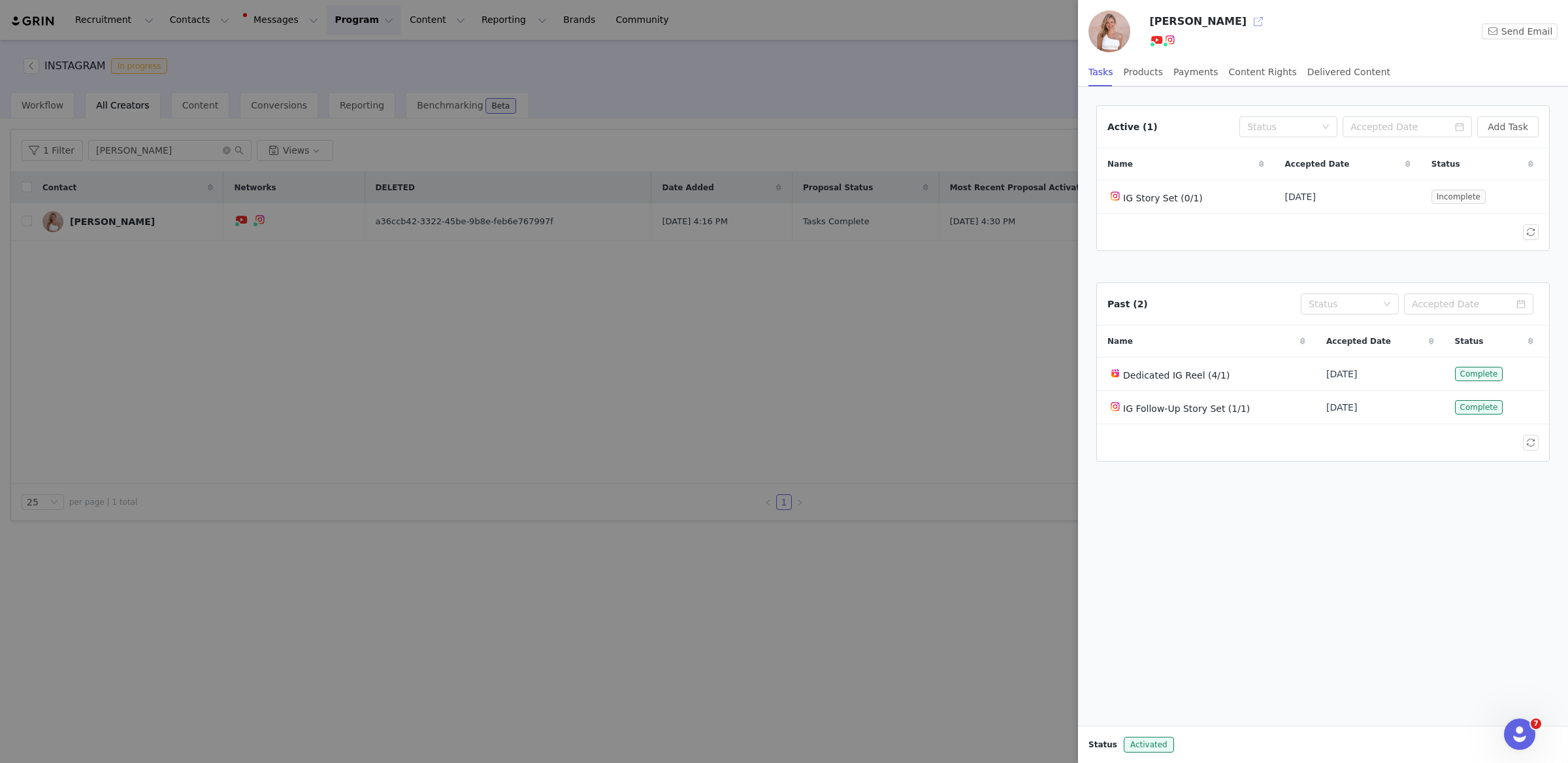
click at [1248, 23] on button "button" at bounding box center [1258, 22] width 21 height 21
click at [632, 494] on div at bounding box center [784, 382] width 1568 height 763
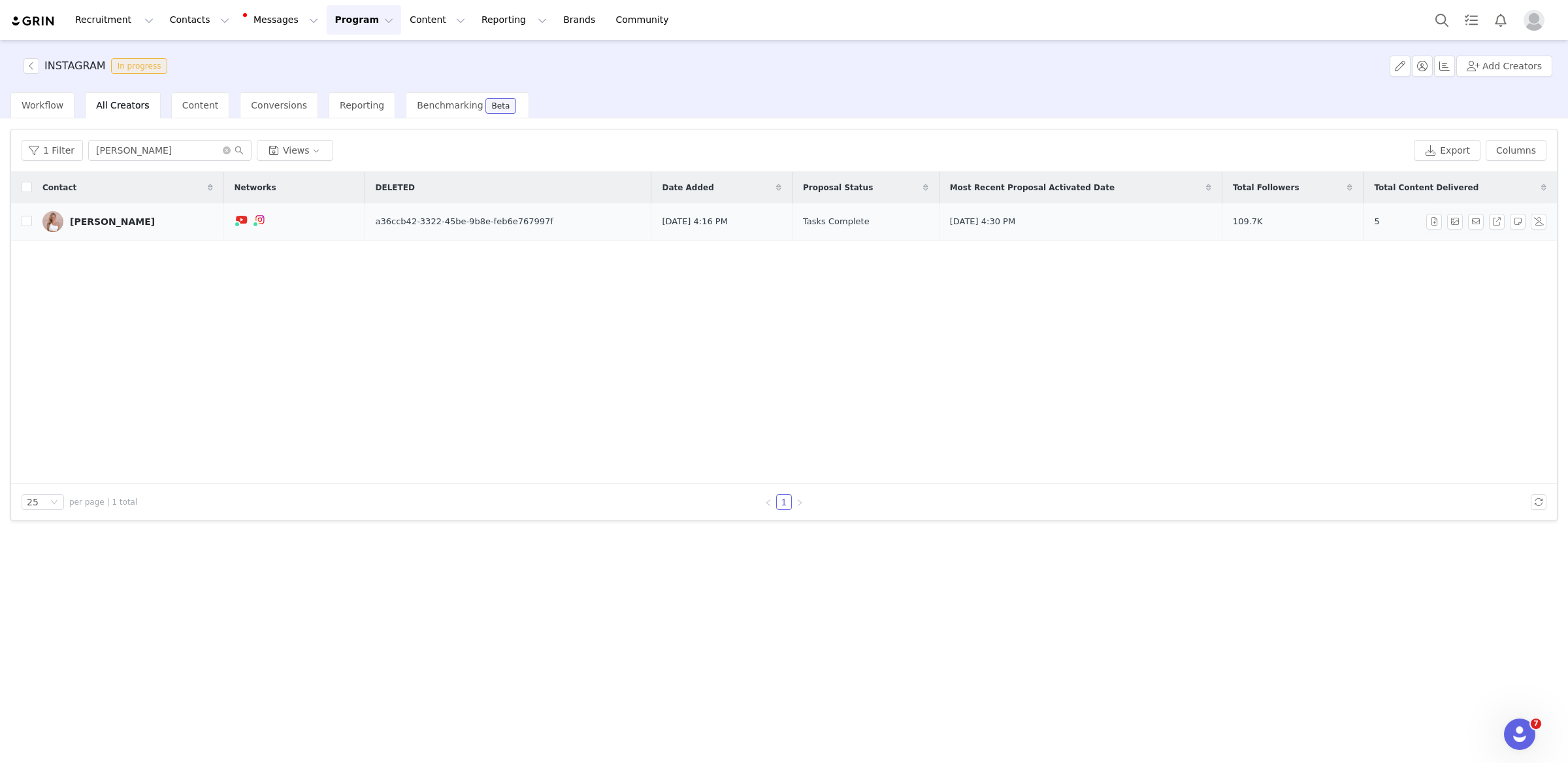
click at [112, 221] on div "[PERSON_NAME]" at bounding box center [112, 221] width 85 height 11
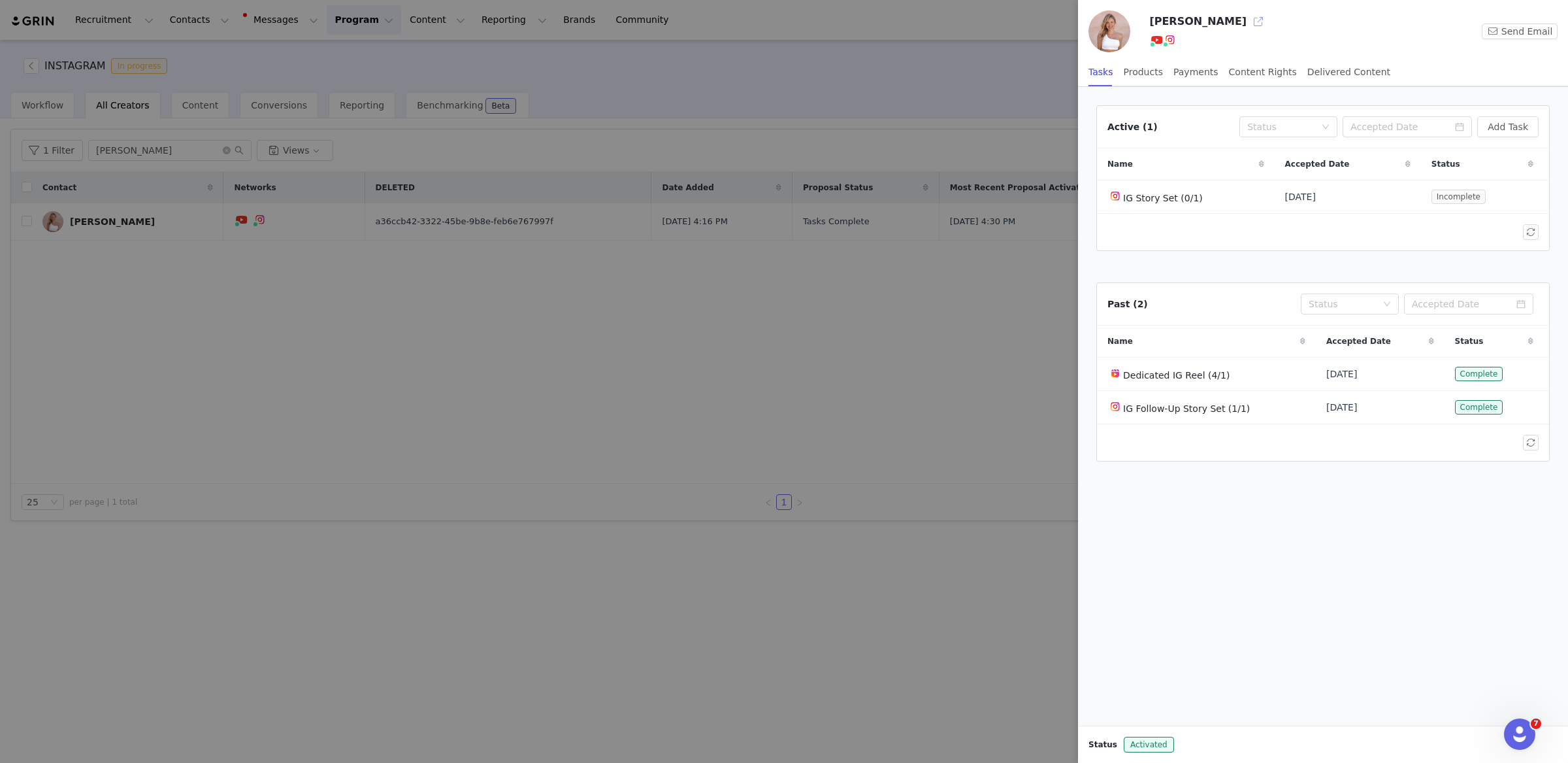
click at [1248, 22] on button "button" at bounding box center [1258, 22] width 21 height 21
click at [905, 84] on div at bounding box center [784, 382] width 1568 height 763
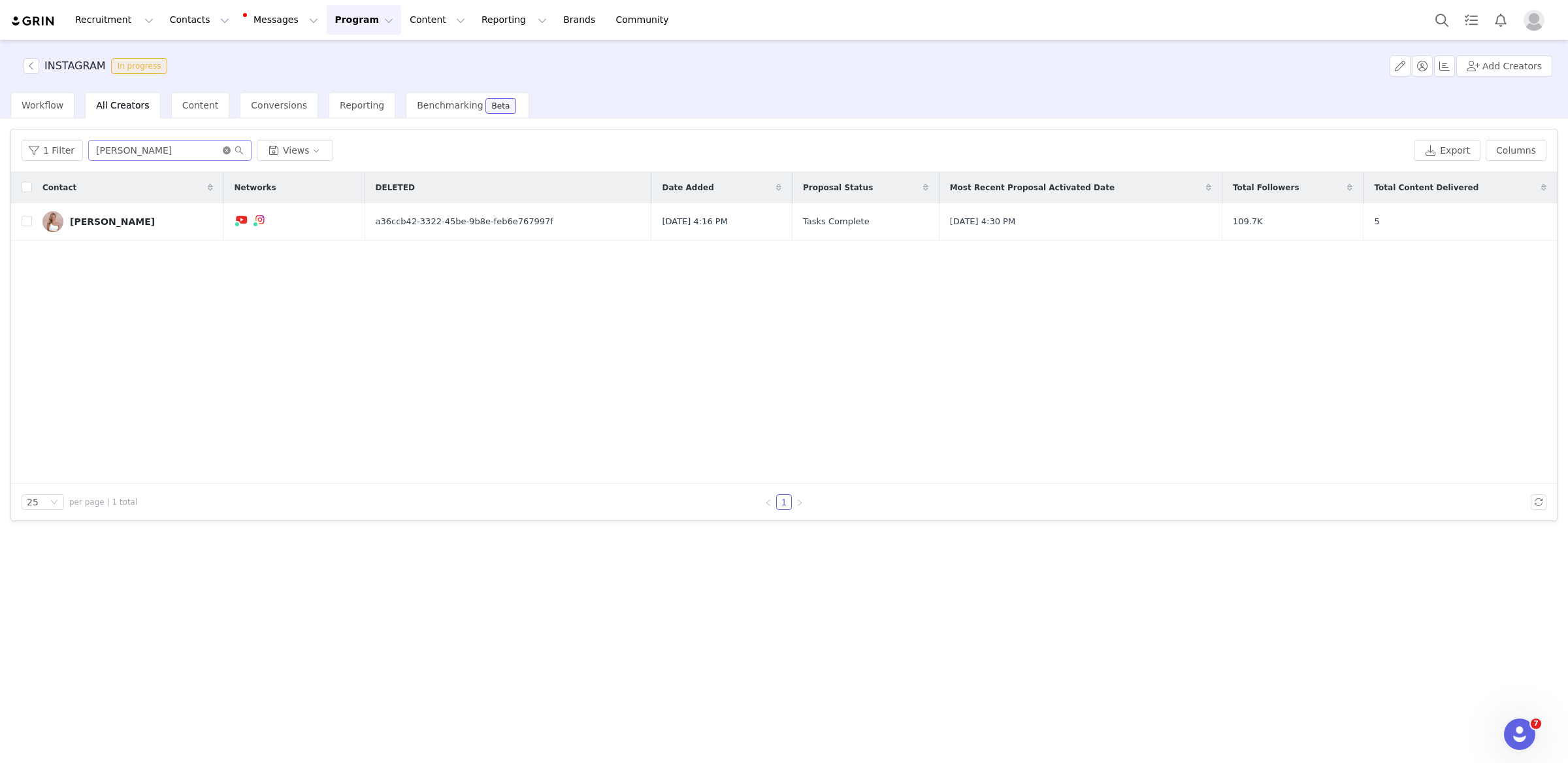
click at [223, 149] on icon "icon: close-circle" at bounding box center [227, 150] width 8 height 8
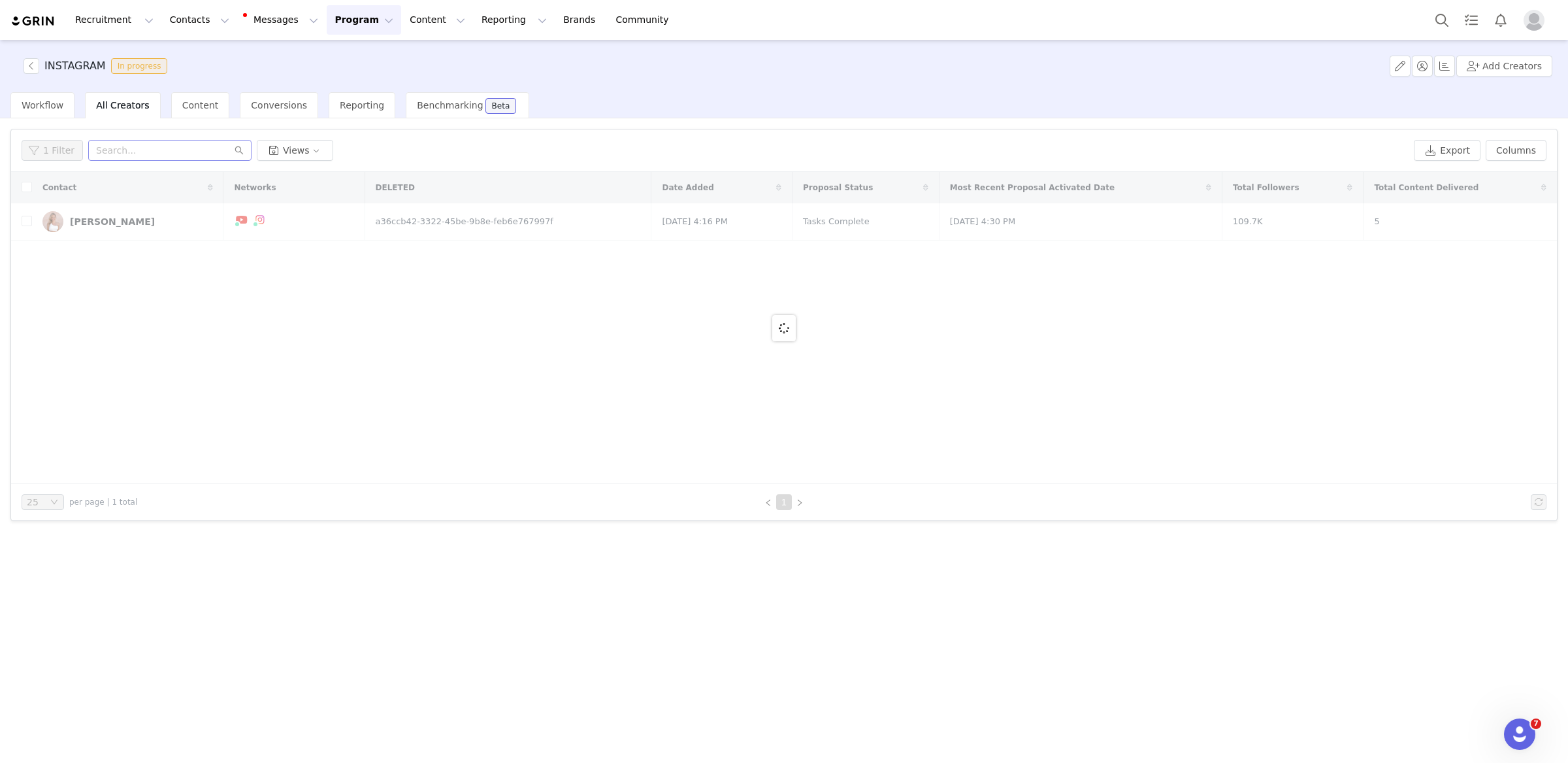
click at [345, 18] on button "Program Program" at bounding box center [364, 19] width 75 height 30
click at [348, 54] on p "Activations" at bounding box center [340, 58] width 48 height 13
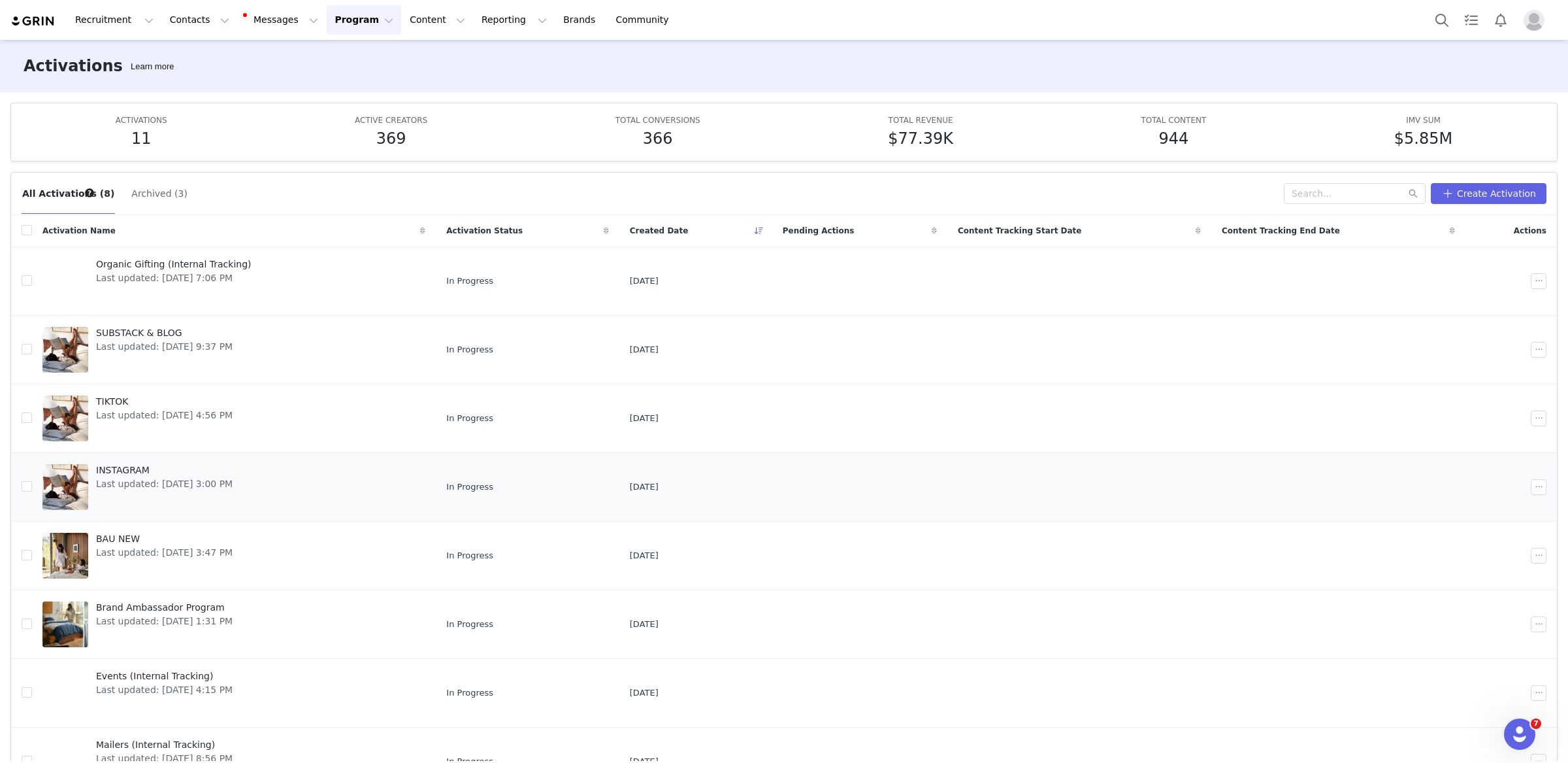
click at [294, 494] on link "INSTAGRAM Last updated: Jul 23, 2025 3:00 PM" at bounding box center [234, 487] width 383 height 53
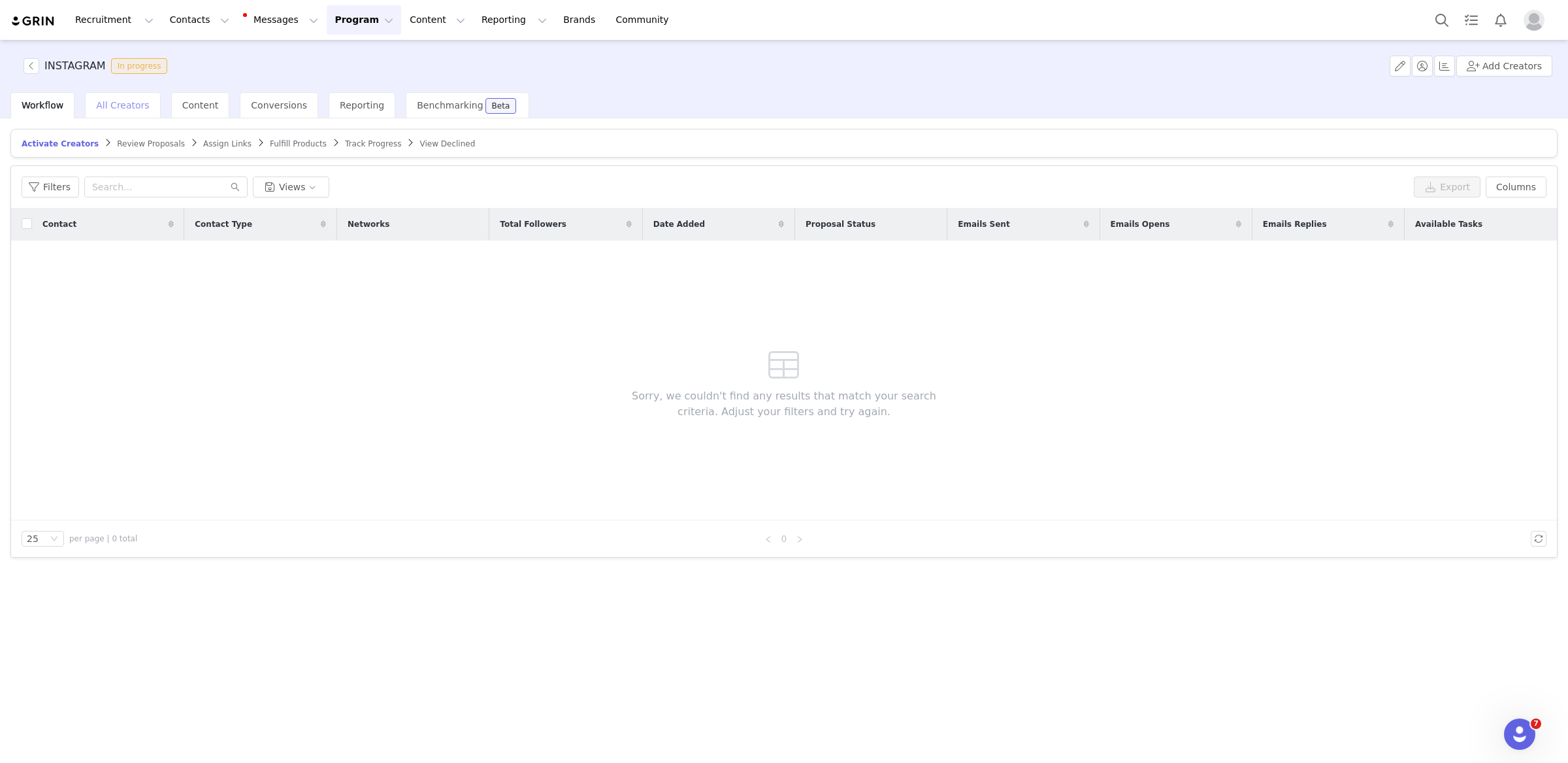
click at [125, 107] on span "All Creators" at bounding box center [122, 104] width 53 height 11
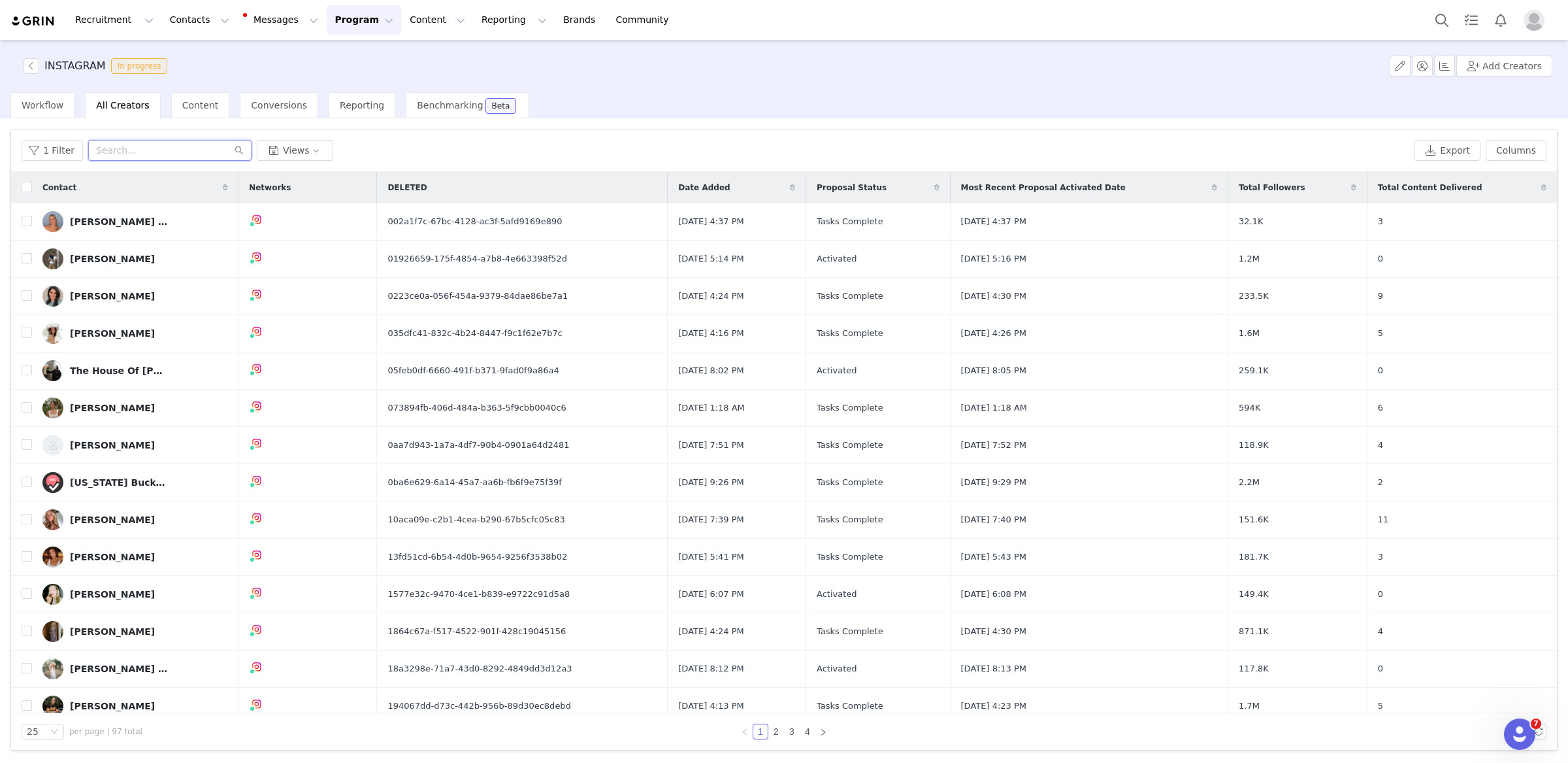
click at [126, 153] on input "text" at bounding box center [170, 150] width 163 height 21
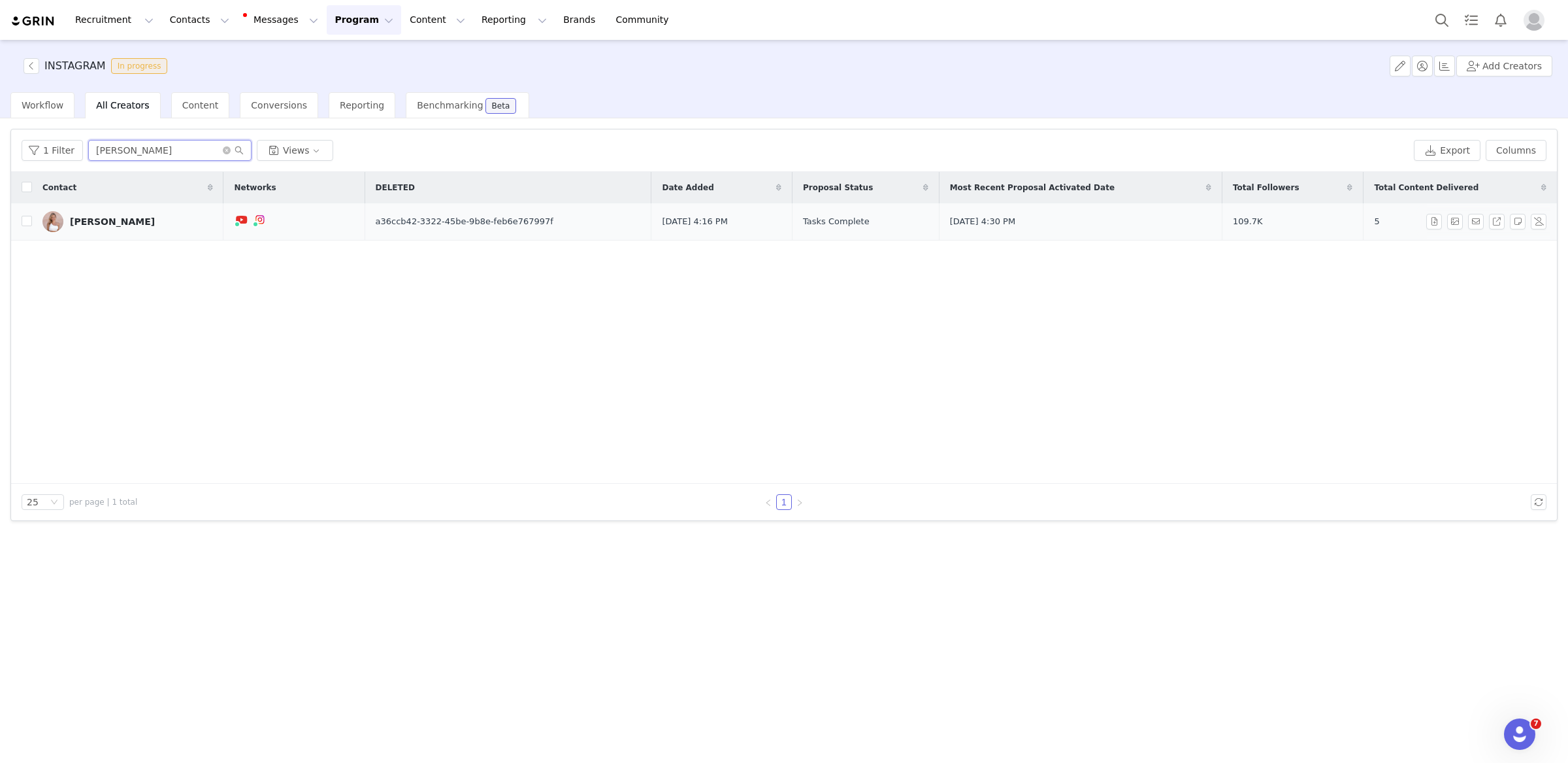
type input "shayla"
click at [100, 220] on div "[PERSON_NAME]" at bounding box center [112, 221] width 85 height 11
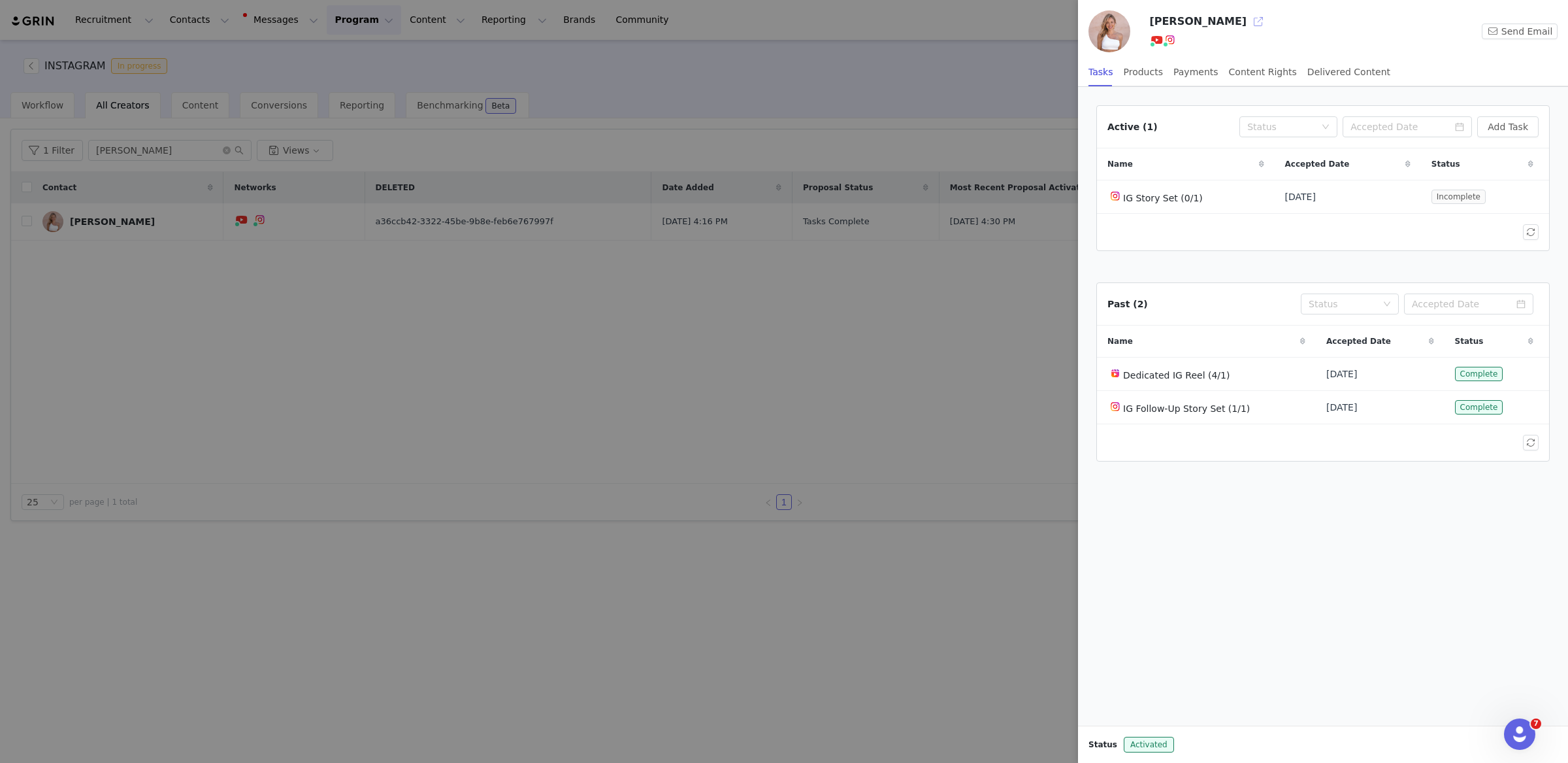
click at [1248, 19] on button "button" at bounding box center [1258, 22] width 21 height 21
click at [454, 371] on div at bounding box center [784, 382] width 1568 height 763
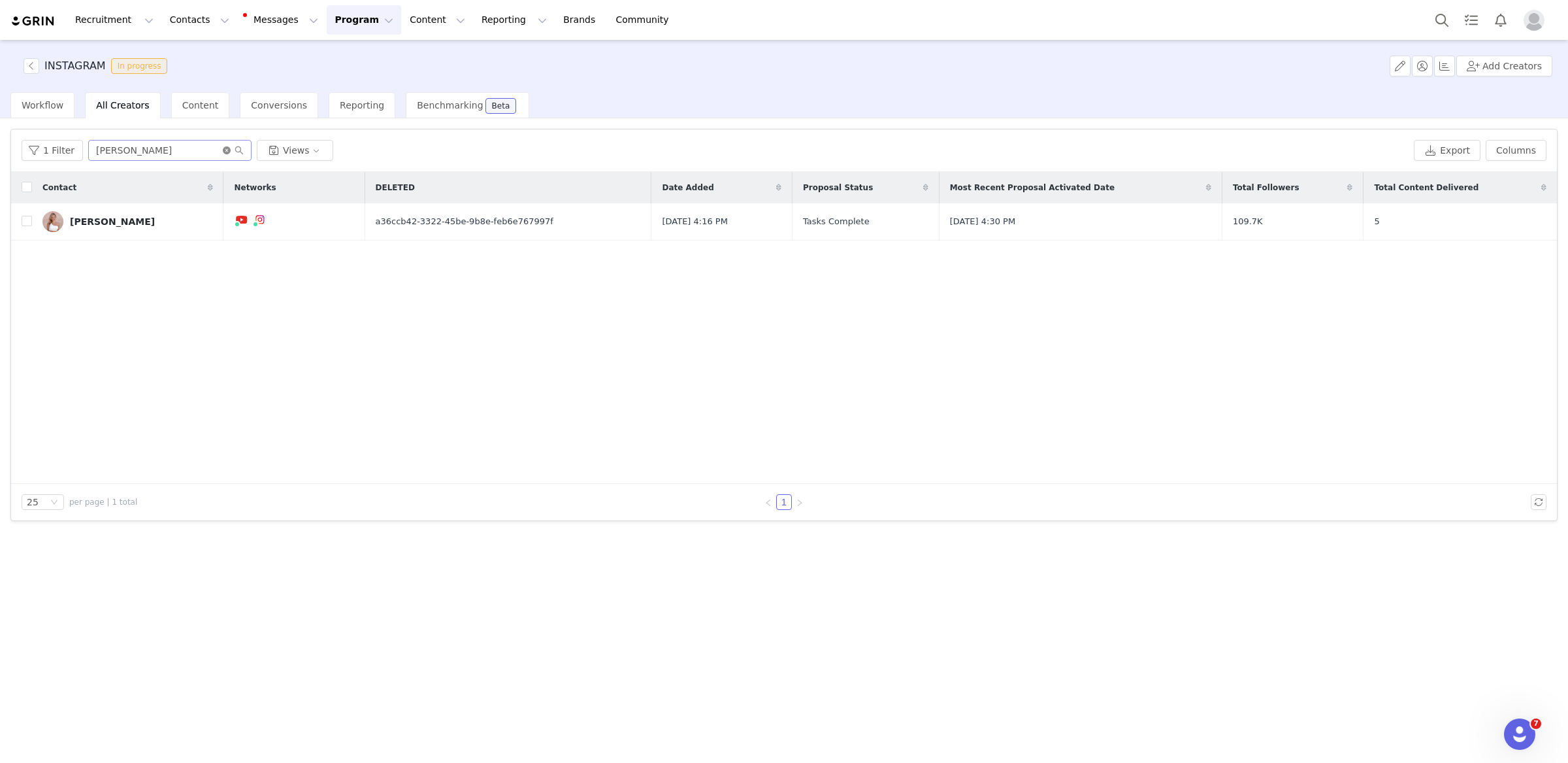
click at [223, 150] on icon "icon: close-circle" at bounding box center [227, 150] width 8 height 8
click at [345, 10] on button "Program Program" at bounding box center [364, 19] width 75 height 30
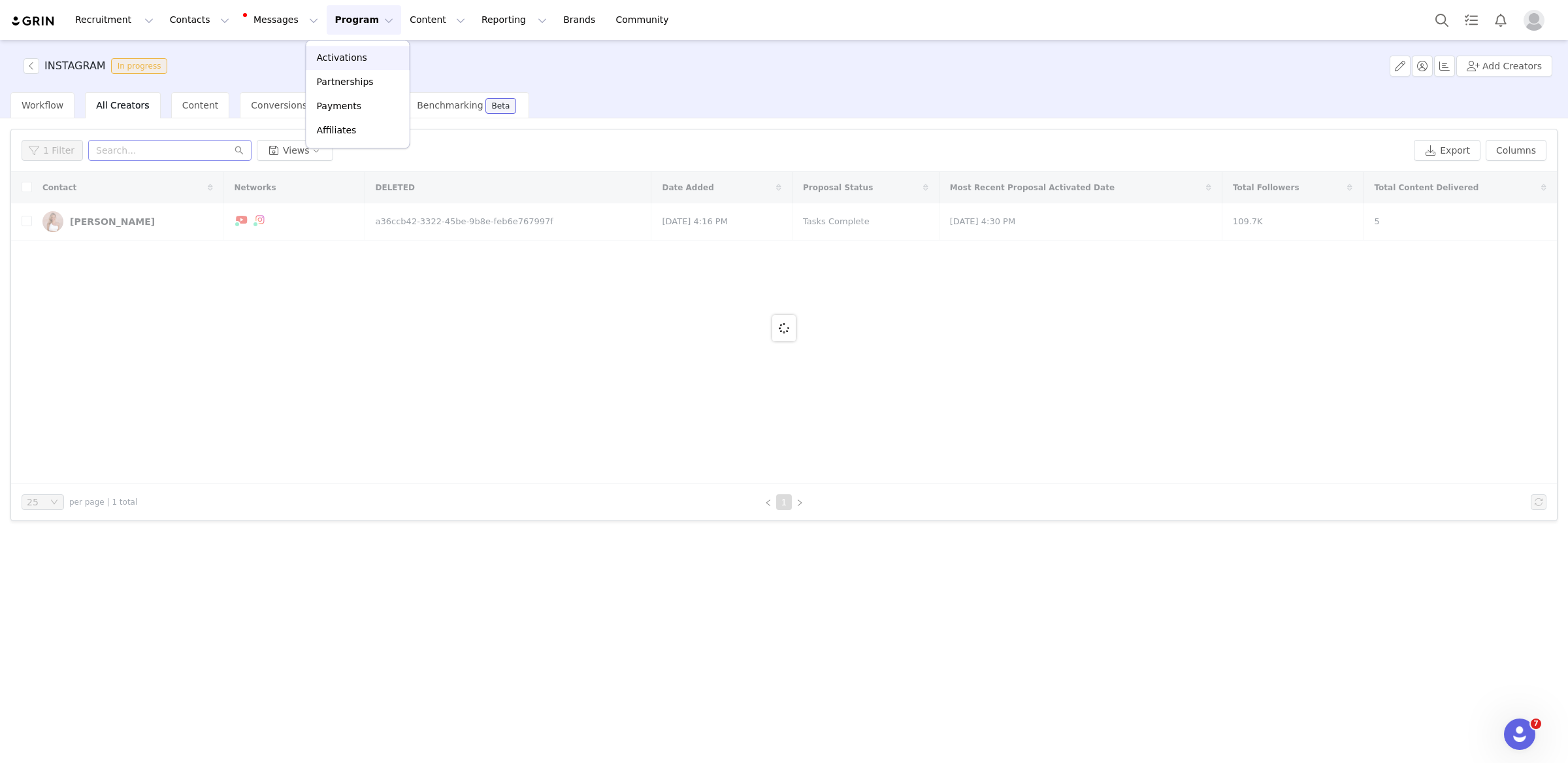
click at [354, 55] on p "Activations" at bounding box center [342, 58] width 51 height 13
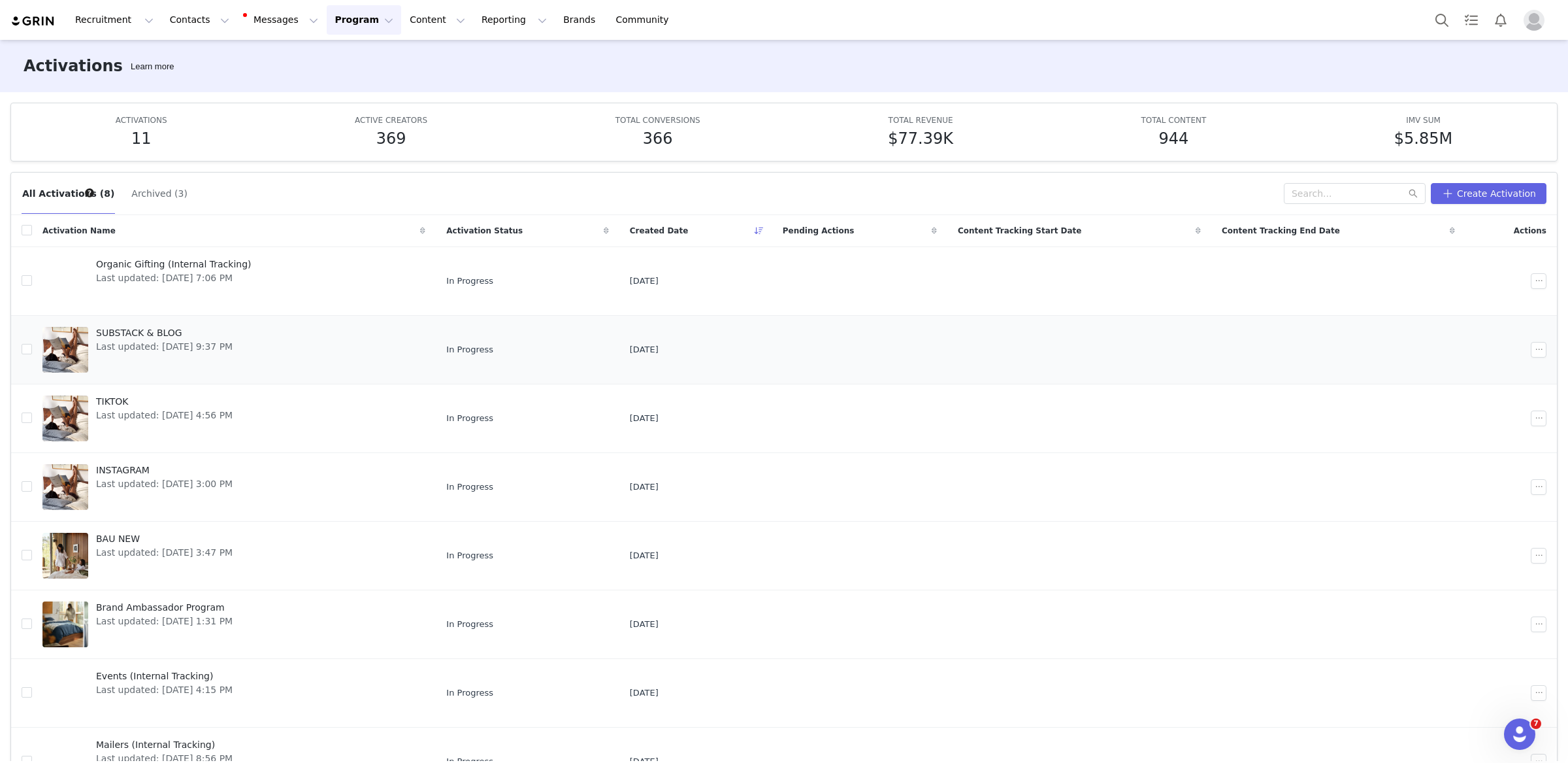
scroll to position [14, 0]
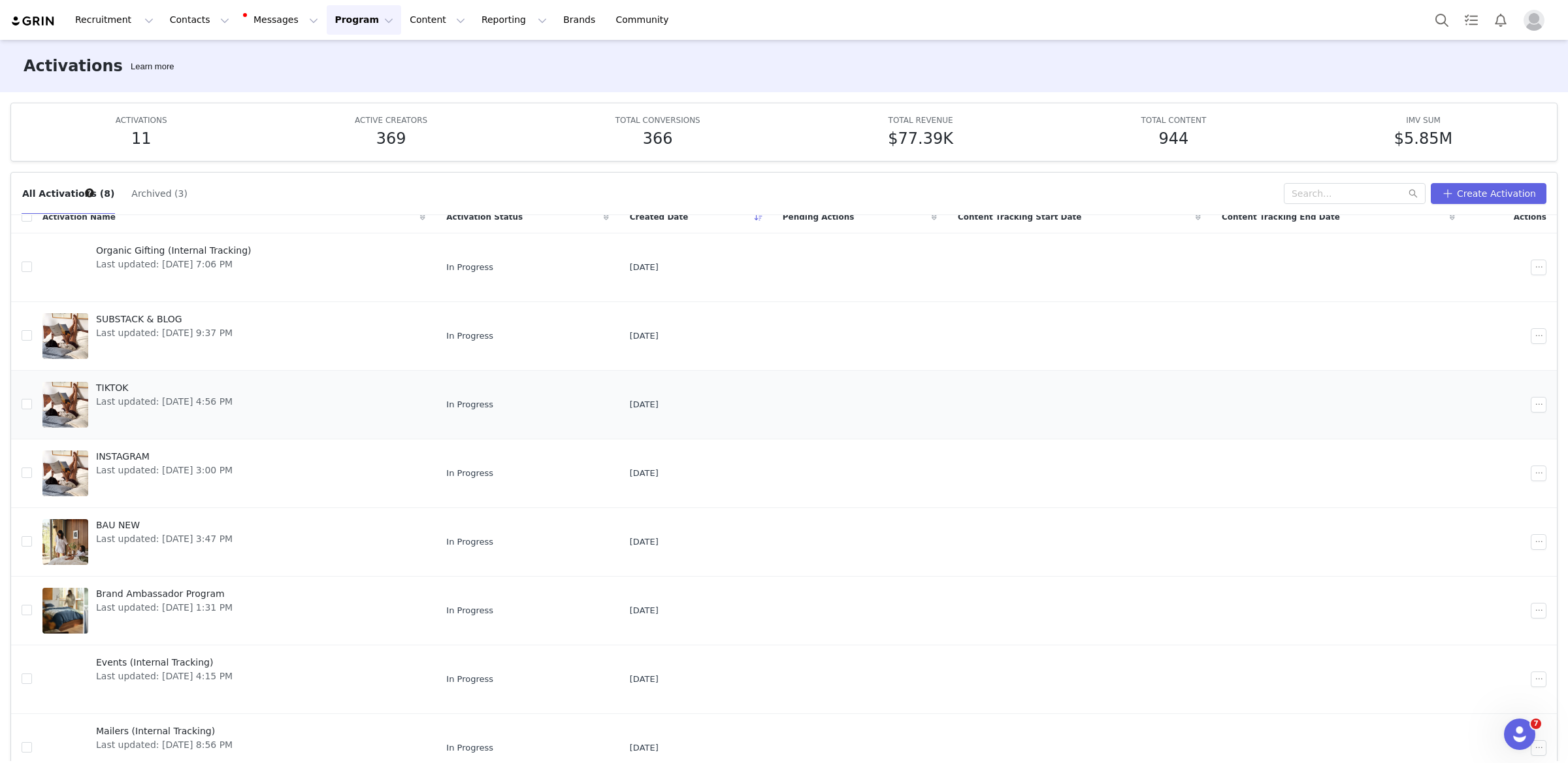
click at [350, 372] on td "TIKTOK Last updated: May 29, 2025 4:56 PM" at bounding box center [233, 405] width 404 height 69
click at [349, 394] on link "TIKTOK Last updated: May 29, 2025 4:56 PM" at bounding box center [234, 405] width 383 height 53
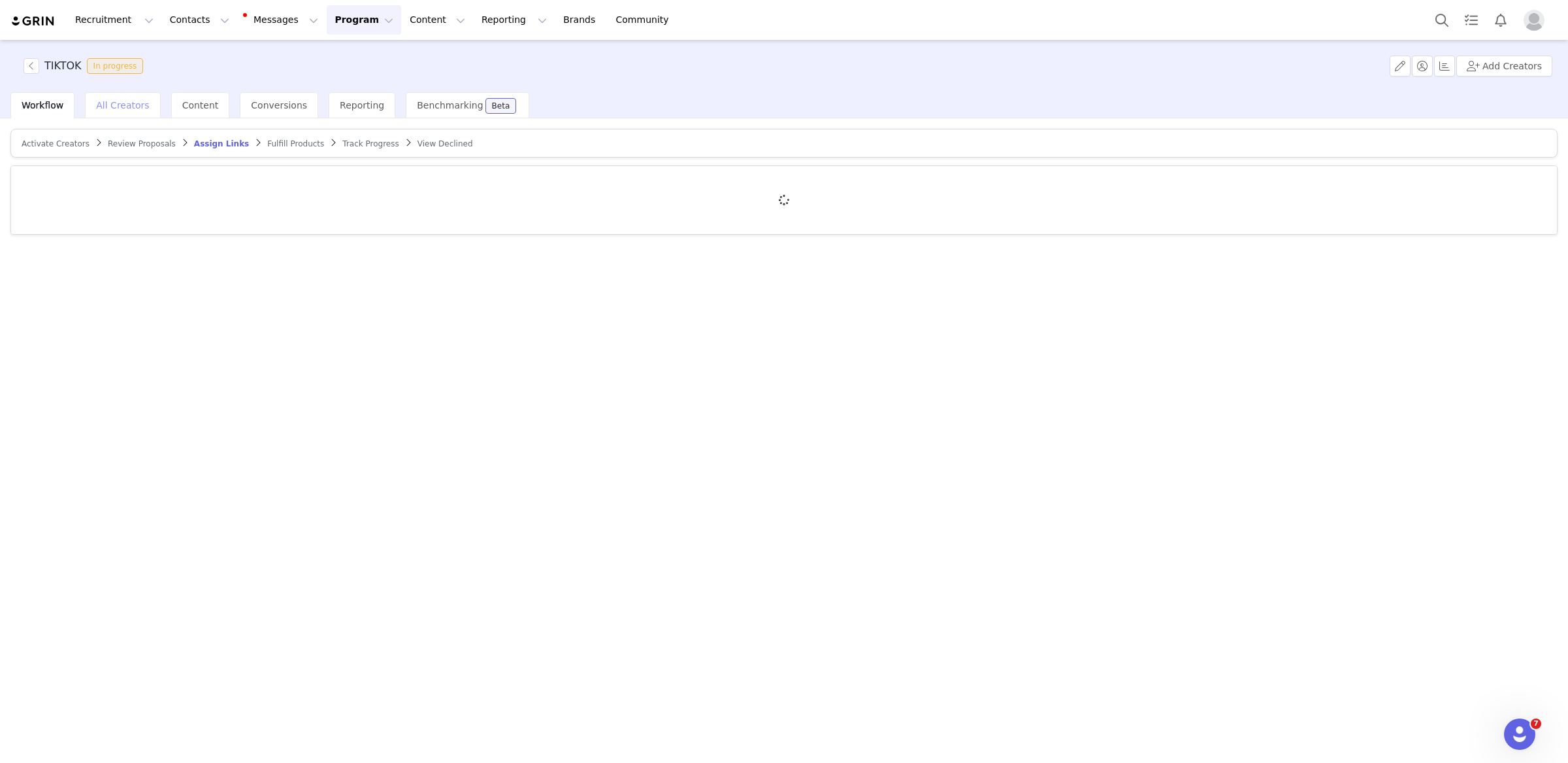
click at [120, 97] on div "All Creators" at bounding box center [123, 104] width 75 height 26
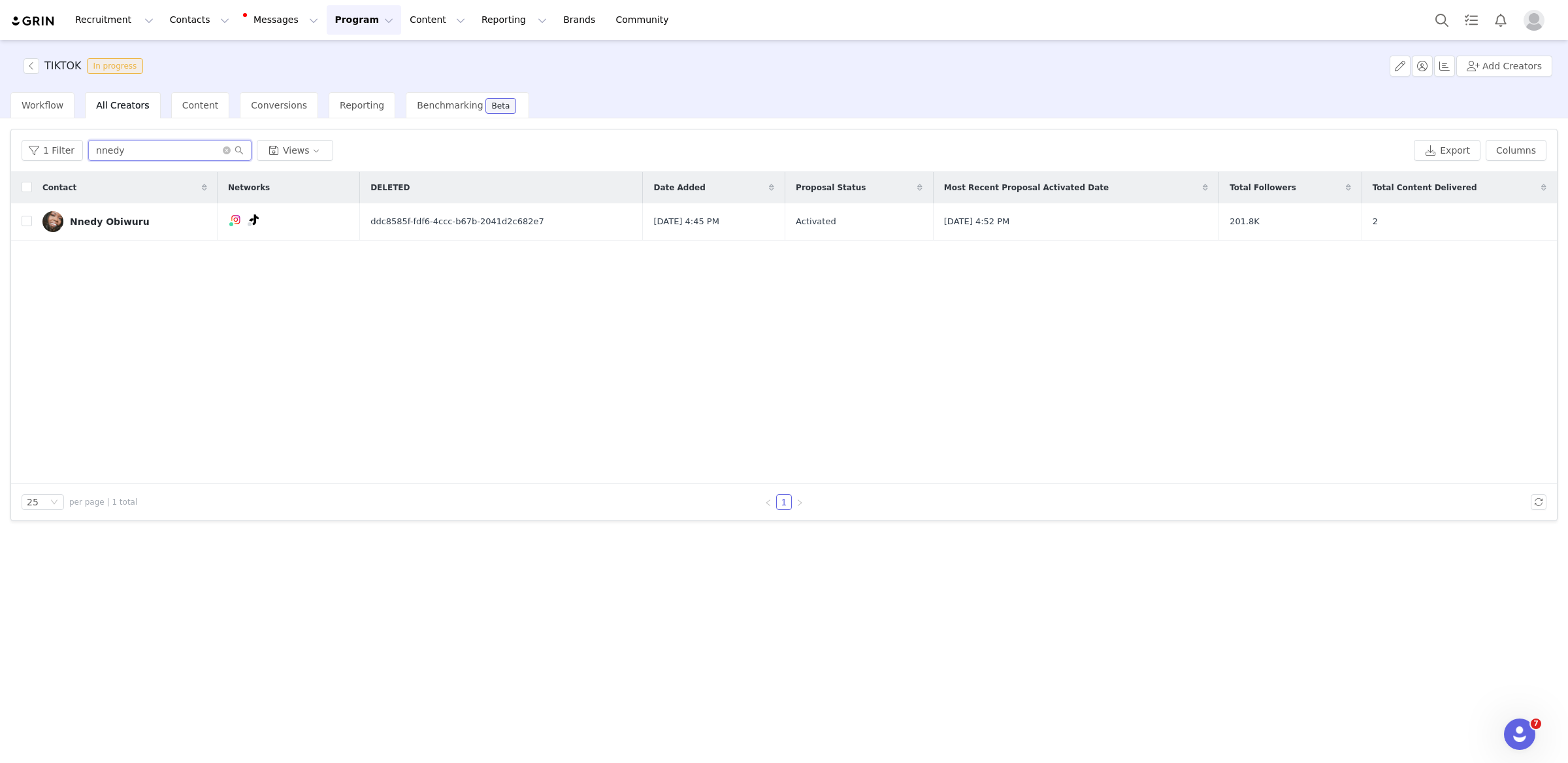
click at [155, 151] on input "nnedy" at bounding box center [170, 150] width 163 height 21
type input "ella"
click at [98, 221] on div "Ella Henry" at bounding box center [112, 221] width 85 height 11
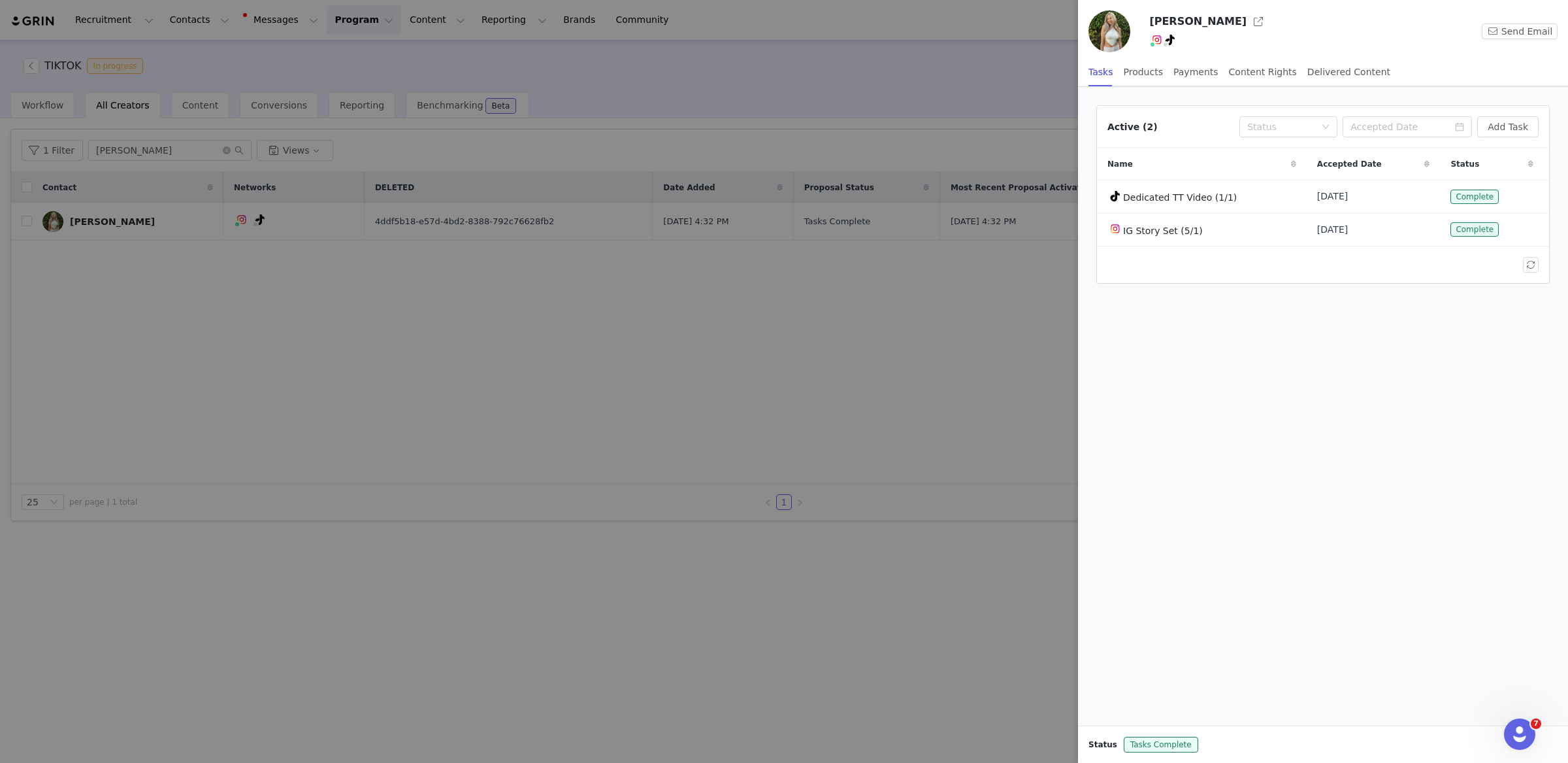
click at [812, 367] on div at bounding box center [784, 382] width 1568 height 763
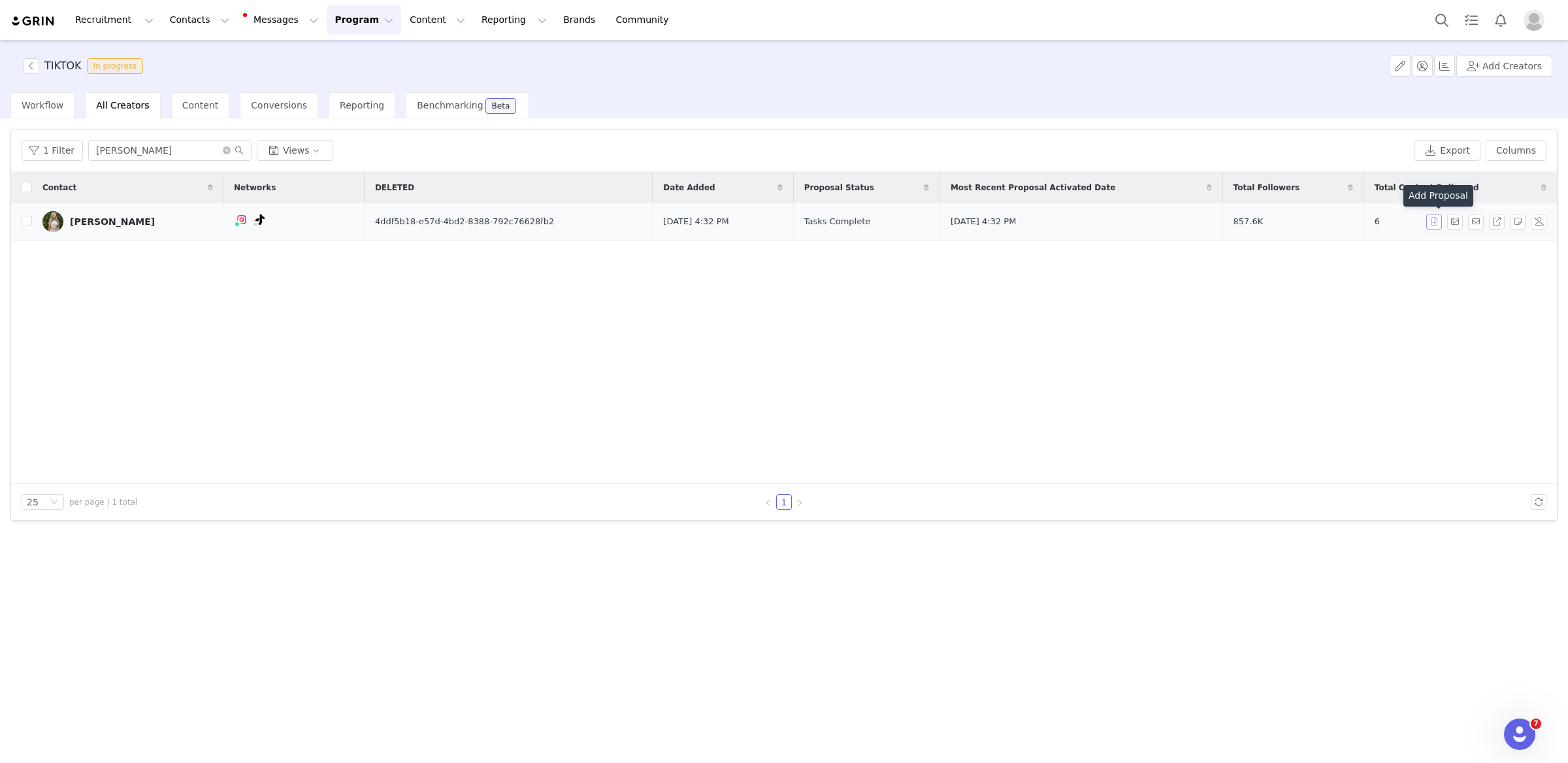
click at [1433, 221] on button "button" at bounding box center [1434, 221] width 15 height 15
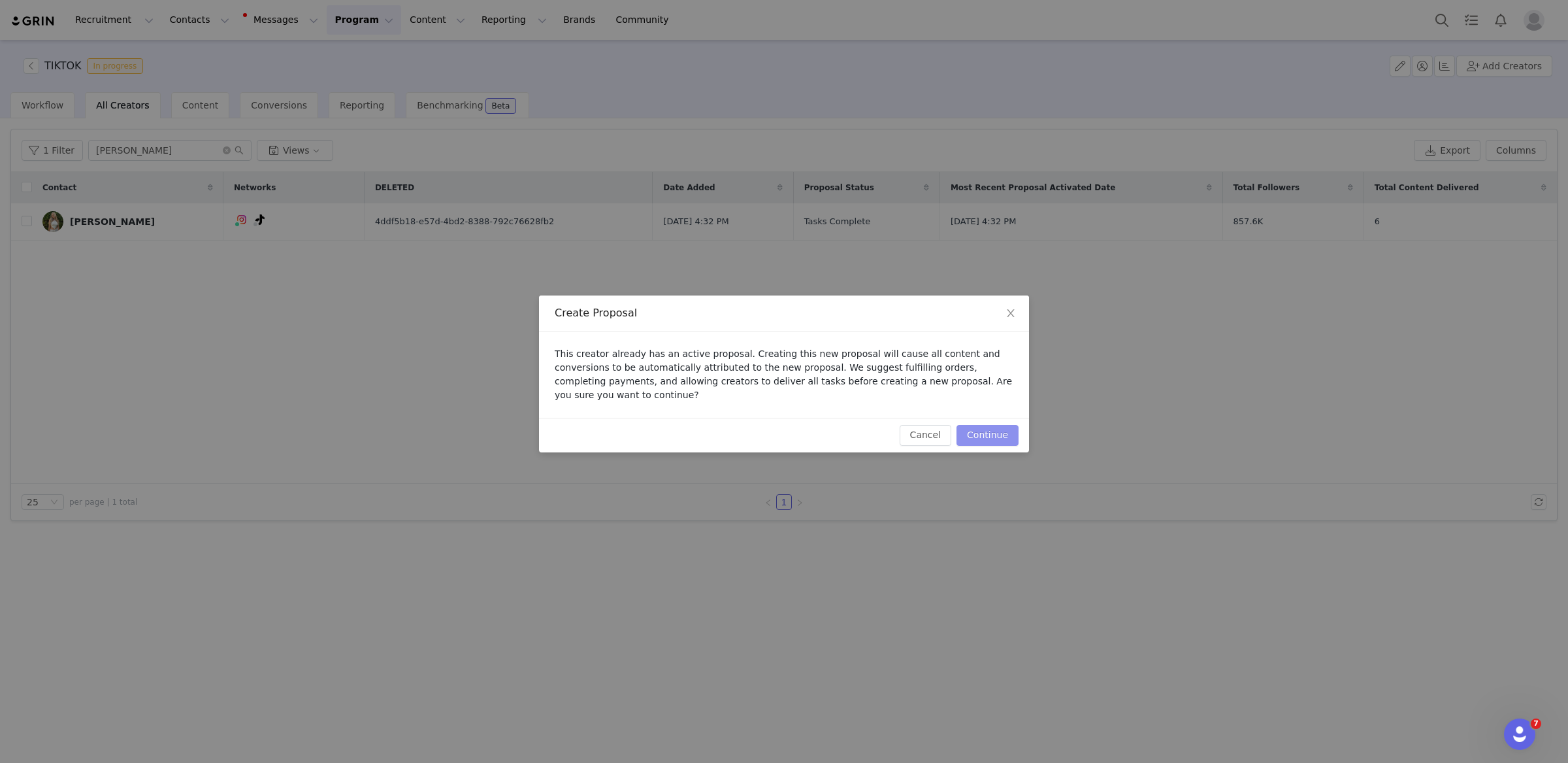
click at [995, 440] on button "Continue" at bounding box center [987, 435] width 62 height 21
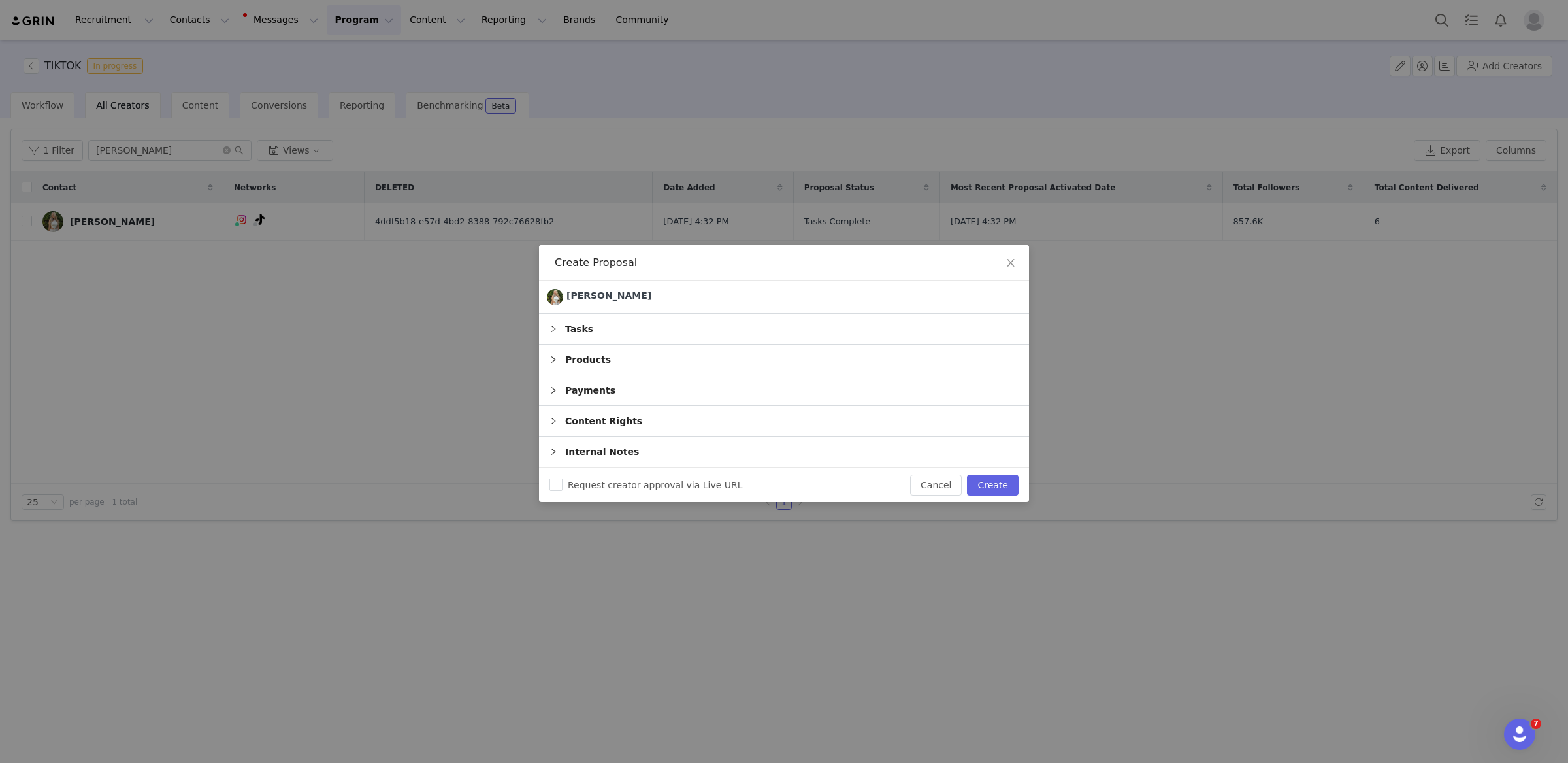
click at [693, 330] on div "Tasks" at bounding box center [784, 328] width 490 height 30
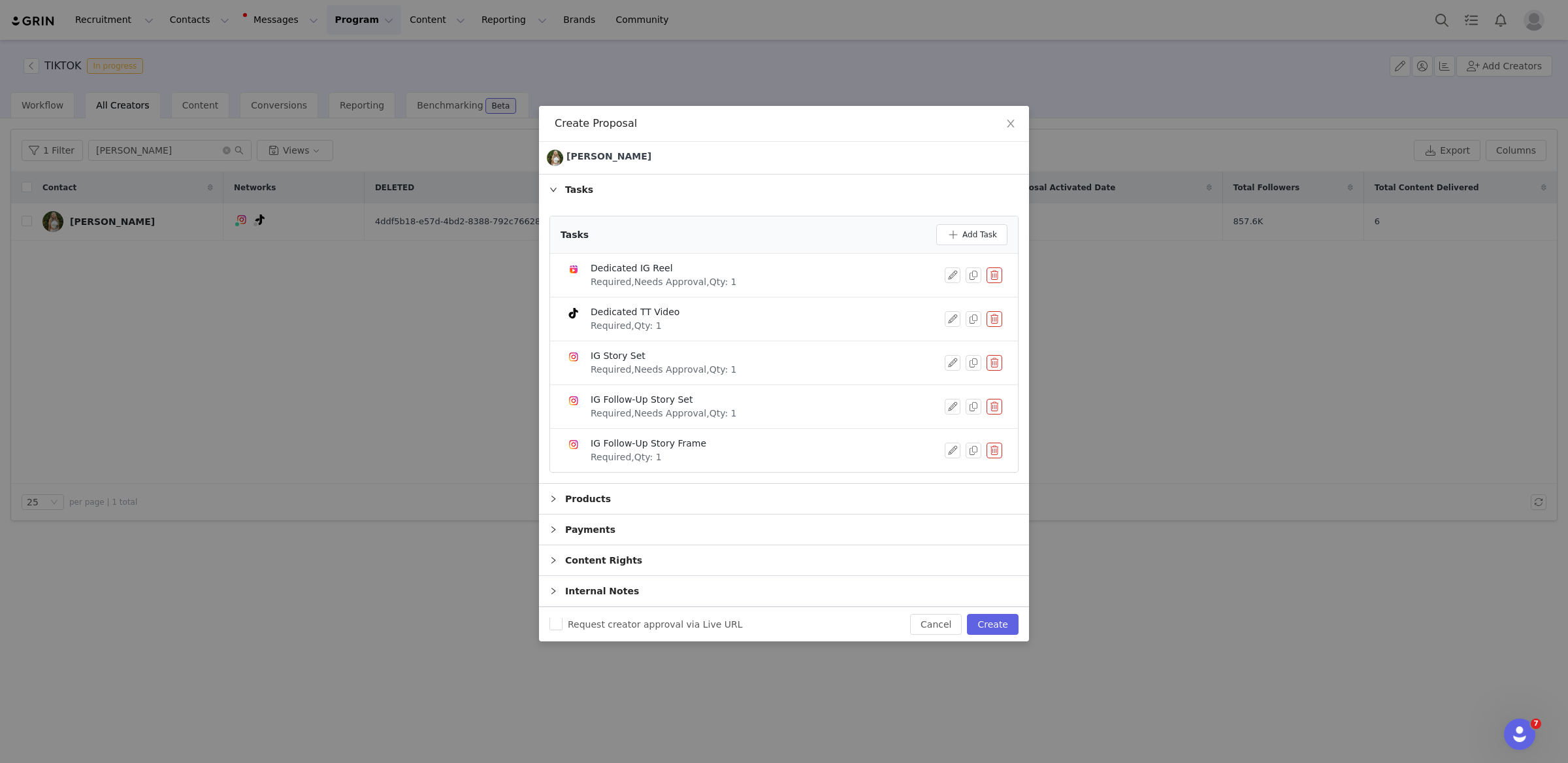
click at [997, 278] on button "button" at bounding box center [995, 275] width 15 height 15
click at [942, 292] on button "Delete" at bounding box center [946, 297] width 51 height 21
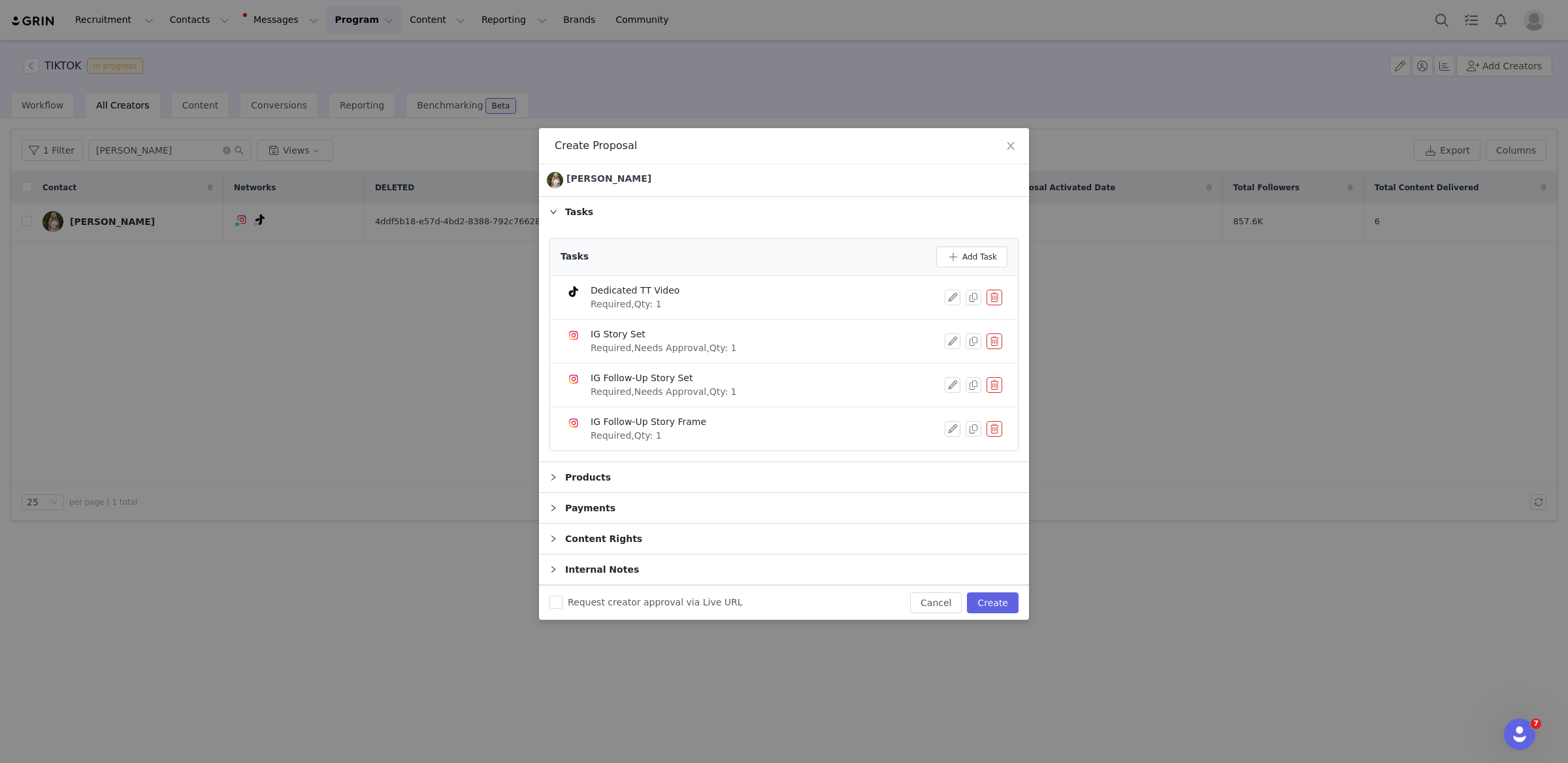
click at [993, 340] on button "button" at bounding box center [995, 341] width 15 height 15
click at [944, 361] on button "Delete" at bounding box center [946, 363] width 51 height 21
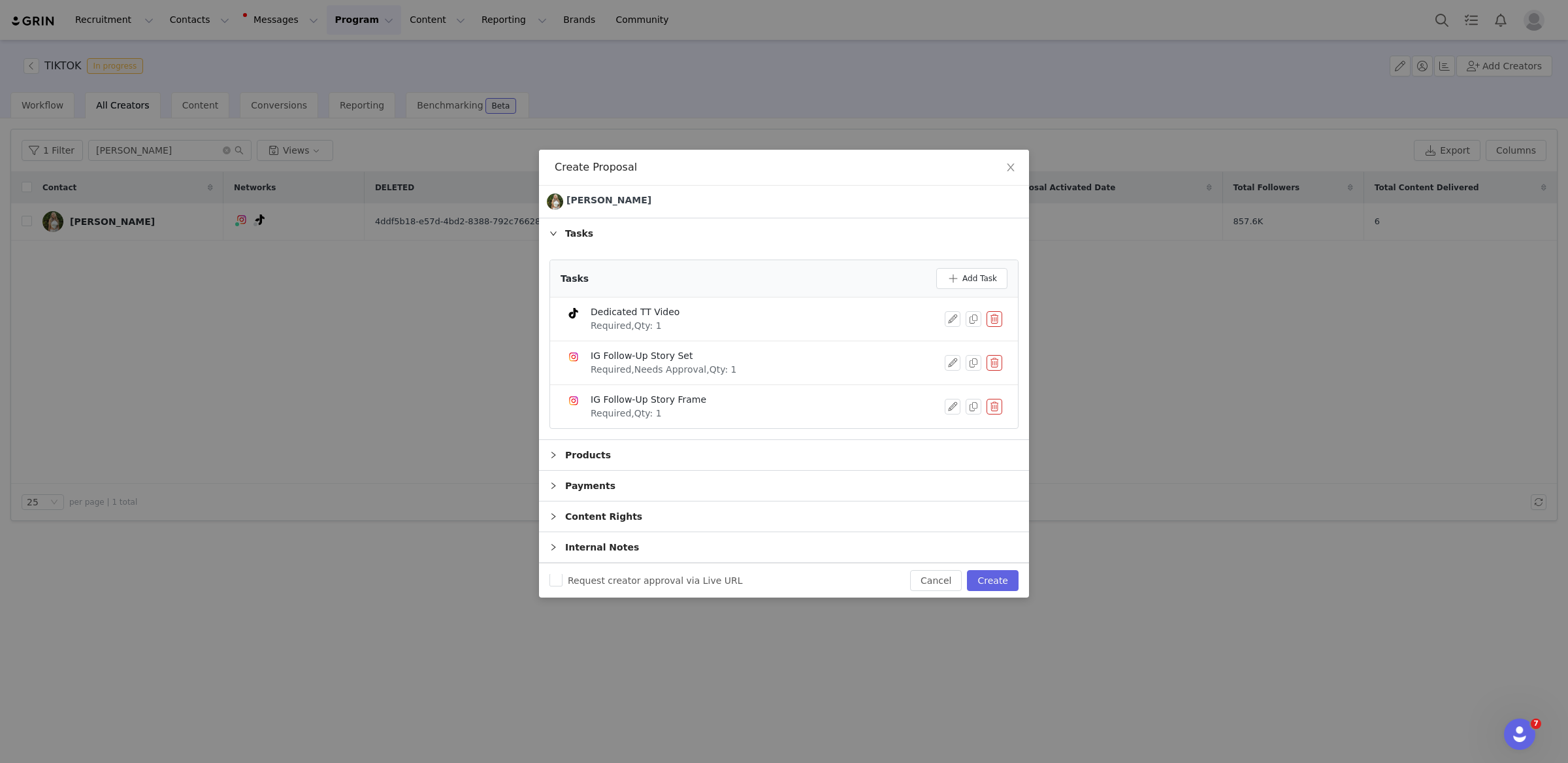
click at [1000, 408] on button "button" at bounding box center [995, 406] width 15 height 15
click at [945, 426] on button "Delete" at bounding box center [946, 418] width 51 height 21
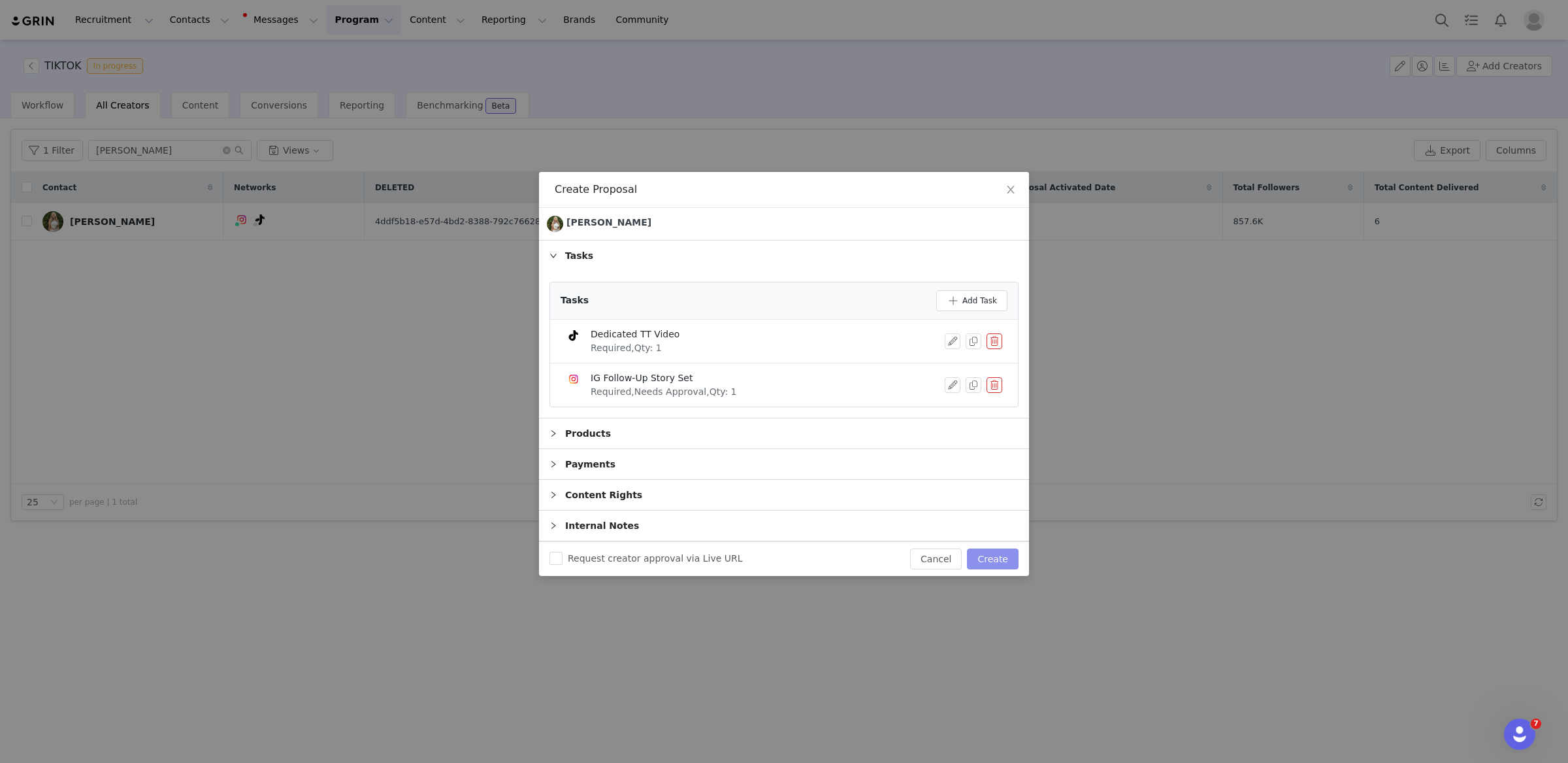
click at [1002, 558] on button "Create" at bounding box center [993, 559] width 52 height 21
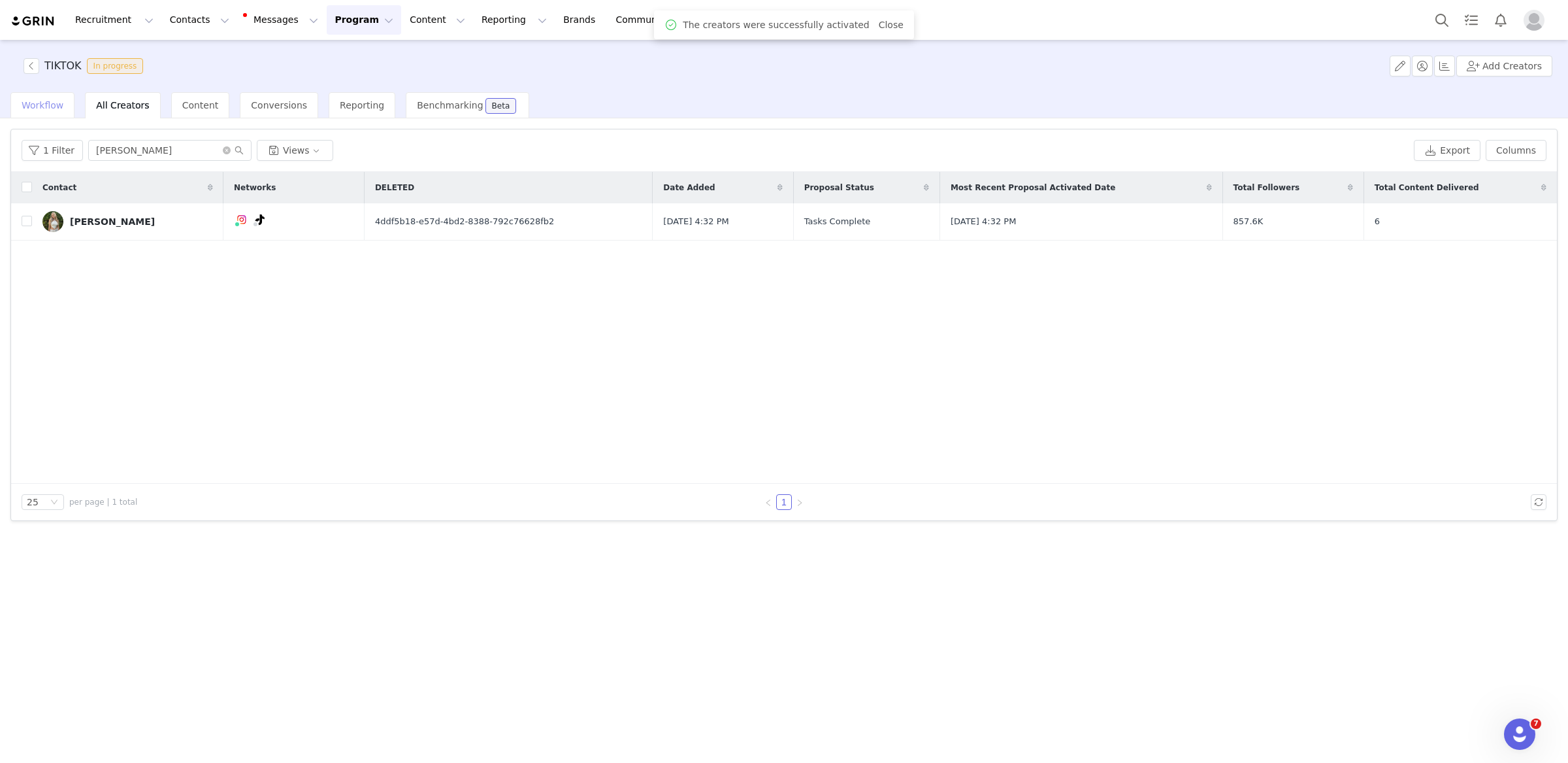
click at [31, 108] on span "Workflow" at bounding box center [43, 104] width 42 height 11
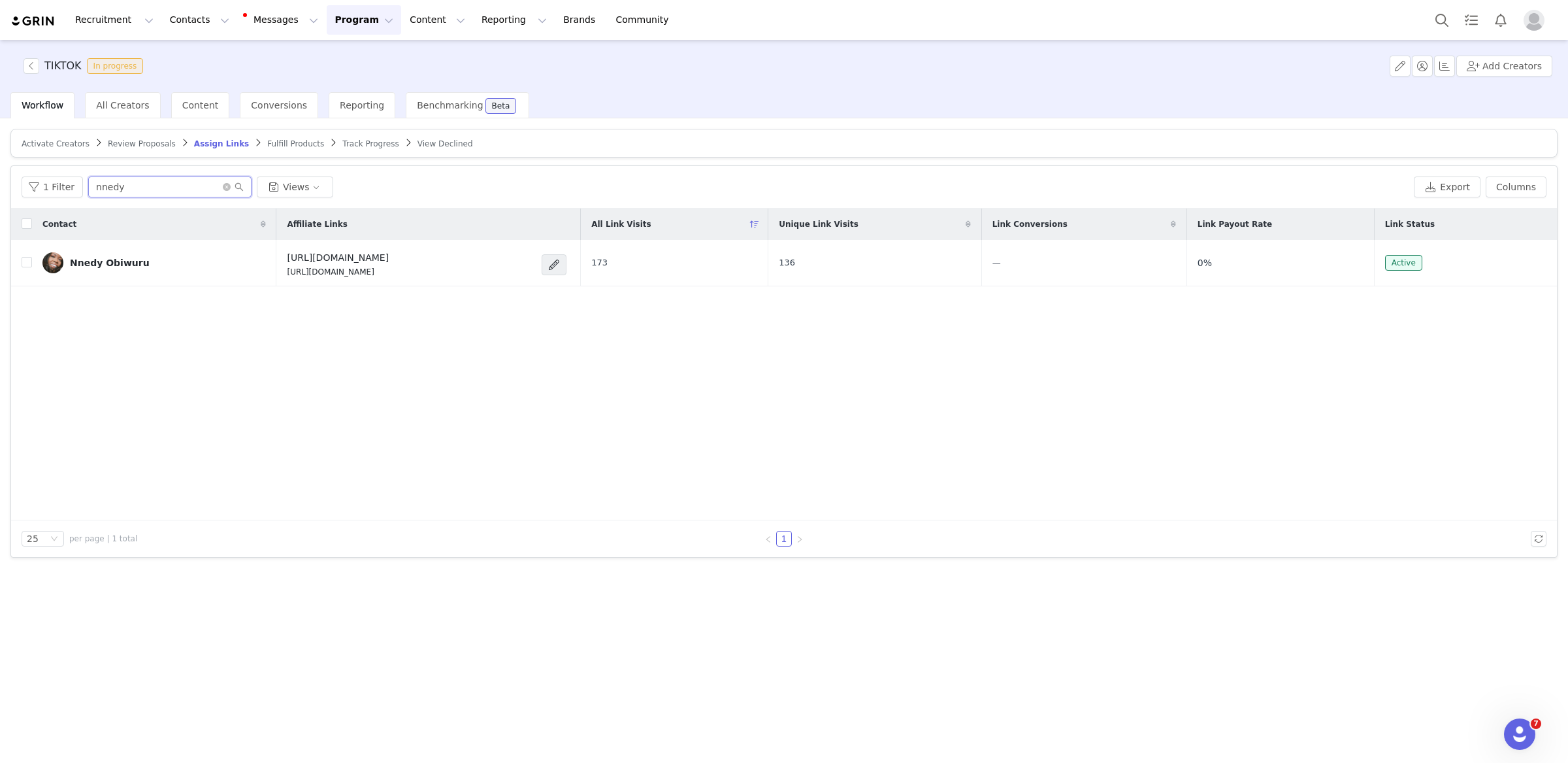
click at [193, 179] on input "nnedy" at bounding box center [170, 187] width 163 height 21
type input "w"
type input "ella"
click at [567, 264] on span at bounding box center [561, 265] width 13 height 15
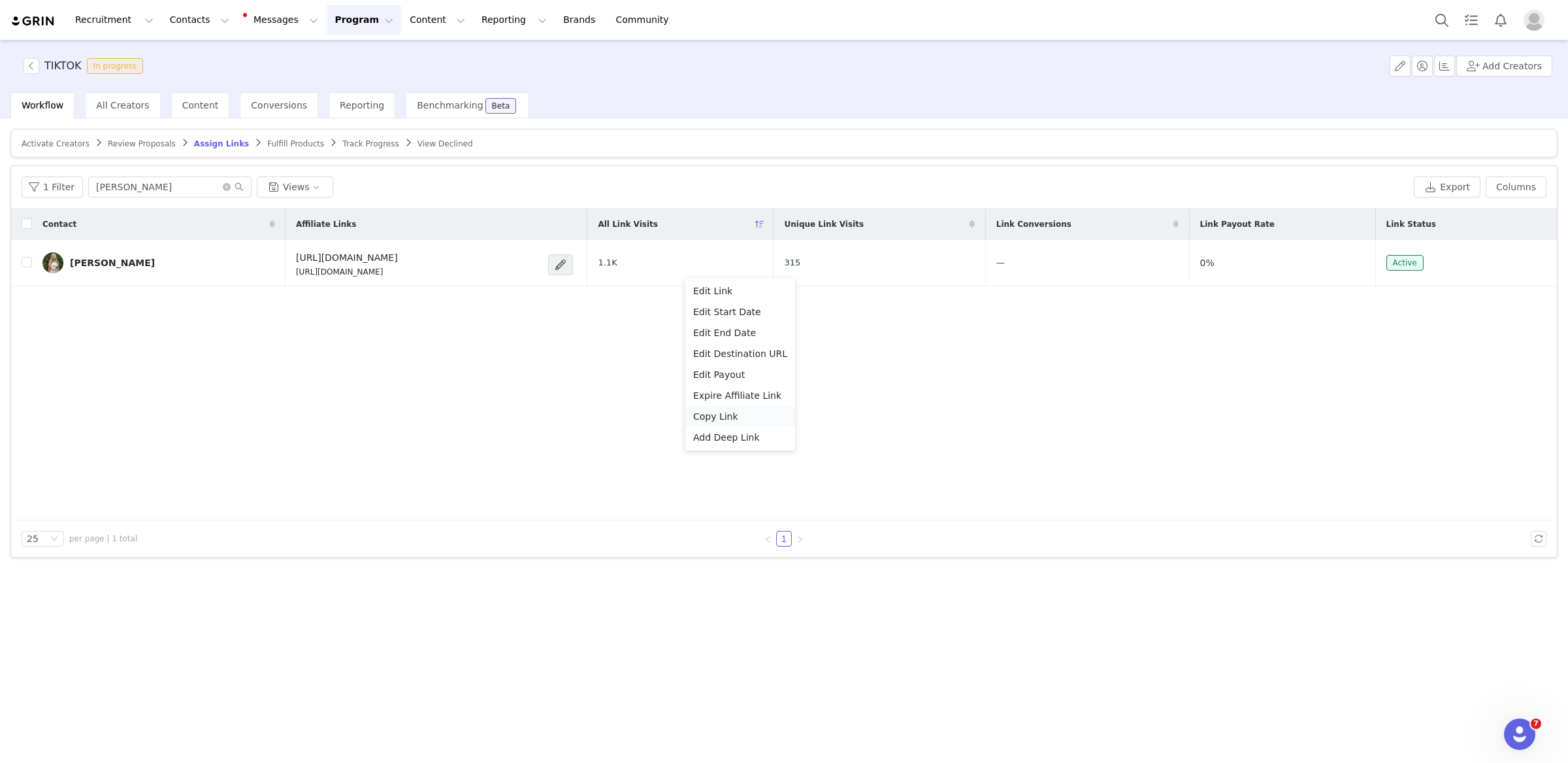
click at [713, 420] on span "Copy Link" at bounding box center [715, 416] width 45 height 14
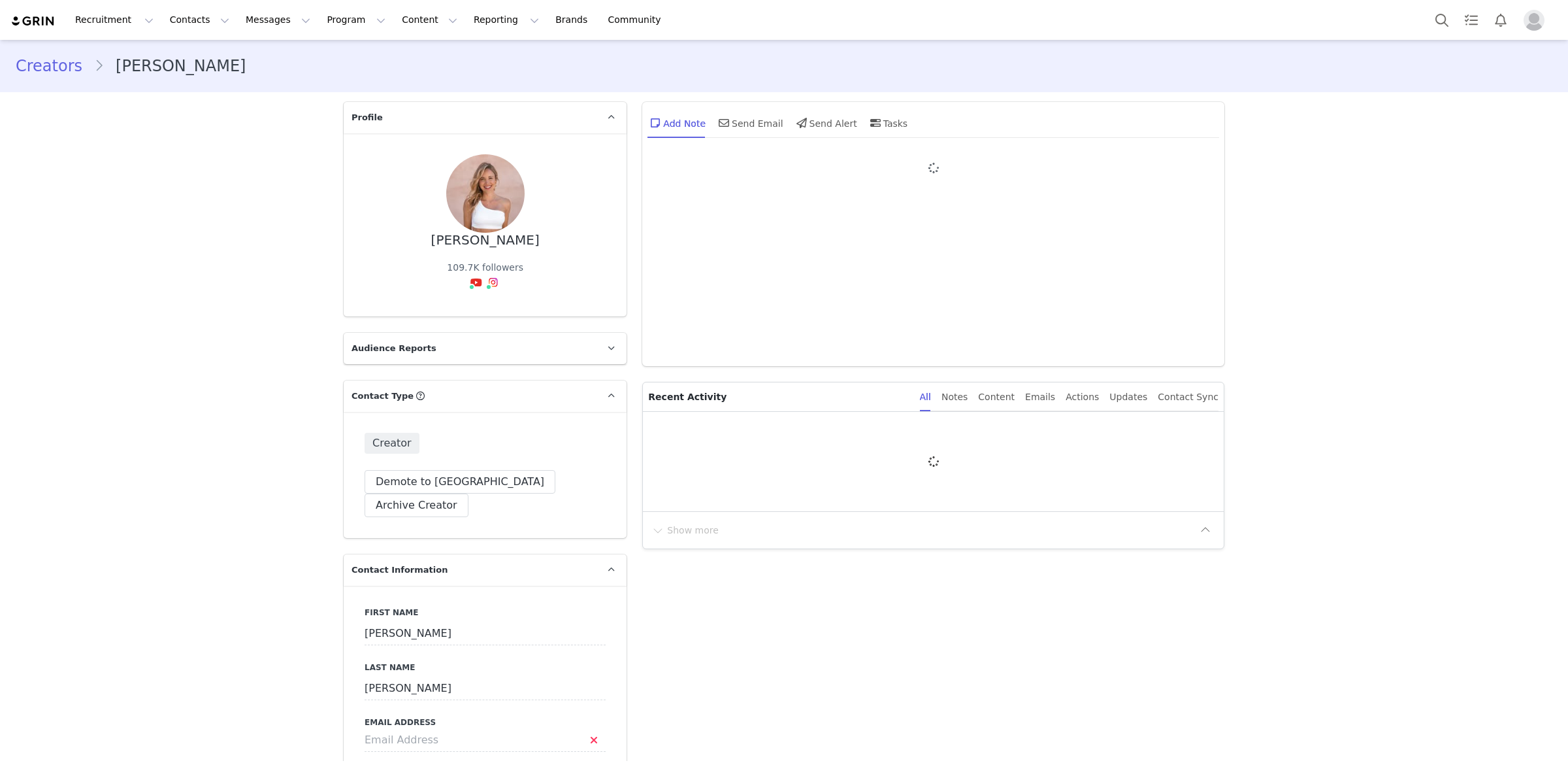
type input "+1 ([GEOGRAPHIC_DATA])"
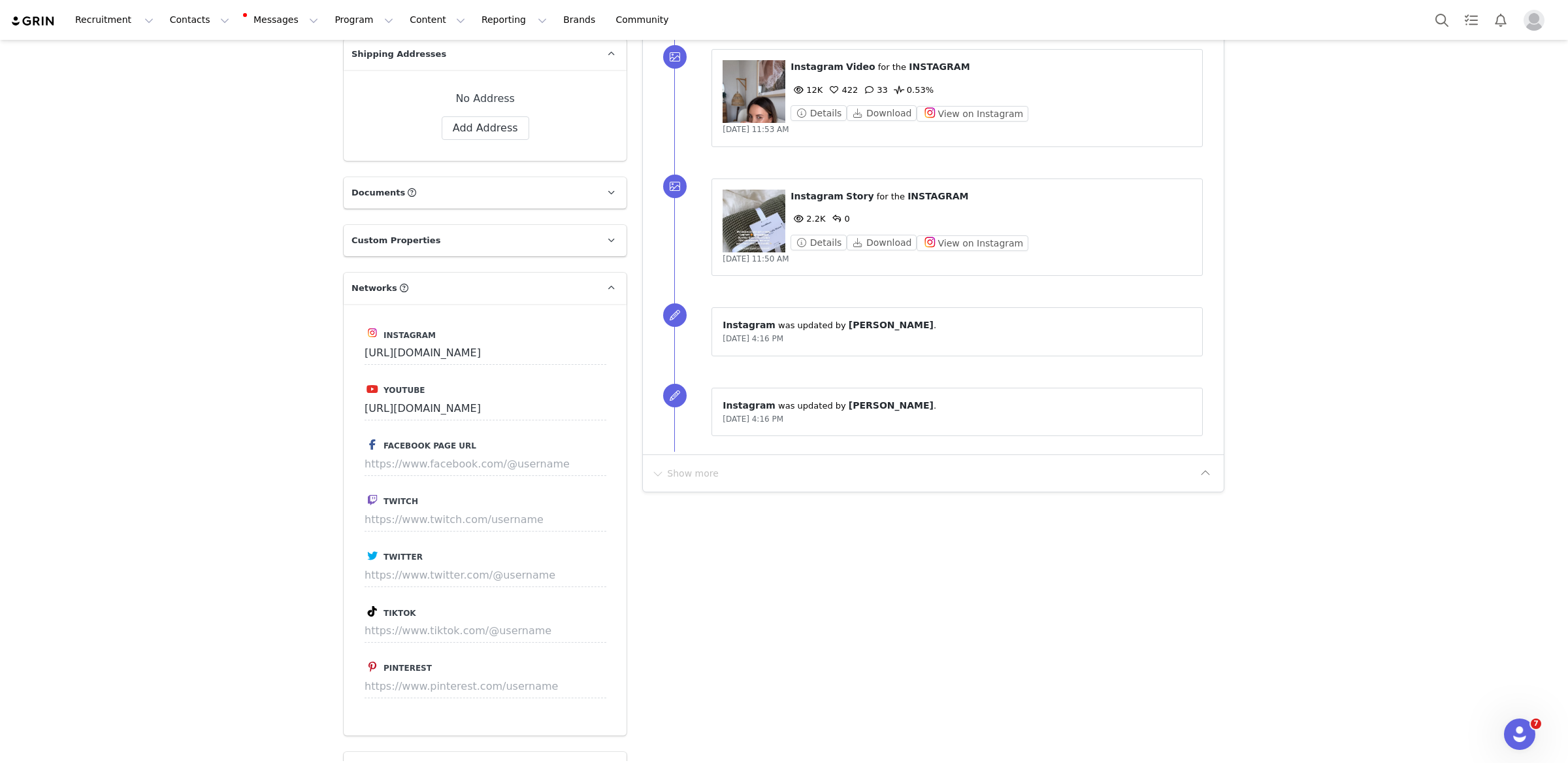
scroll to position [1056, 0]
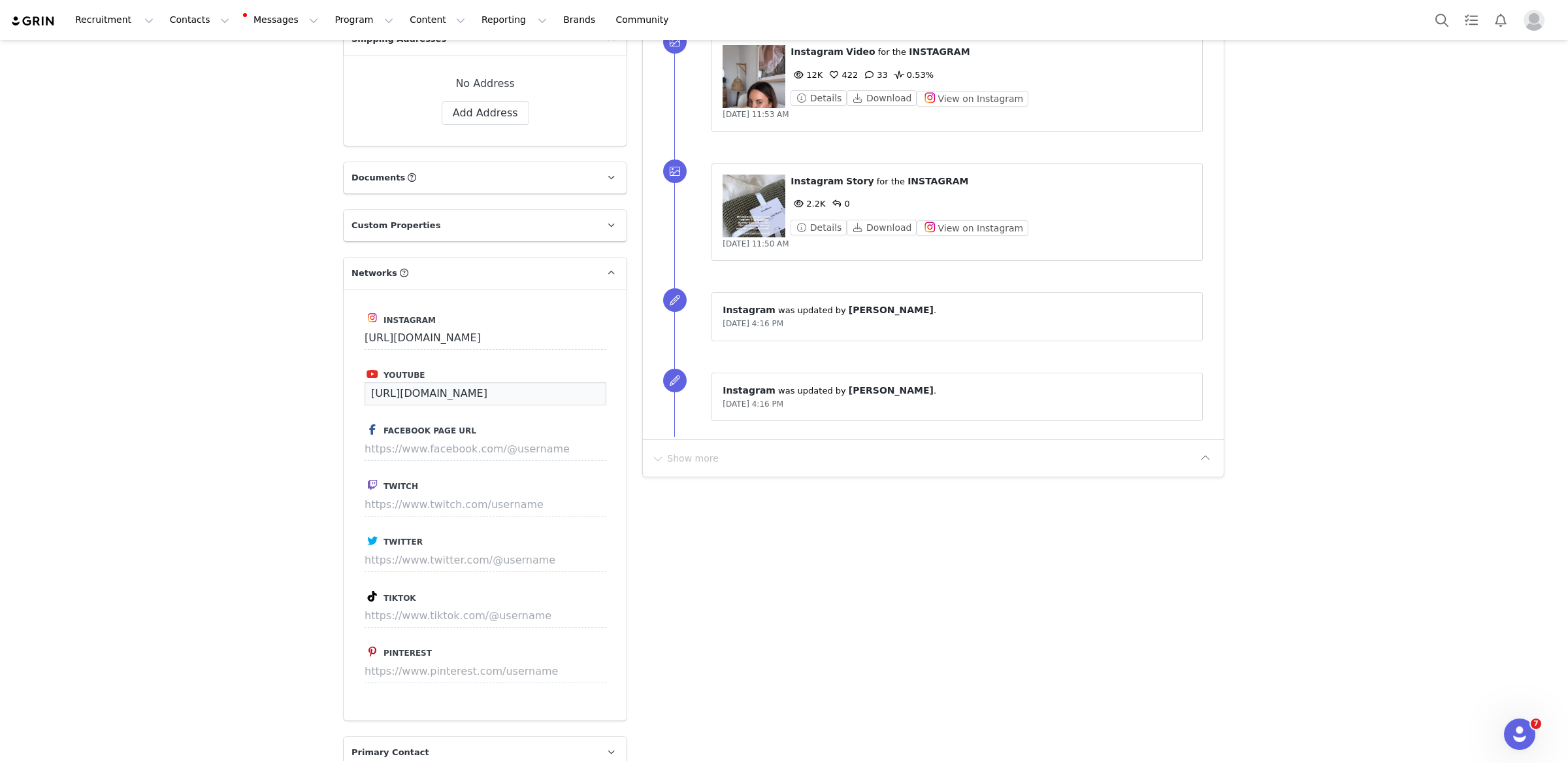
click at [556, 382] on input "[URL][DOMAIN_NAME]" at bounding box center [485, 393] width 242 height 24
click at [535, 382] on input "[URL][DOMAIN_NAME]" at bounding box center [485, 393] width 242 height 24
paste input "[URL][DOMAIN_NAME]"
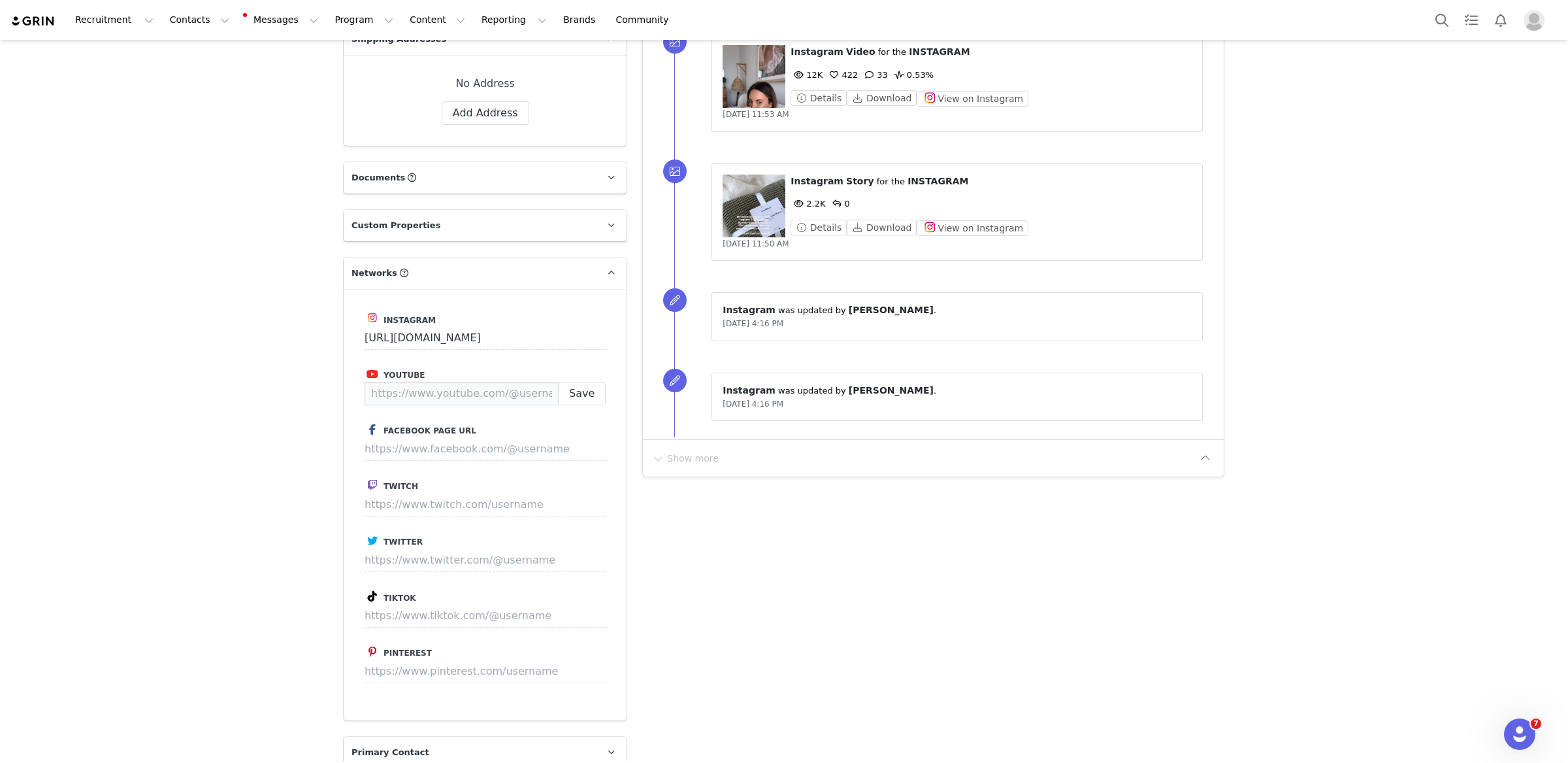
type input "[URL][DOMAIN_NAME]"
click at [584, 395] on div "Instagram https://www.instagram.com/shaylaquinn Youtube https://www.youtube.com…" at bounding box center [485, 504] width 283 height 431
click at [316, 396] on div "Creators [PERSON_NAME] Profile [PERSON_NAME] 109.7K followers Audience Reports …" at bounding box center [784, 383] width 1568 height 2800
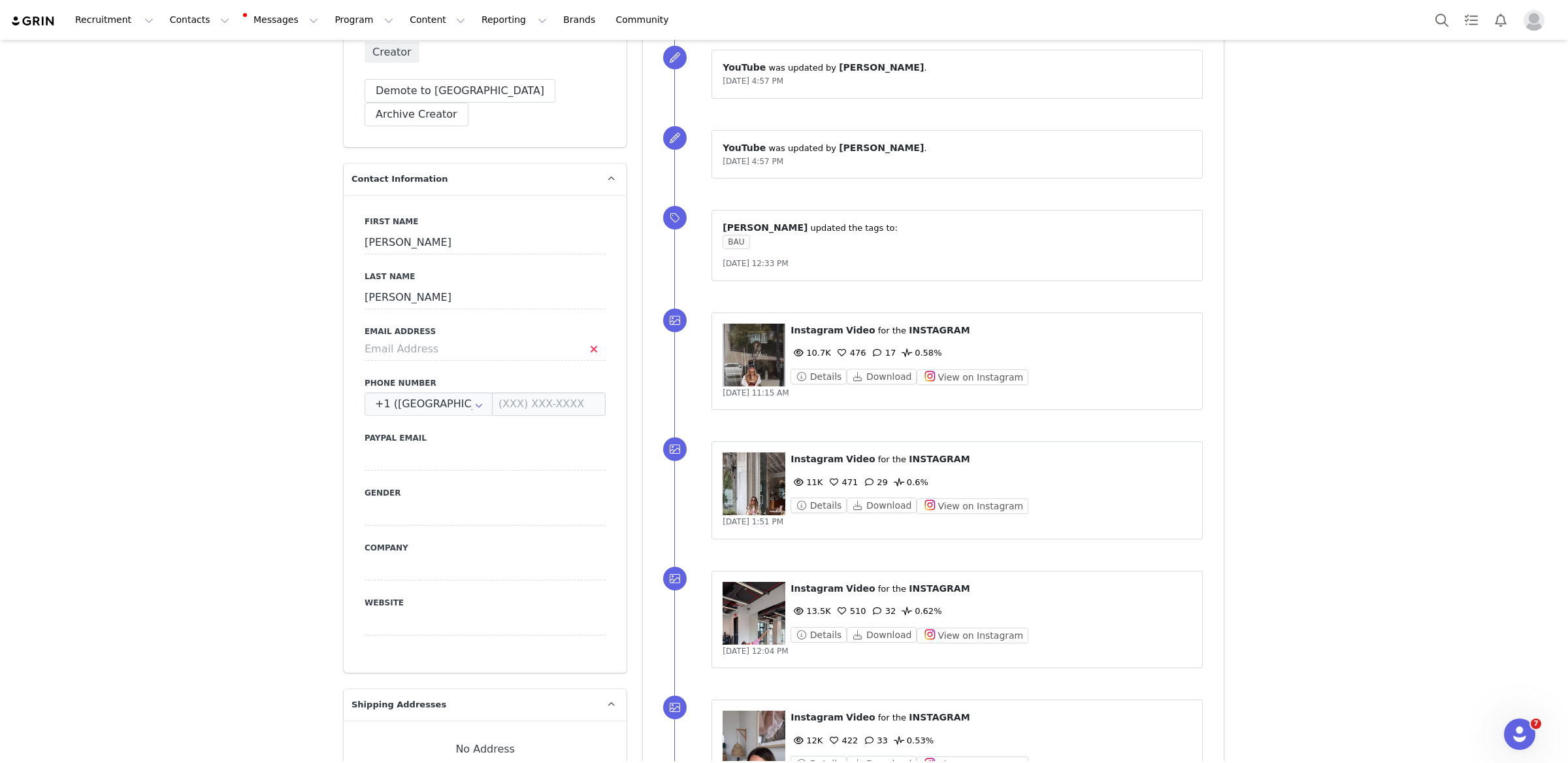
scroll to position [198, 0]
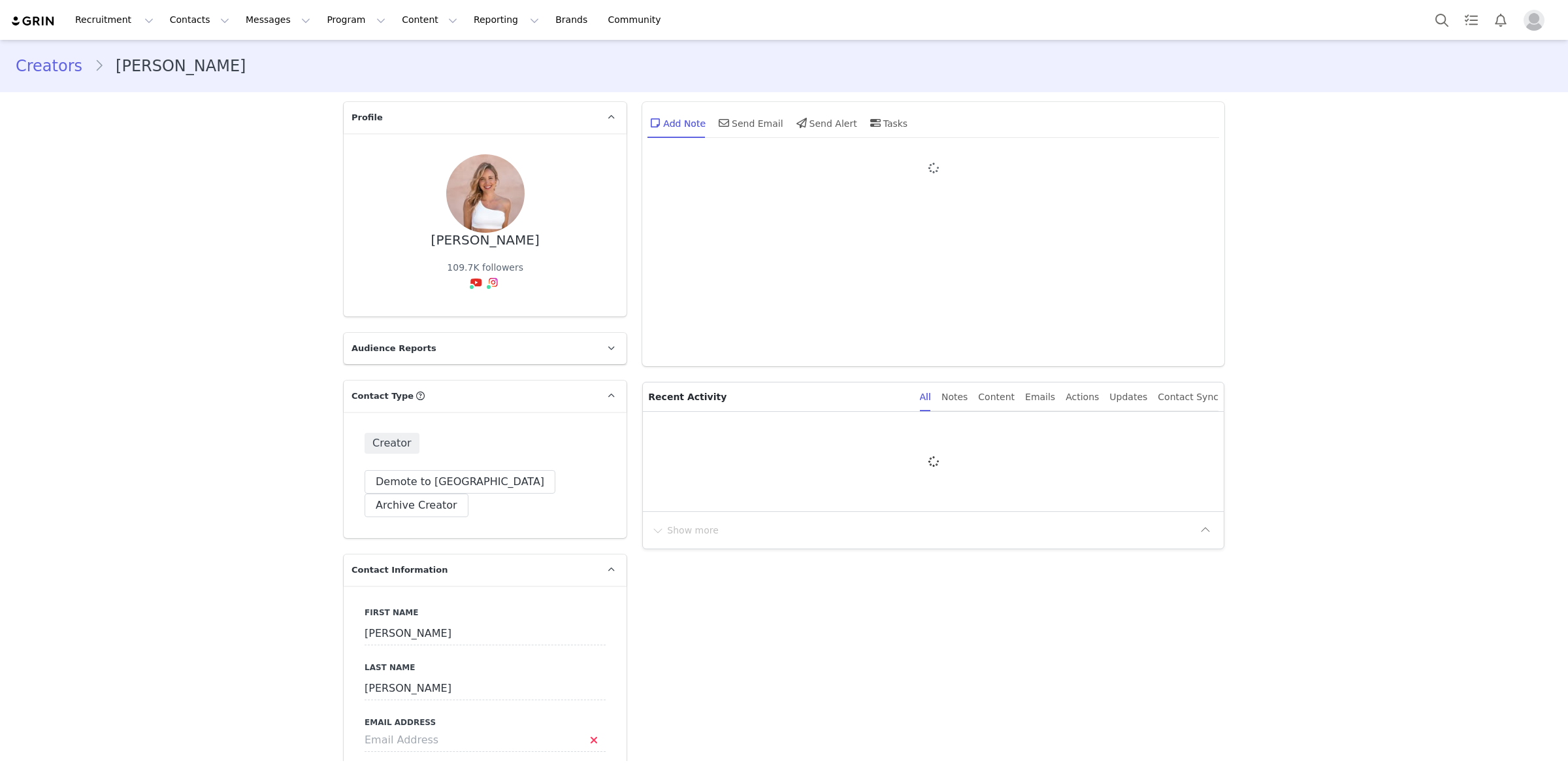
type input "+1 ([GEOGRAPHIC_DATA])"
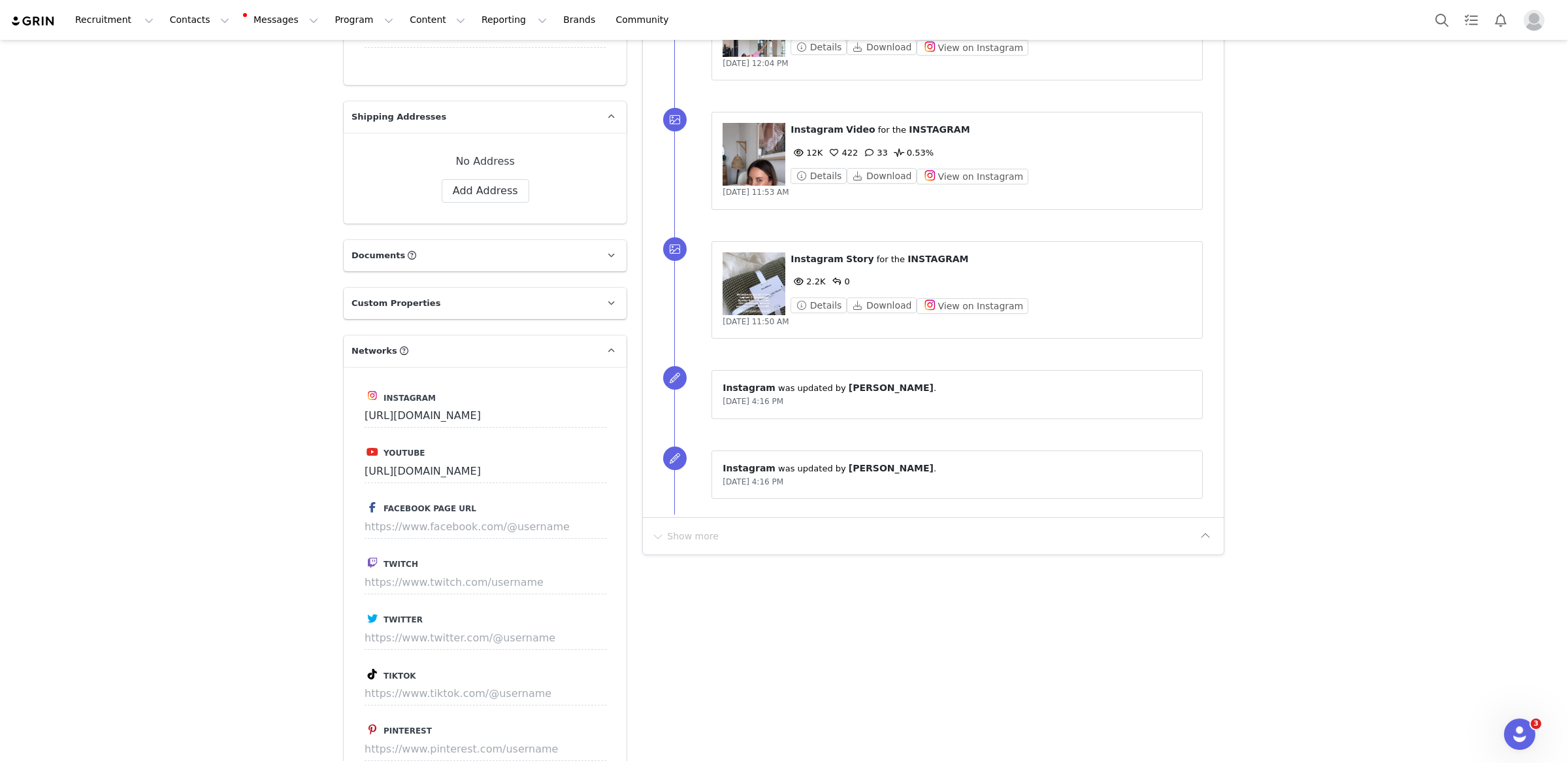
scroll to position [1029, 0]
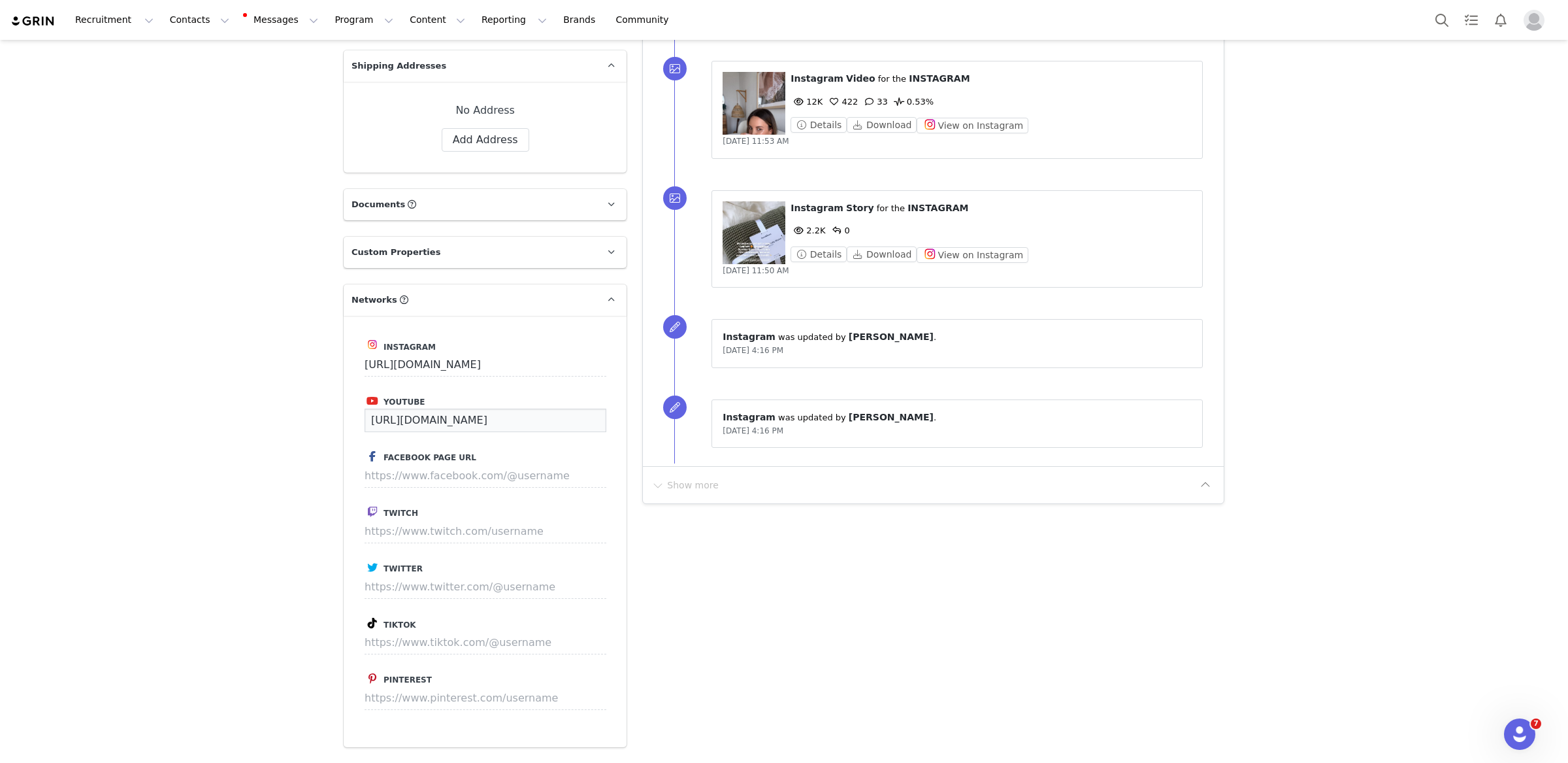
click at [427, 408] on input "[URL][DOMAIN_NAME]" at bounding box center [485, 420] width 242 height 24
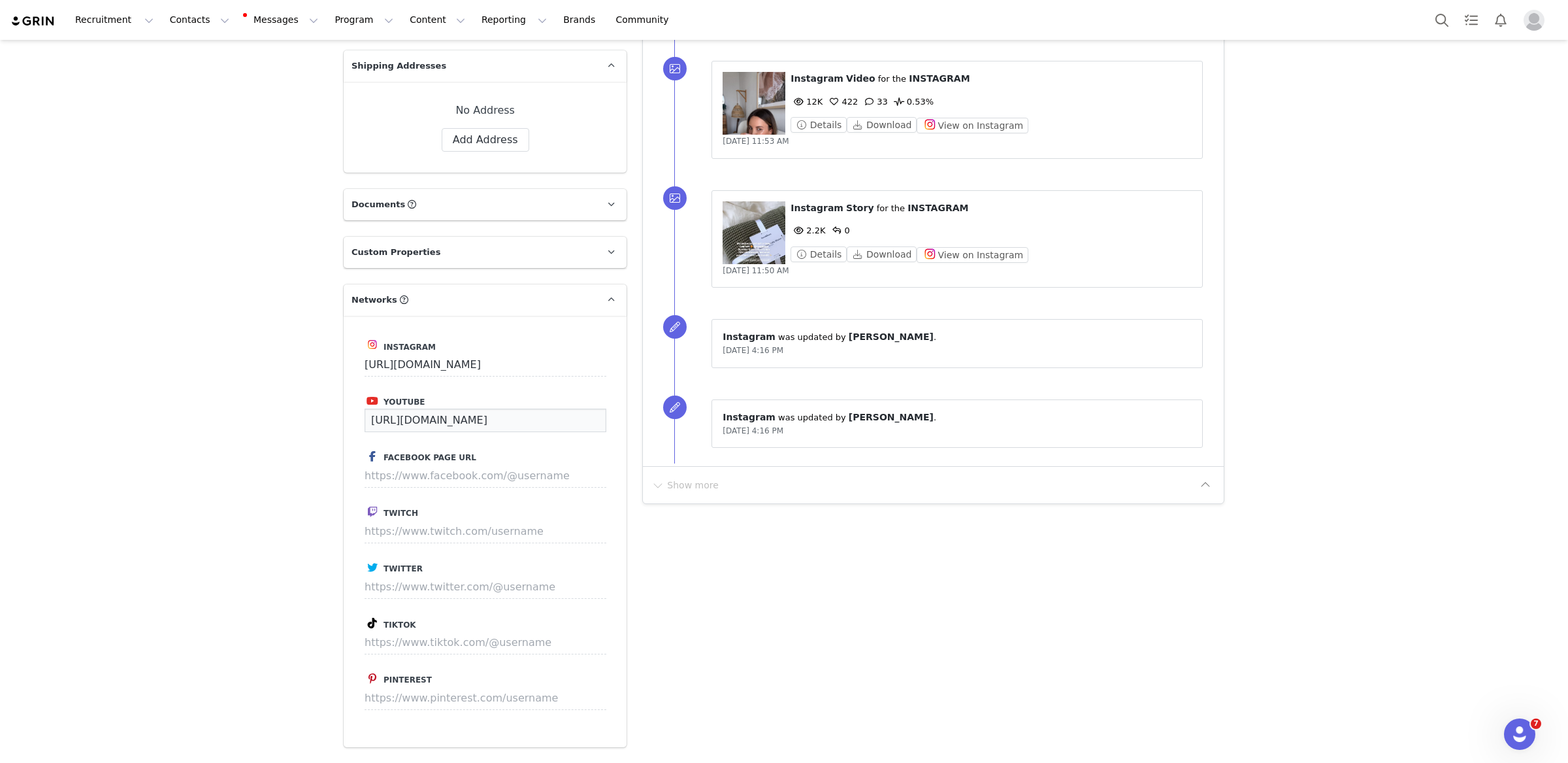
click at [427, 408] on input "[URL][DOMAIN_NAME]" at bounding box center [485, 420] width 242 height 24
click at [224, 512] on div "Creators [PERSON_NAME] Profile [PERSON_NAME] 109.7K followers Audience Reports …" at bounding box center [784, 410] width 1568 height 2800
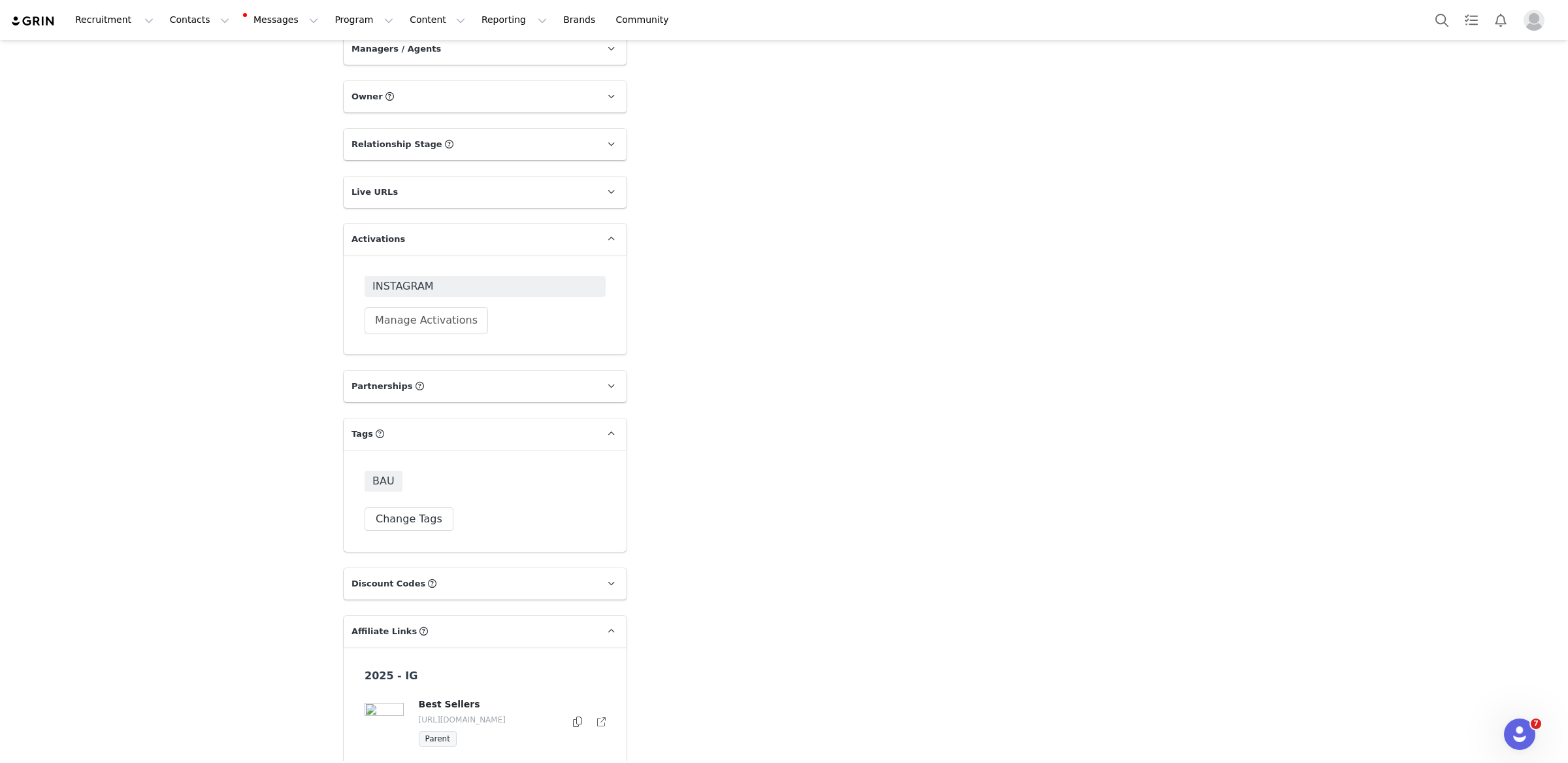
scroll to position [1817, 0]
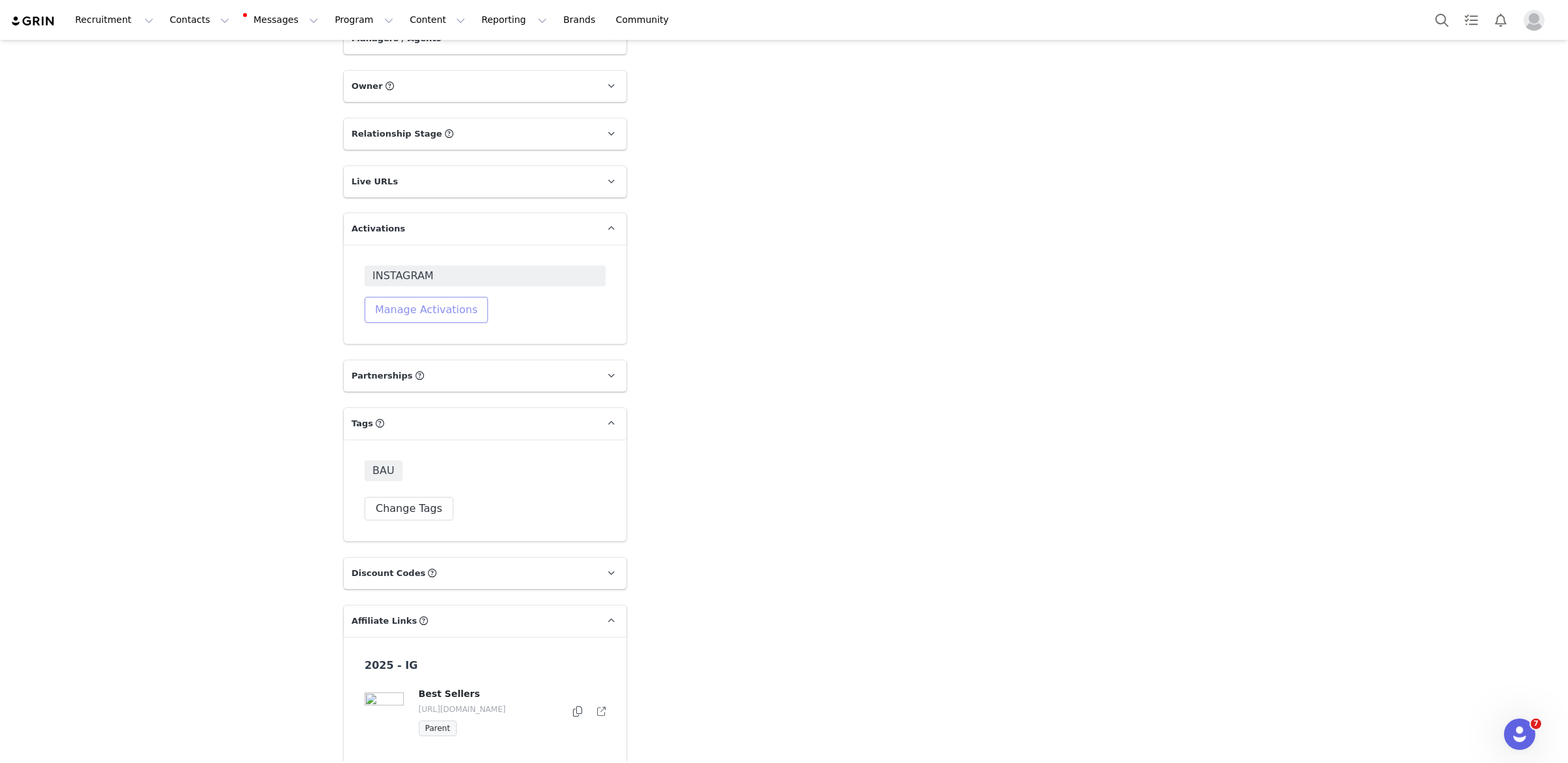
click at [461, 297] on button "Manage Activations" at bounding box center [426, 310] width 124 height 26
click at [428, 331] on div "Select Activation" at bounding box center [393, 335] width 127 height 19
click at [423, 497] on button "Change Tags" at bounding box center [408, 508] width 89 height 24
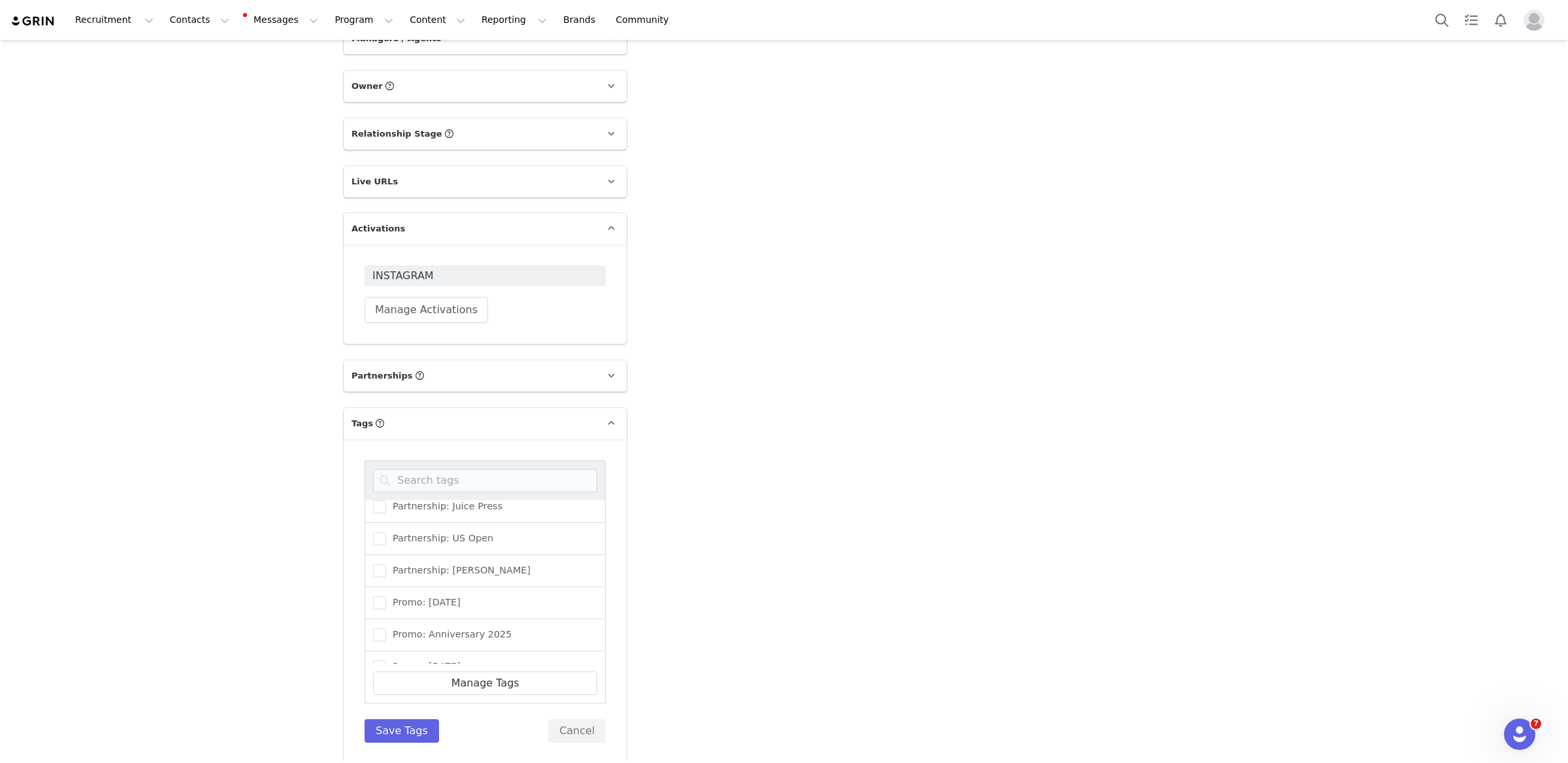
scroll to position [347, 0]
click at [410, 719] on button "Save Tags" at bounding box center [402, 730] width 75 height 24
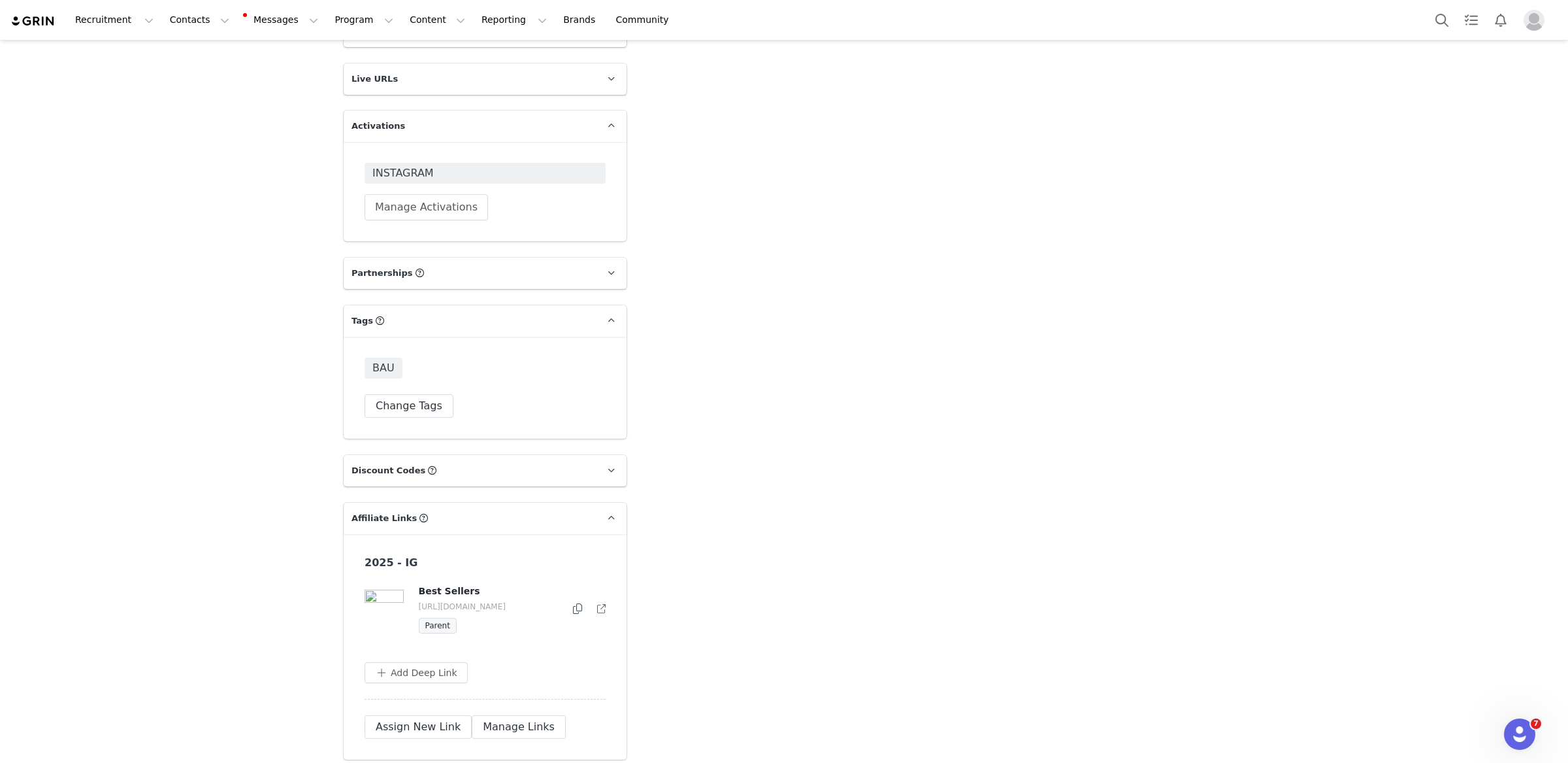
scroll to position [2053, 0]
